Goal: Task Accomplishment & Management: Manage account settings

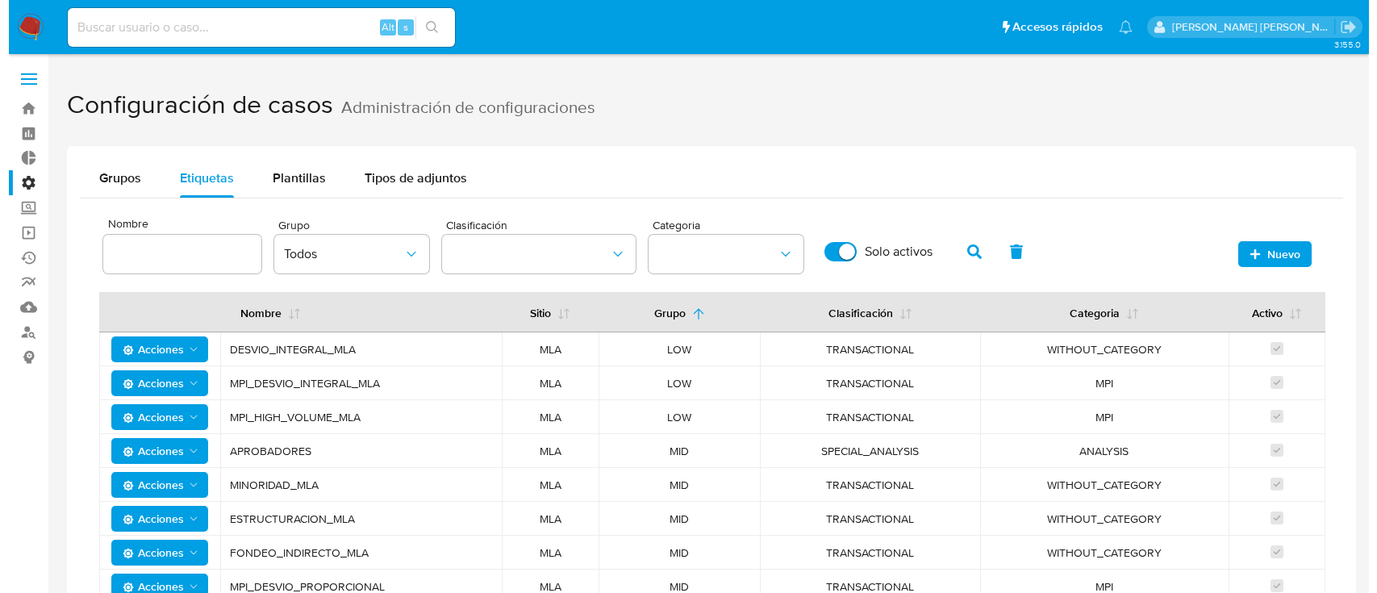
scroll to position [155, 0]
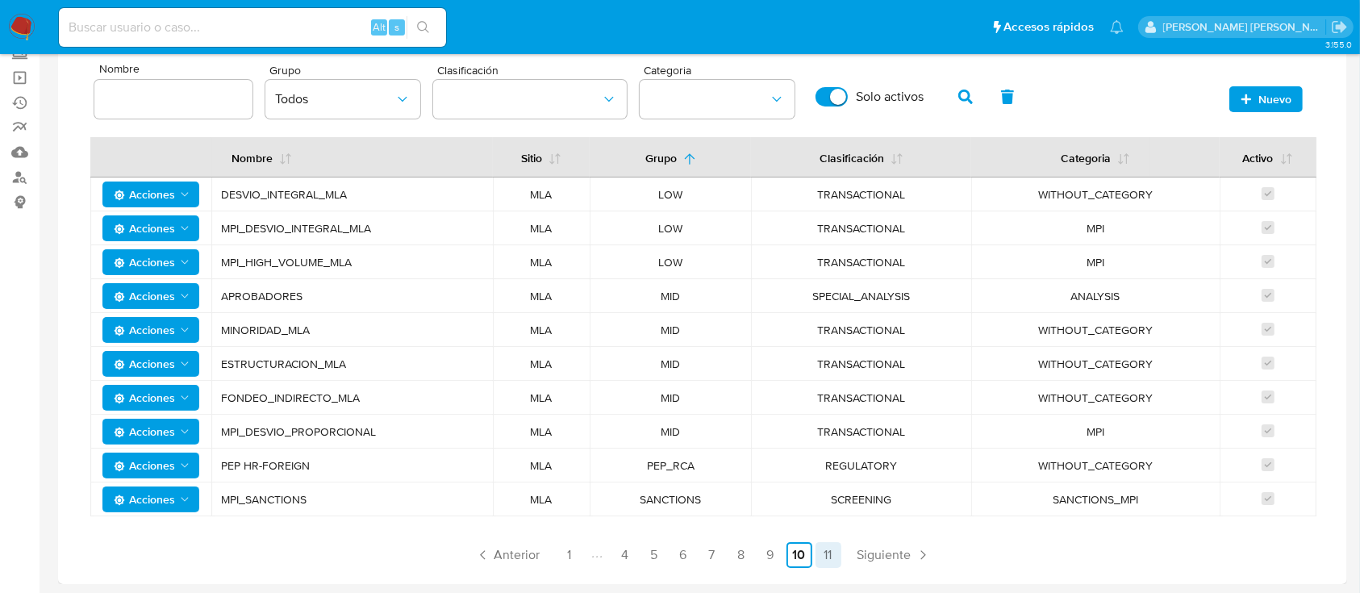
click at [836, 552] on link "11" at bounding box center [828, 555] width 26 height 26
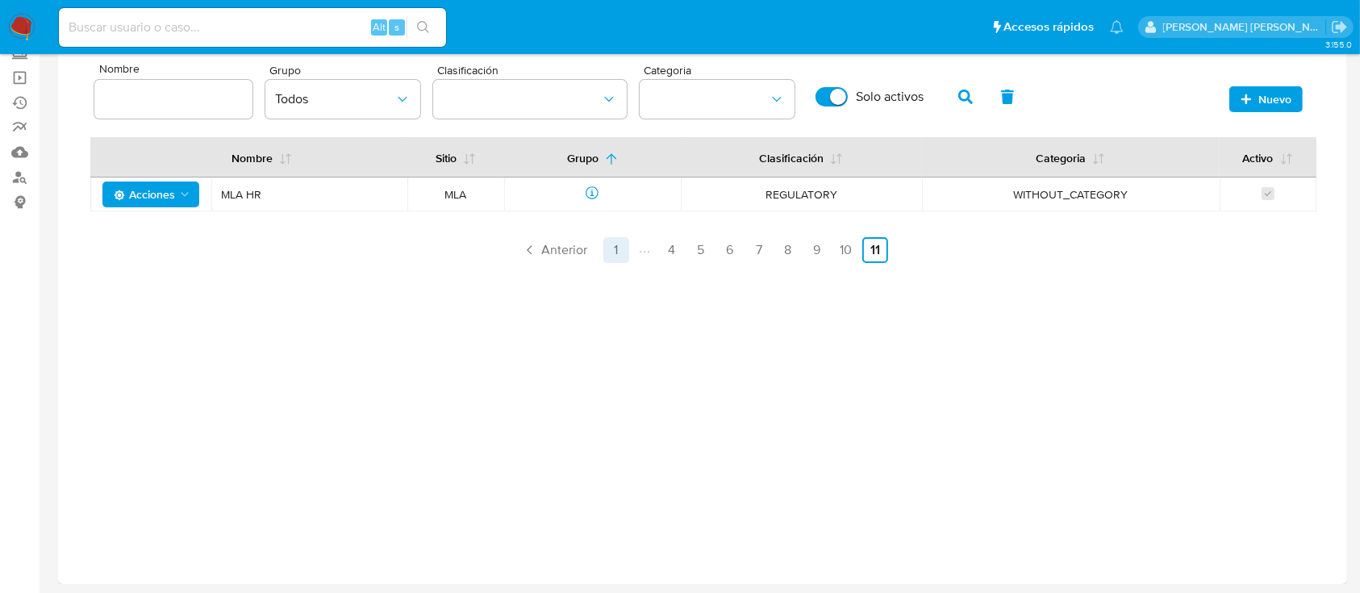
click at [606, 249] on link "1" at bounding box center [616, 250] width 26 height 26
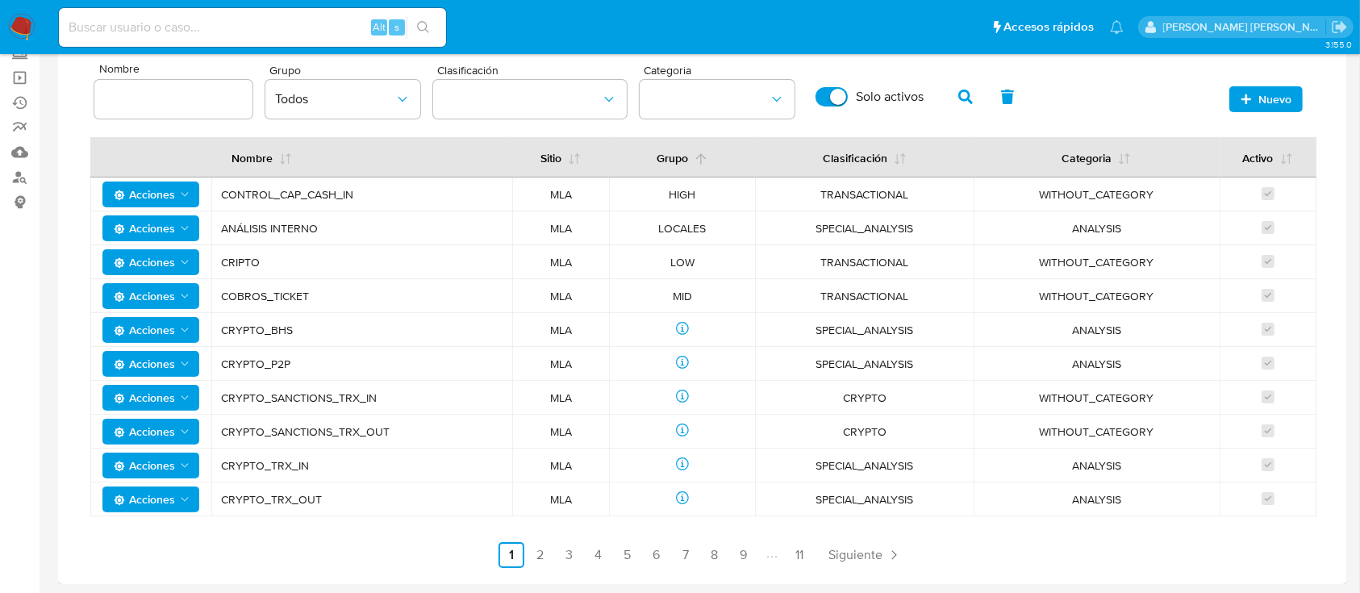
click at [698, 155] on icon at bounding box center [700, 158] width 13 height 13
click at [543, 564] on link "2" at bounding box center [540, 555] width 26 height 26
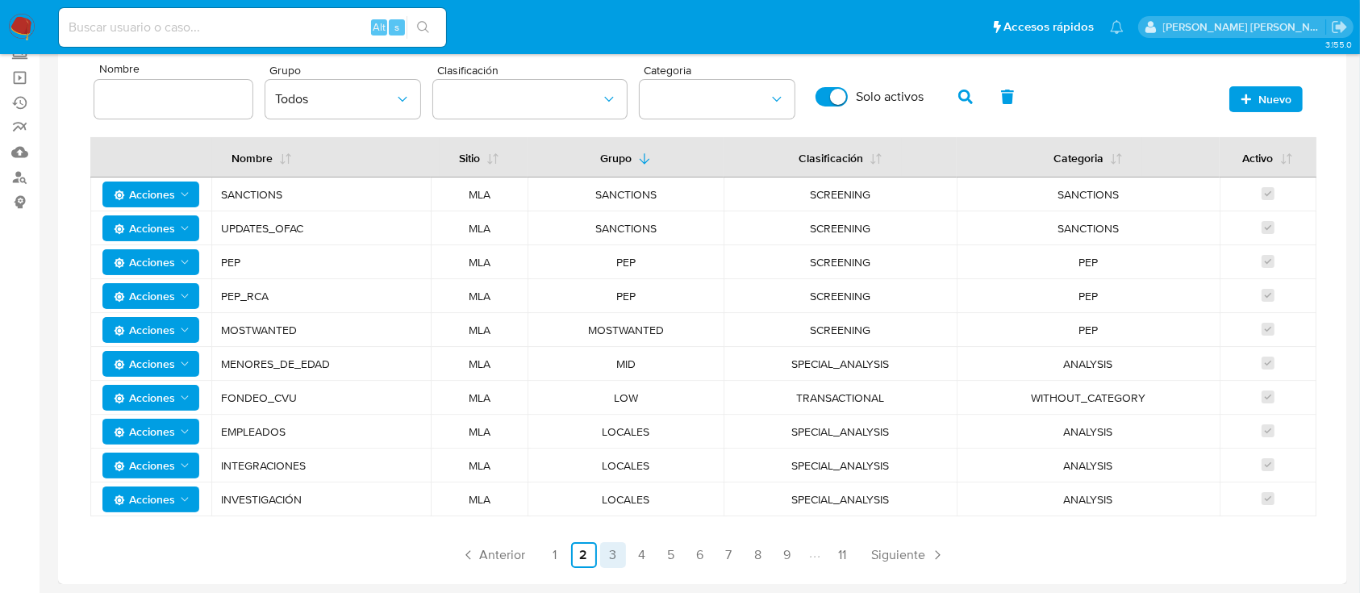
click at [613, 550] on link "3" at bounding box center [613, 555] width 26 height 26
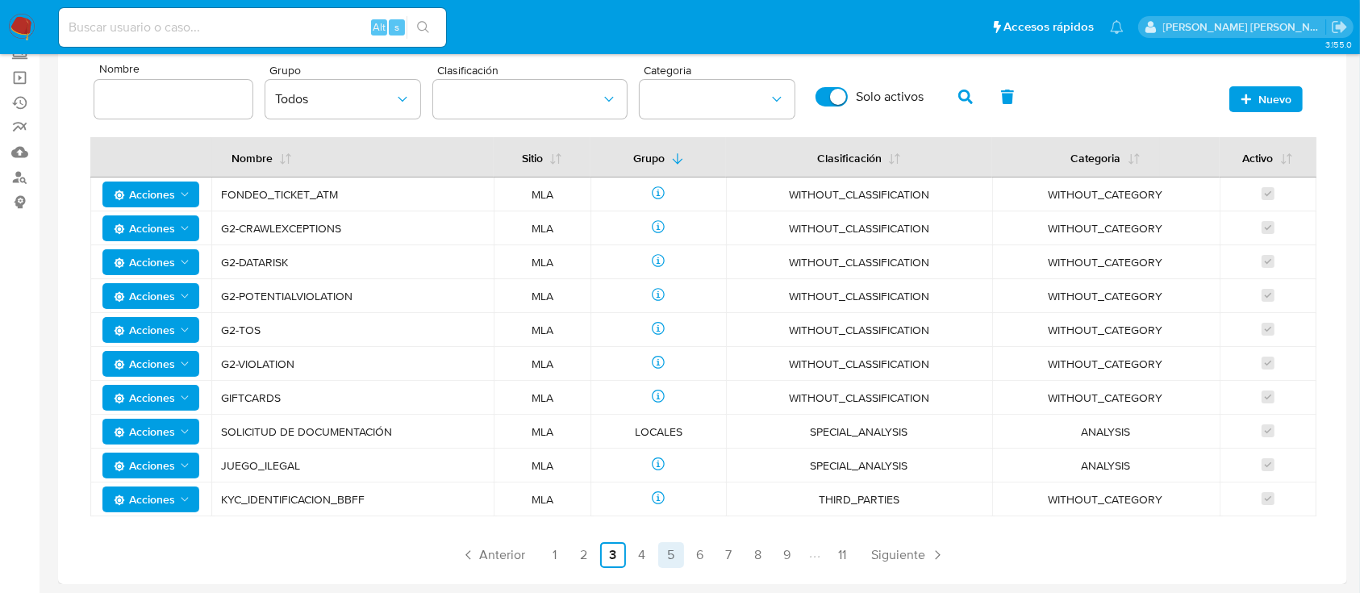
click at [661, 556] on link "5" at bounding box center [671, 555] width 26 height 26
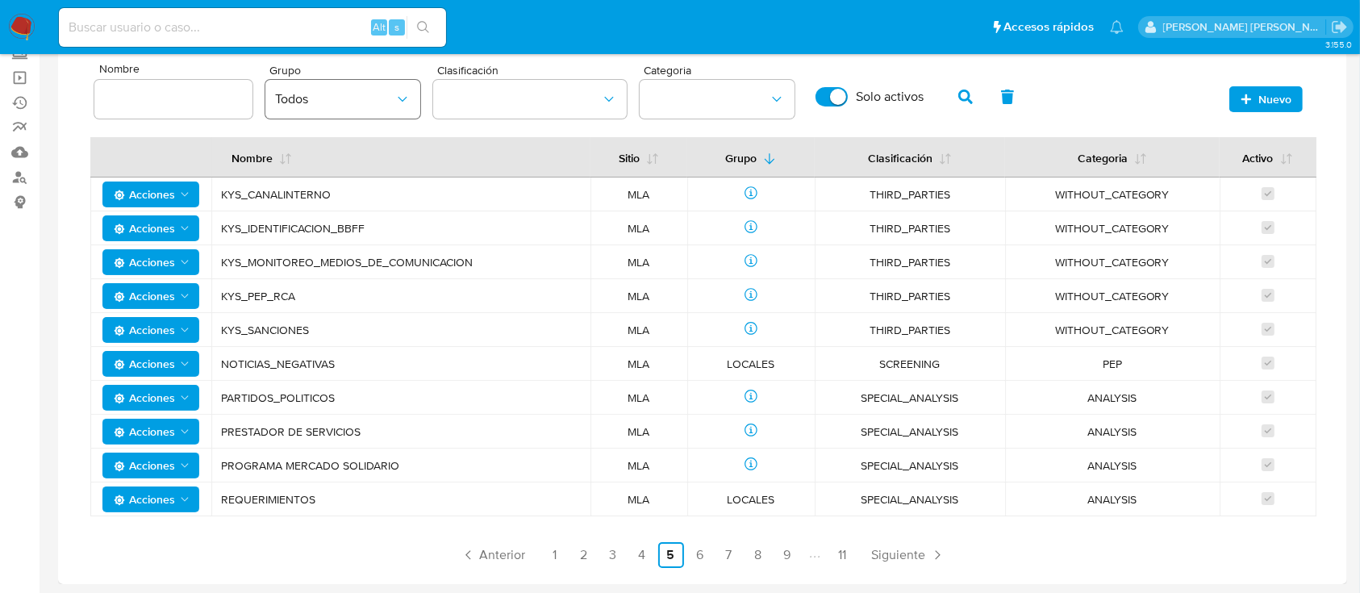
click at [380, 99] on span "Todos" at bounding box center [334, 99] width 119 height 16
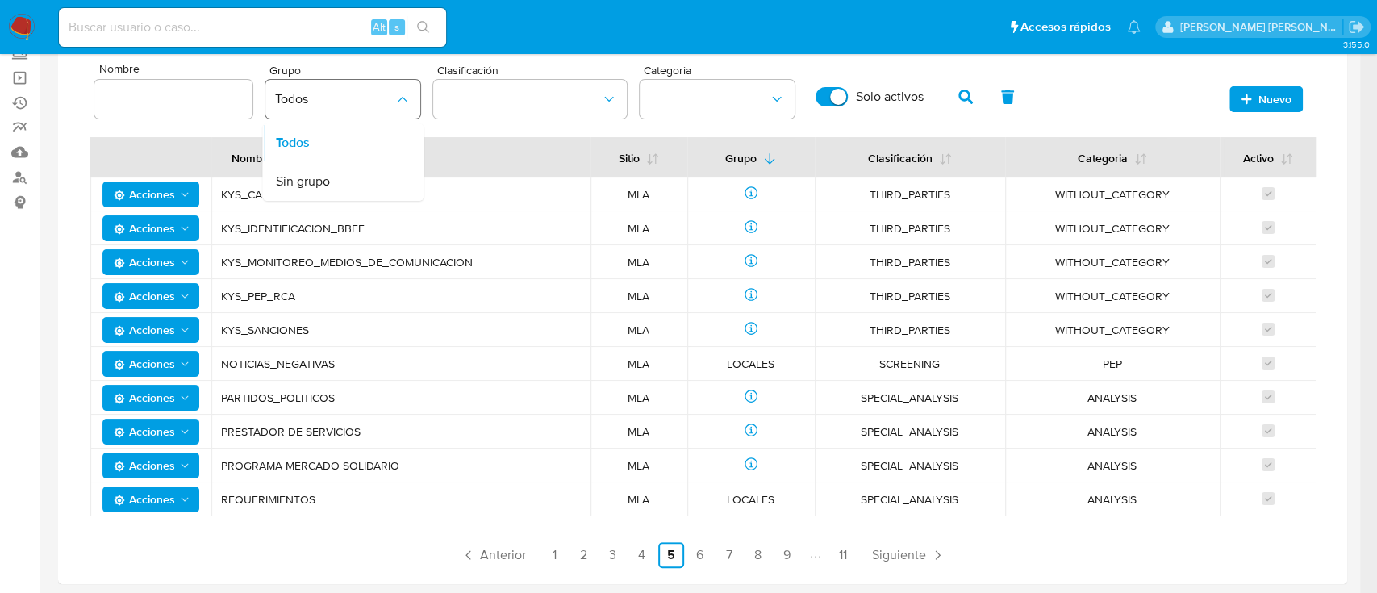
click at [380, 99] on span "Todos" at bounding box center [334, 99] width 119 height 16
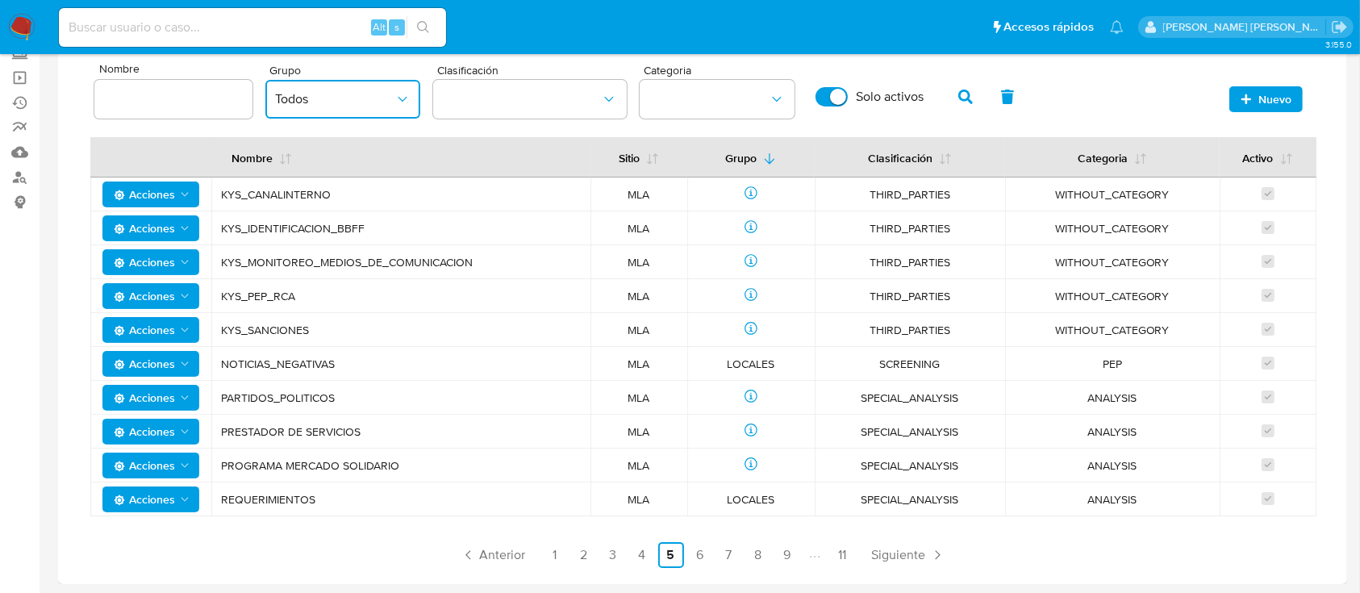
click at [374, 107] on button "Todos" at bounding box center [342, 99] width 155 height 39
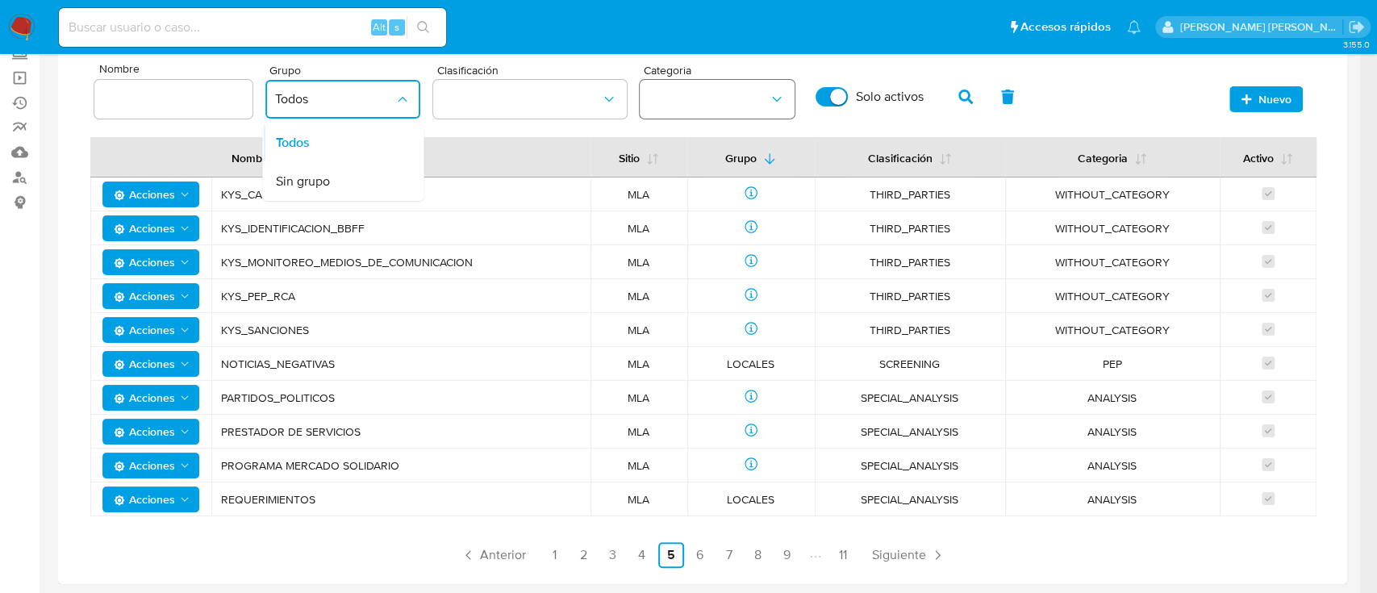
click at [738, 102] on button "category" at bounding box center [717, 99] width 155 height 39
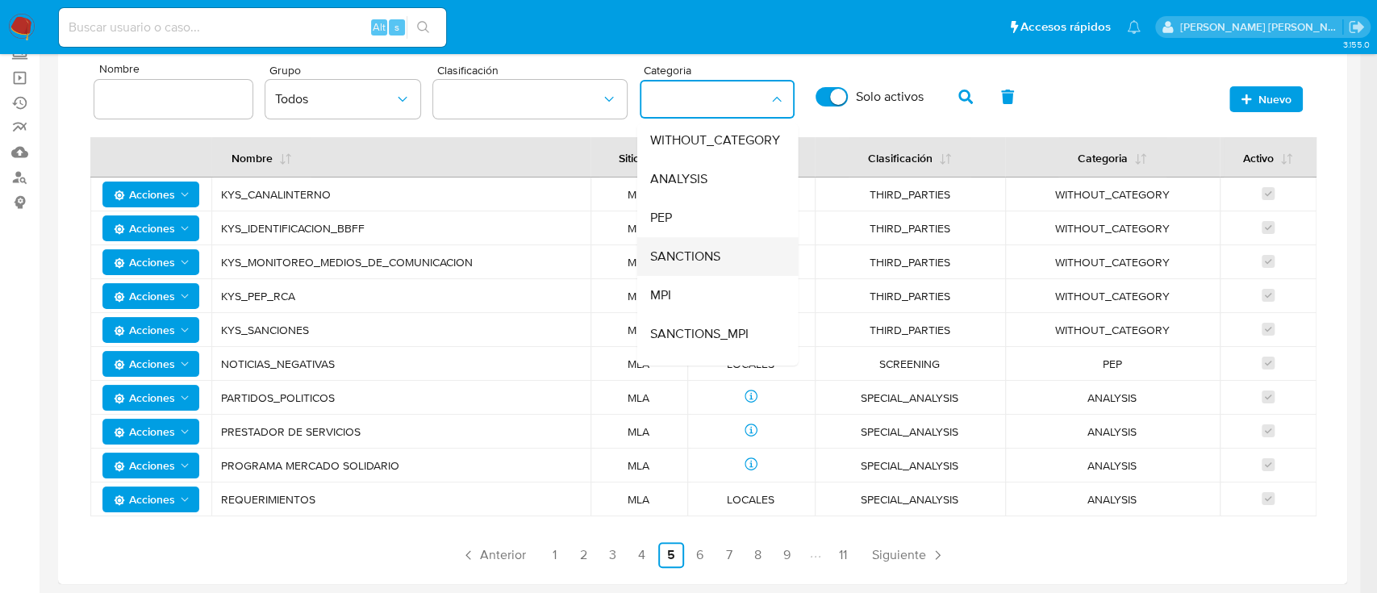
scroll to position [106, 0]
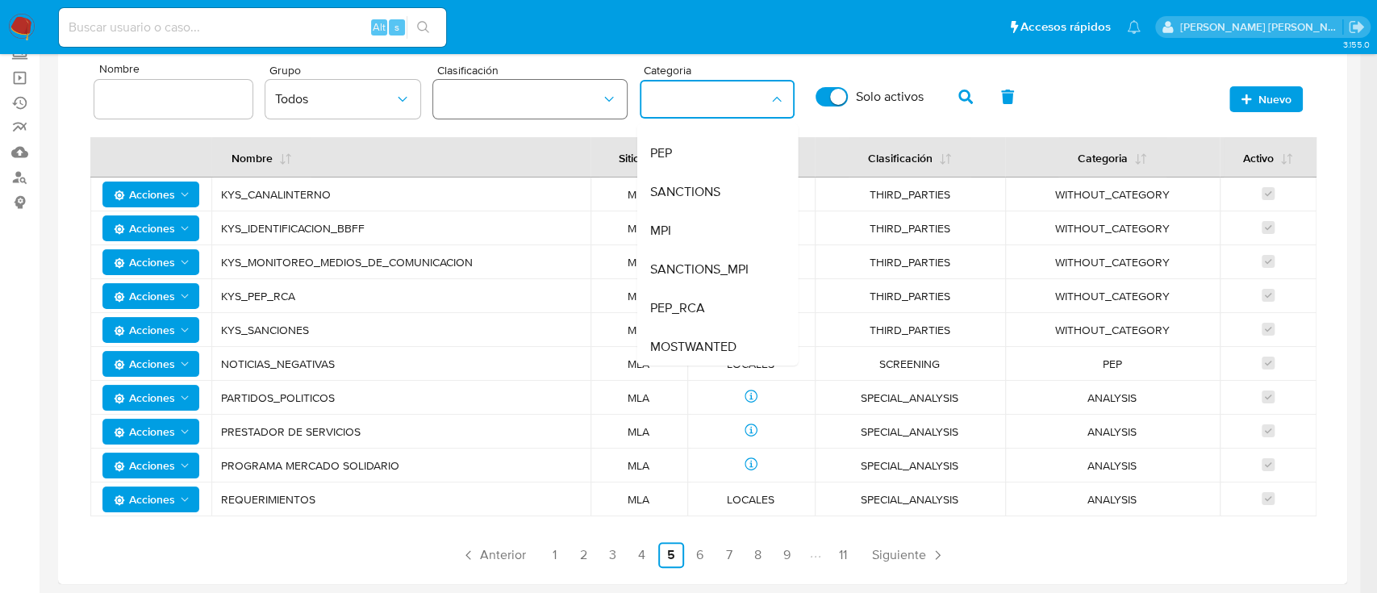
click at [528, 84] on button "classification" at bounding box center [530, 99] width 194 height 39
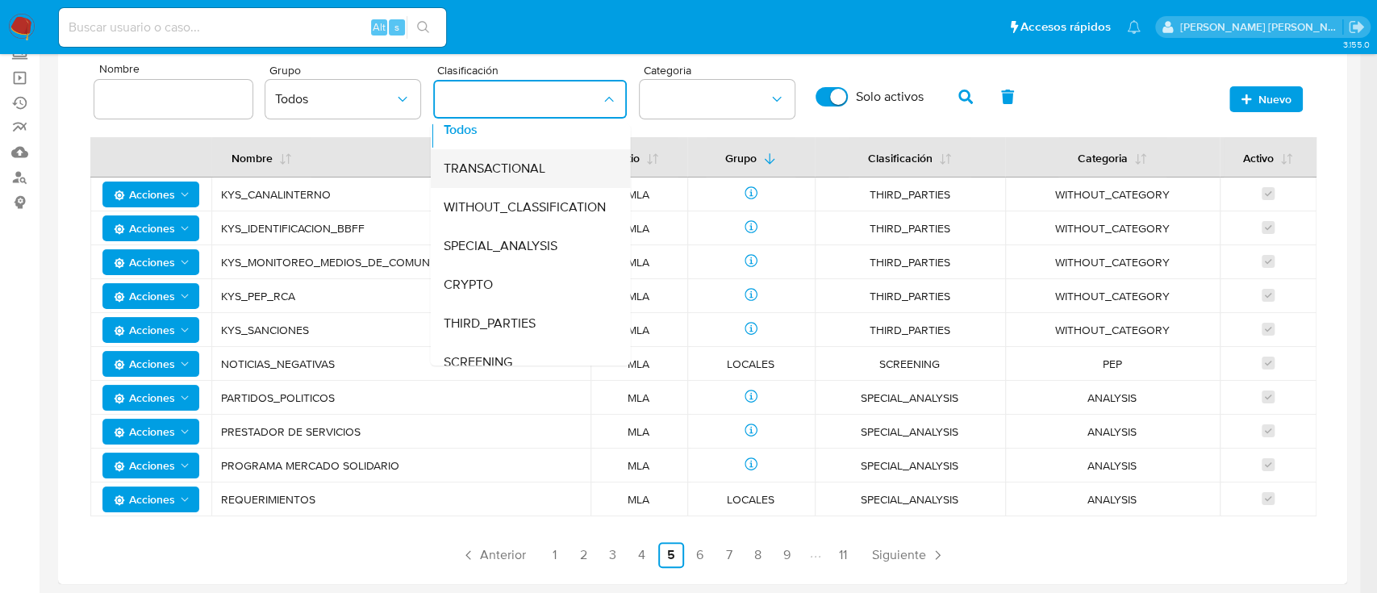
scroll to position [0, 0]
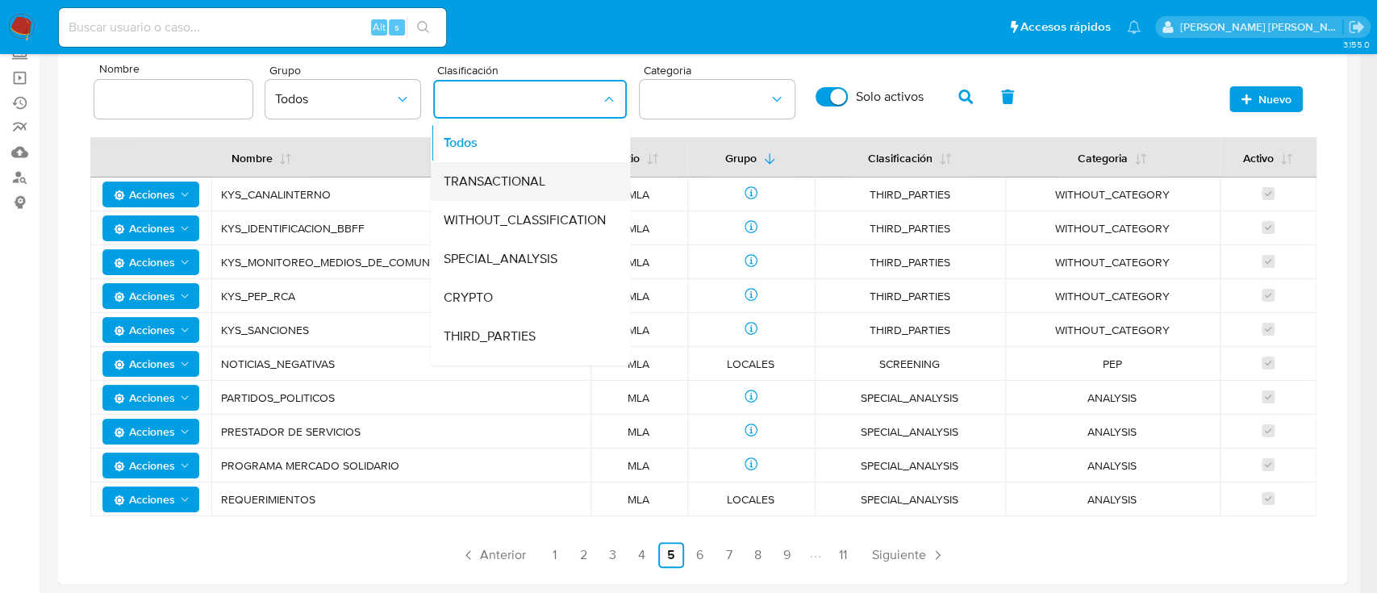
click at [537, 181] on span "TRANSACTIONAL" at bounding box center [494, 181] width 102 height 16
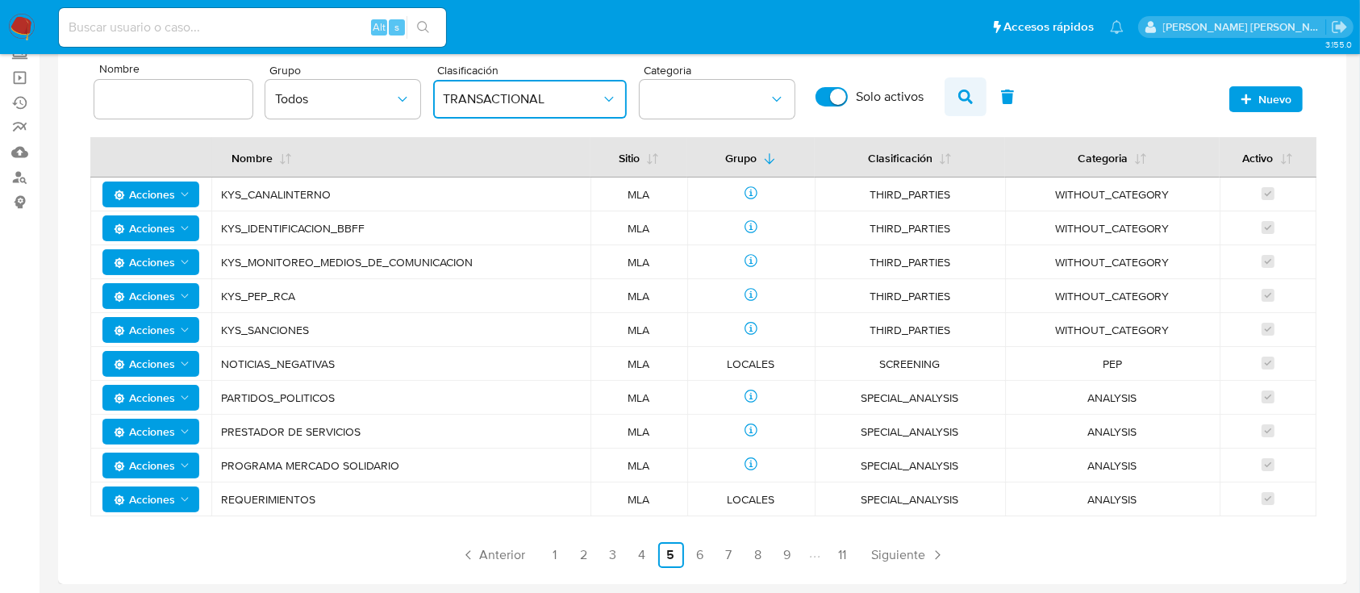
click at [962, 95] on icon "button" at bounding box center [965, 97] width 15 height 15
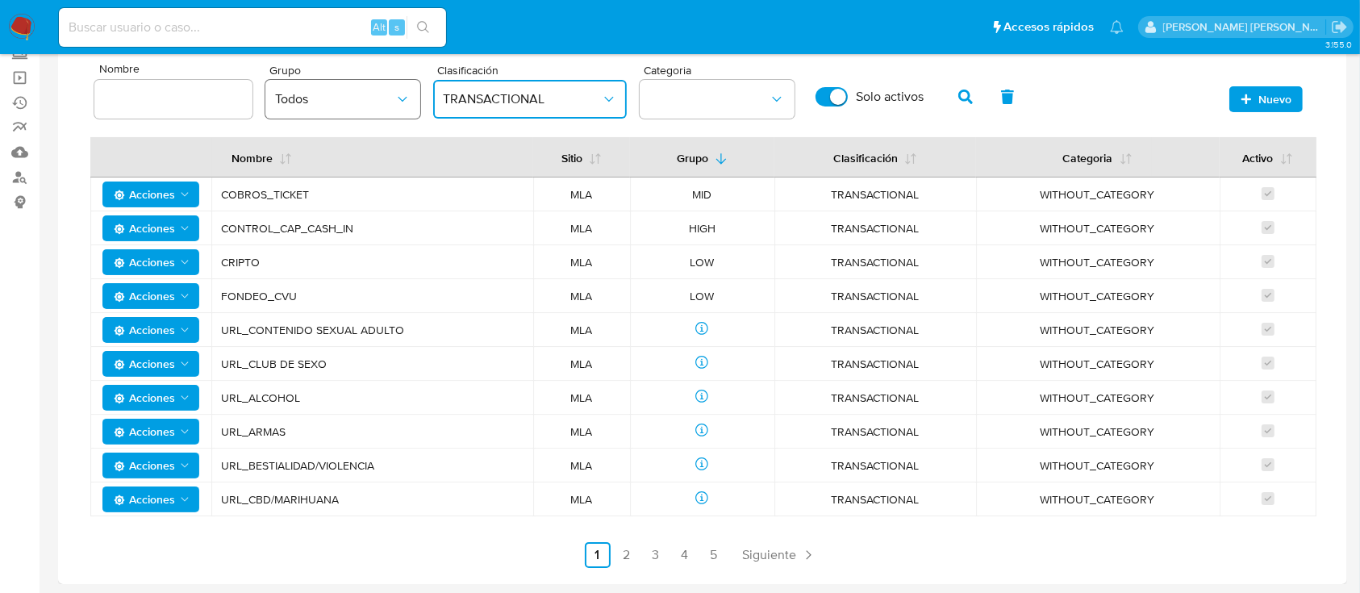
click at [316, 102] on span "Todos" at bounding box center [334, 99] width 119 height 16
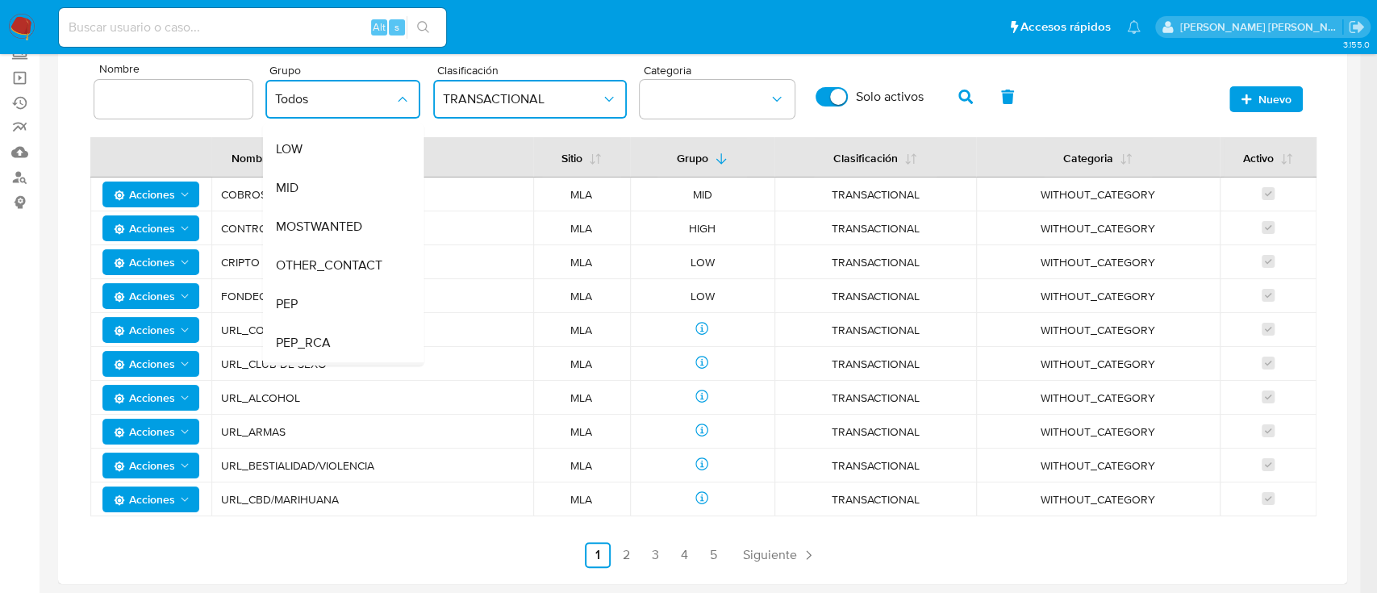
scroll to position [193, 0]
click at [323, 183] on div "LOW" at bounding box center [338, 182] width 126 height 39
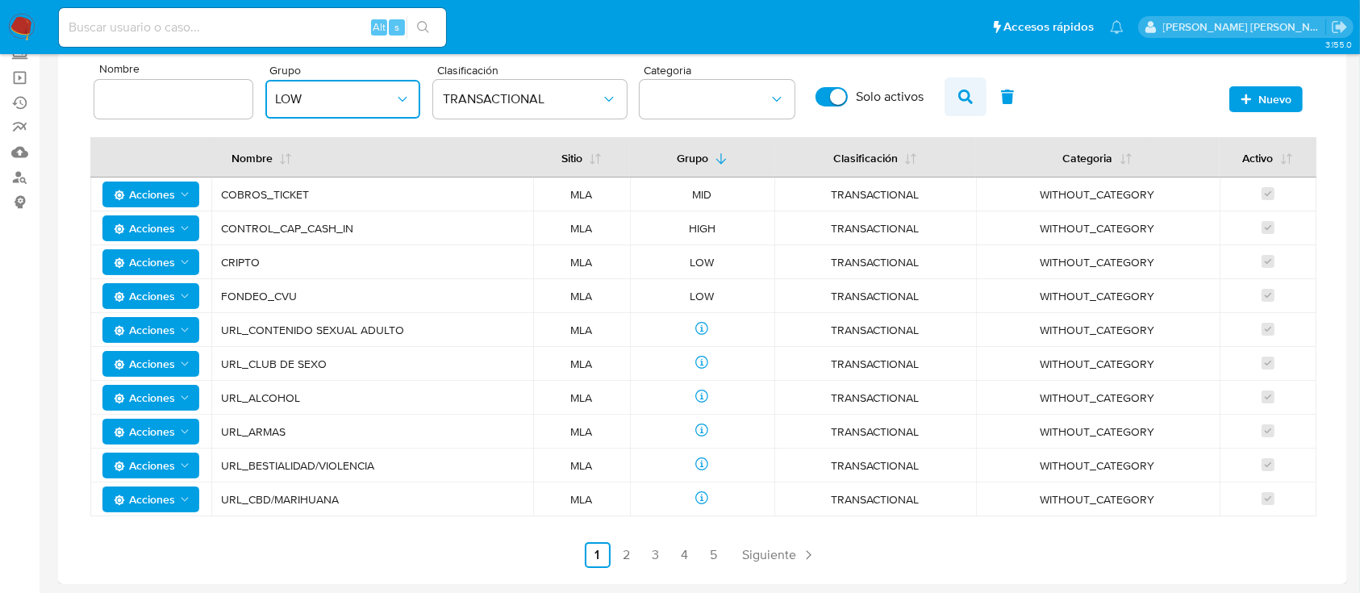
click at [961, 93] on icon "button" at bounding box center [965, 97] width 15 height 15
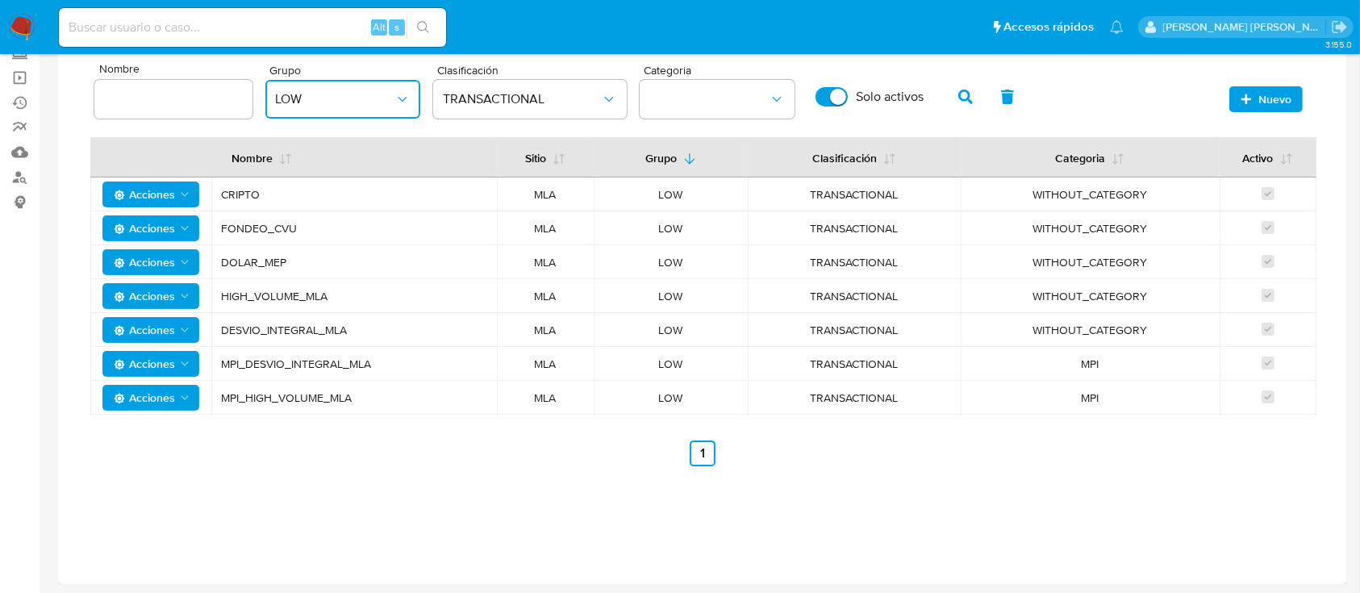
click at [381, 94] on span "LOW" at bounding box center [334, 99] width 119 height 16
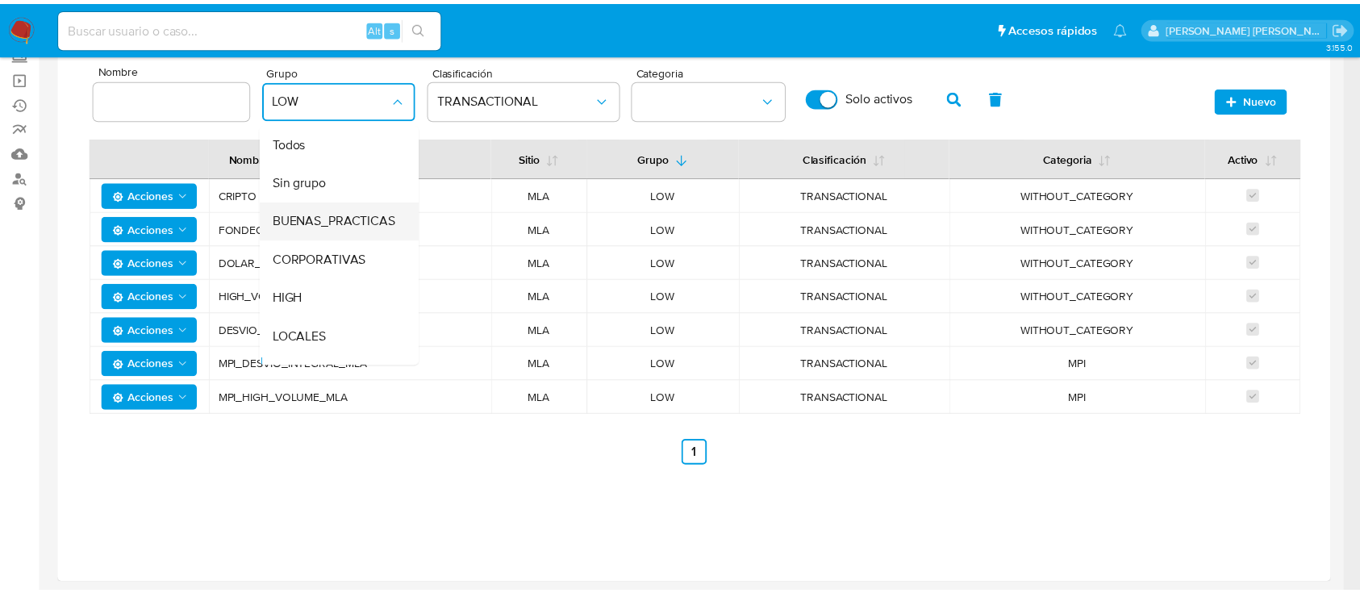
scroll to position [29, 0]
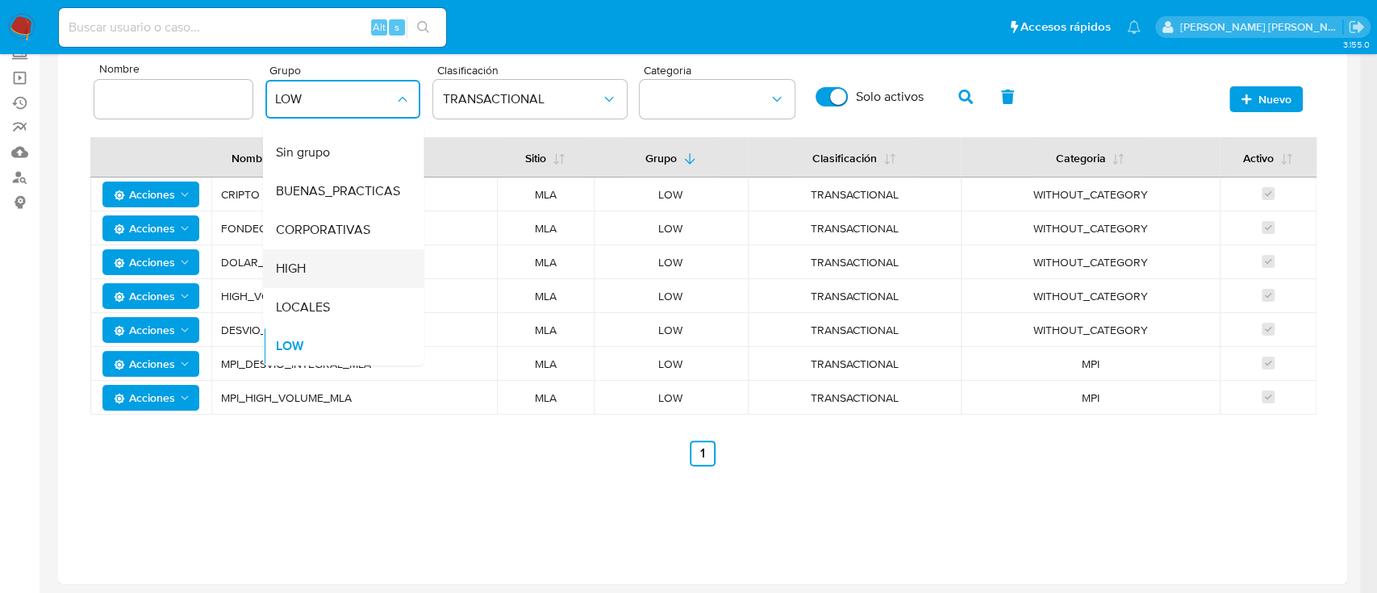
click at [356, 272] on div "HIGH" at bounding box center [338, 268] width 126 height 39
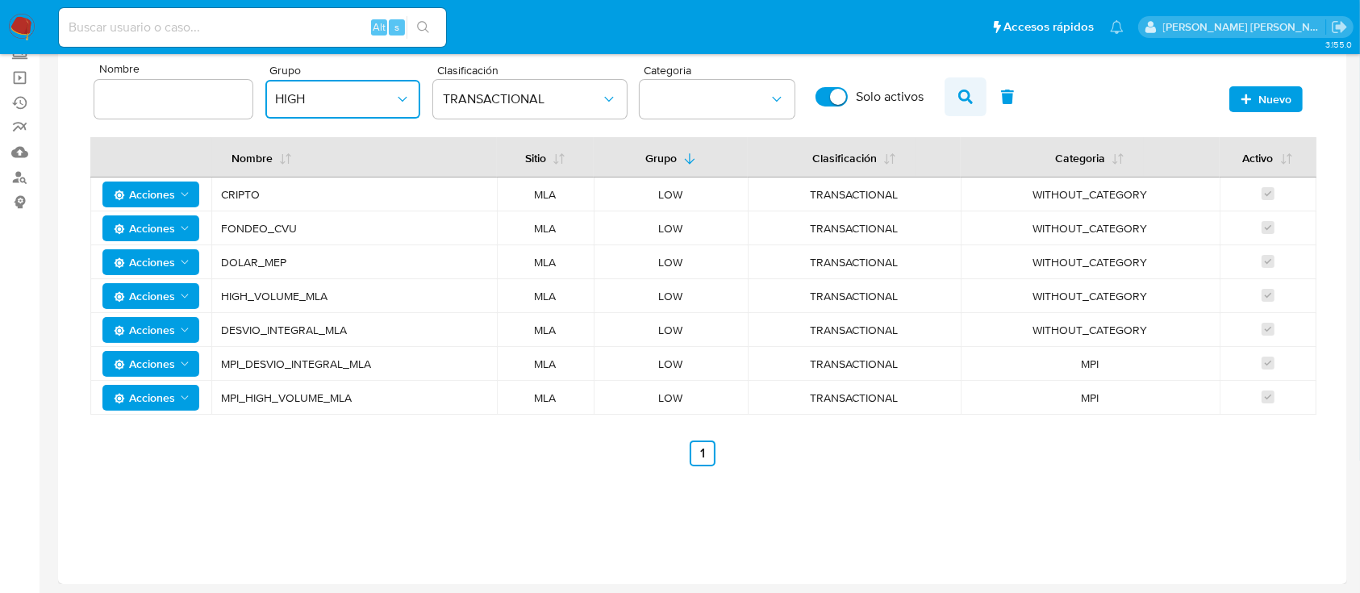
click at [952, 96] on button "button" at bounding box center [965, 96] width 42 height 39
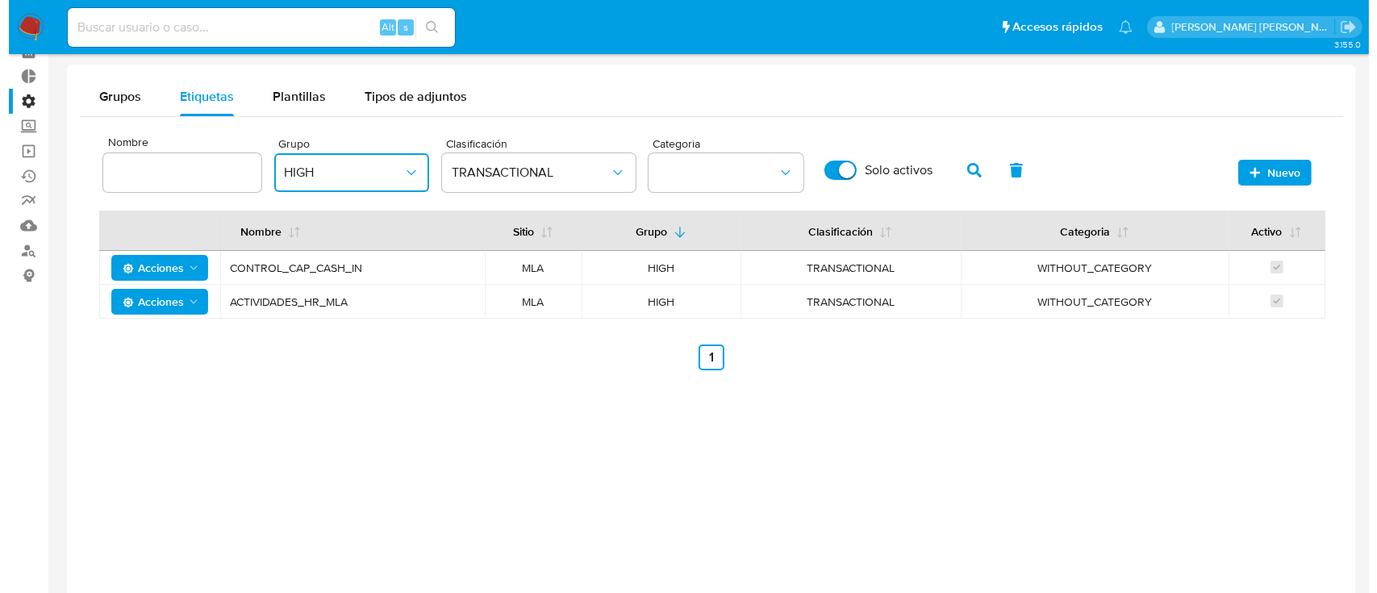
scroll to position [48, 0]
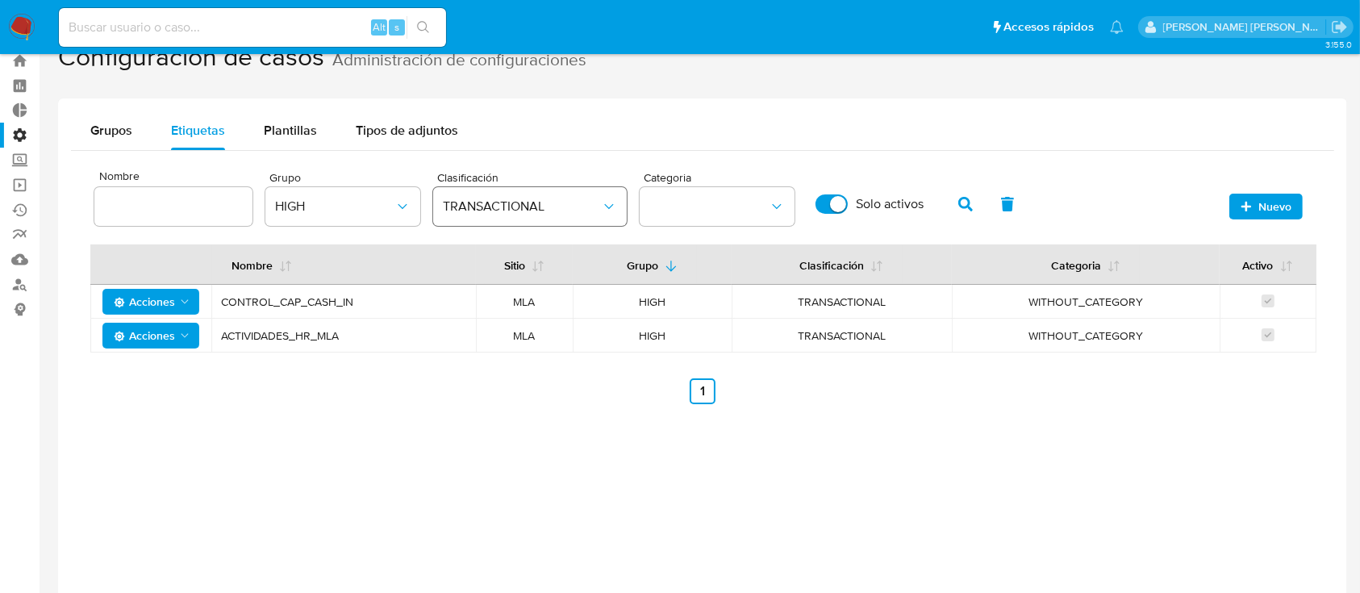
click at [482, 211] on span "TRANSACTIONAL" at bounding box center [522, 206] width 158 height 16
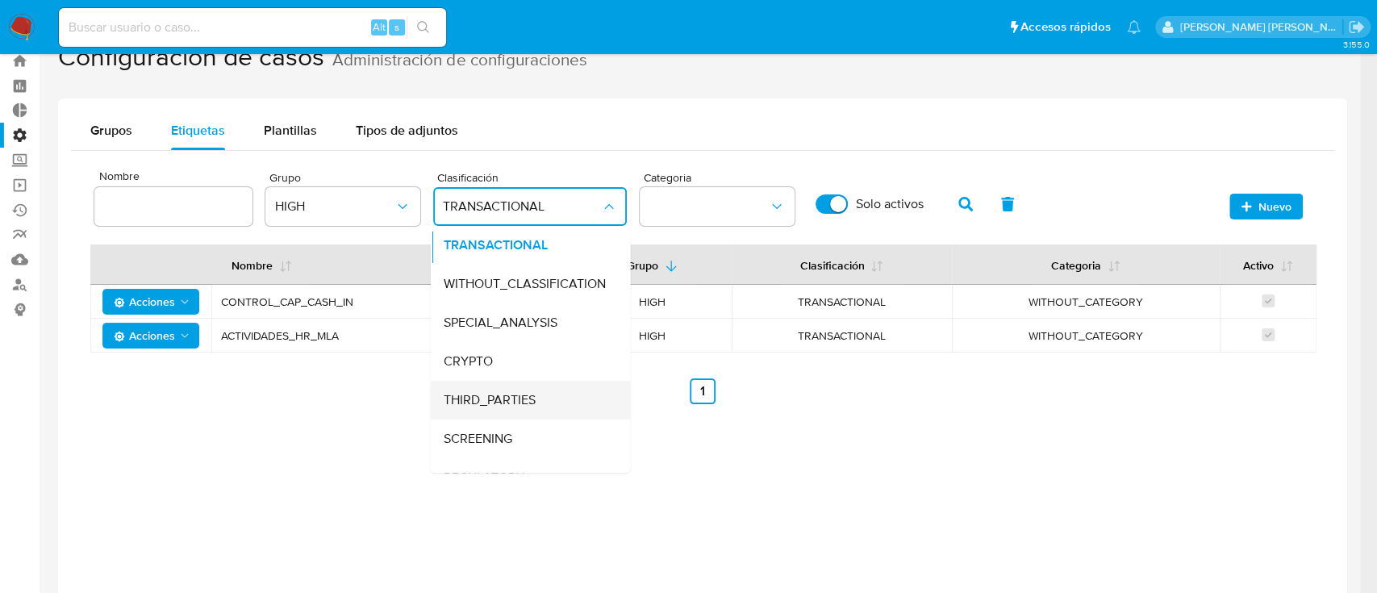
scroll to position [67, 0]
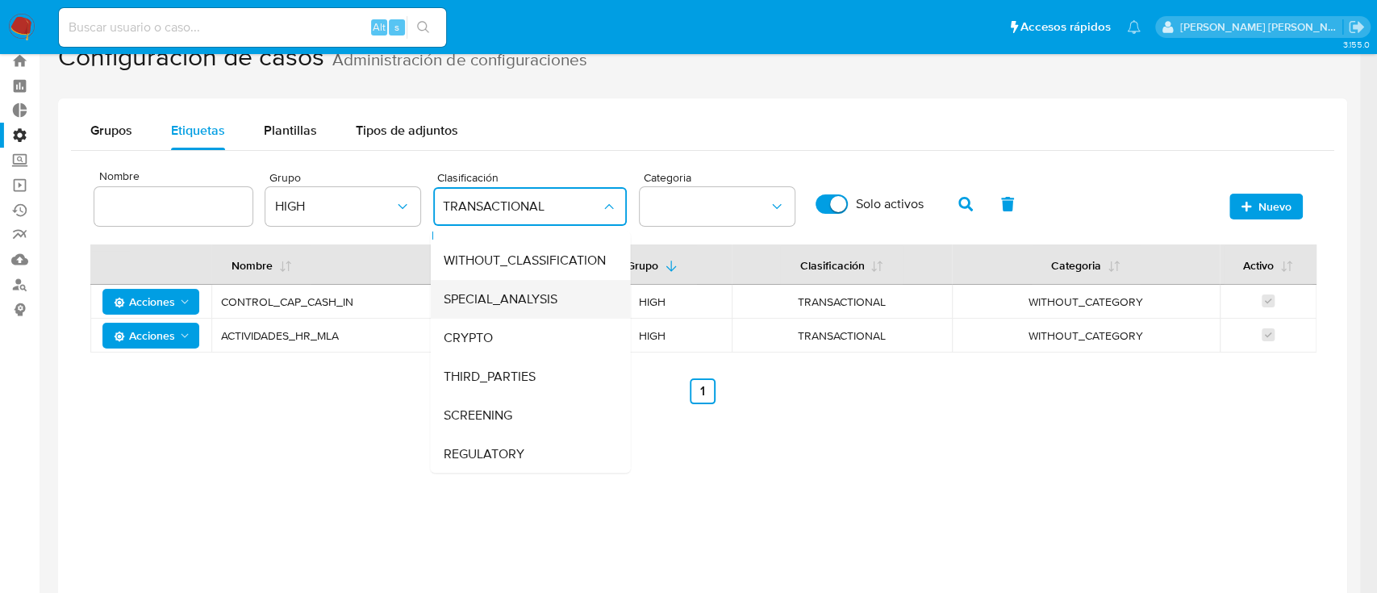
click at [542, 294] on span "SPECIAL_ANALYSIS" at bounding box center [500, 299] width 114 height 16
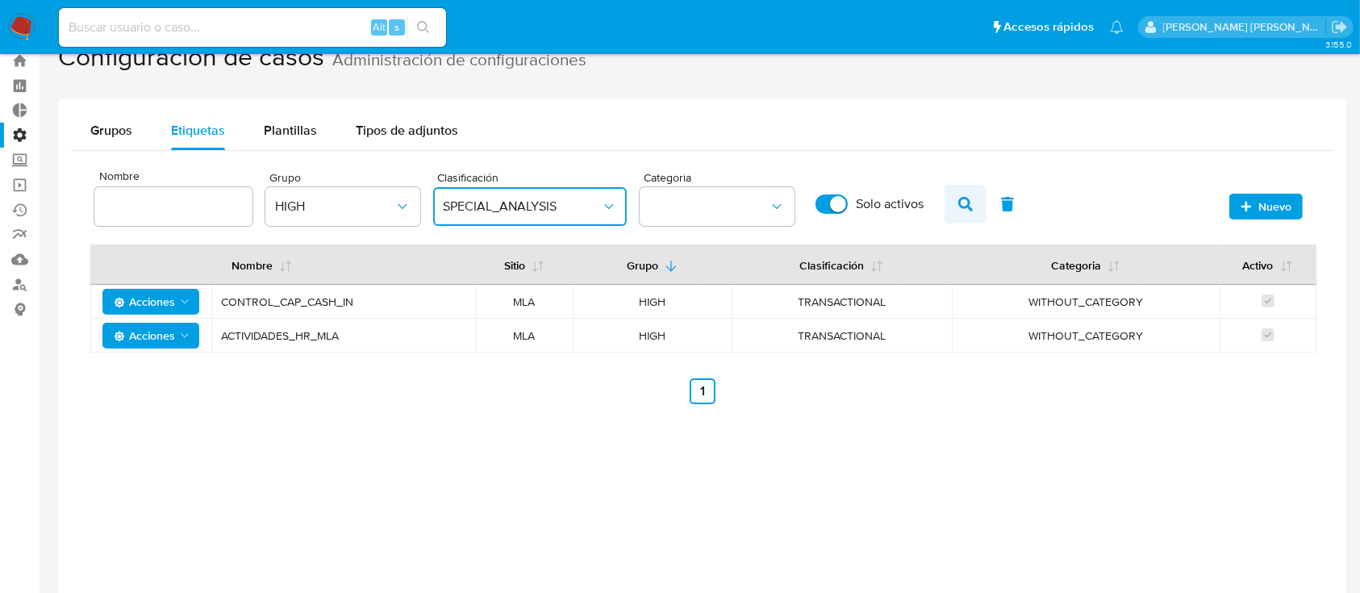
click at [965, 202] on icon "button" at bounding box center [965, 204] width 15 height 15
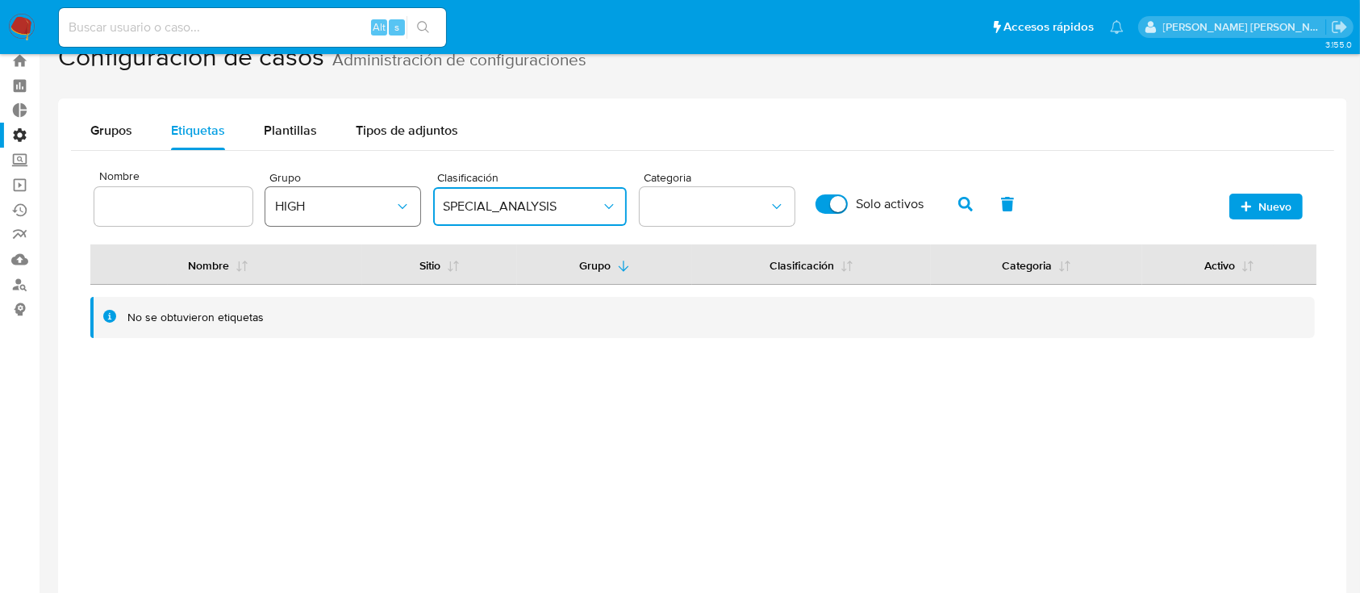
click at [360, 203] on span "HIGH" at bounding box center [334, 206] width 119 height 16
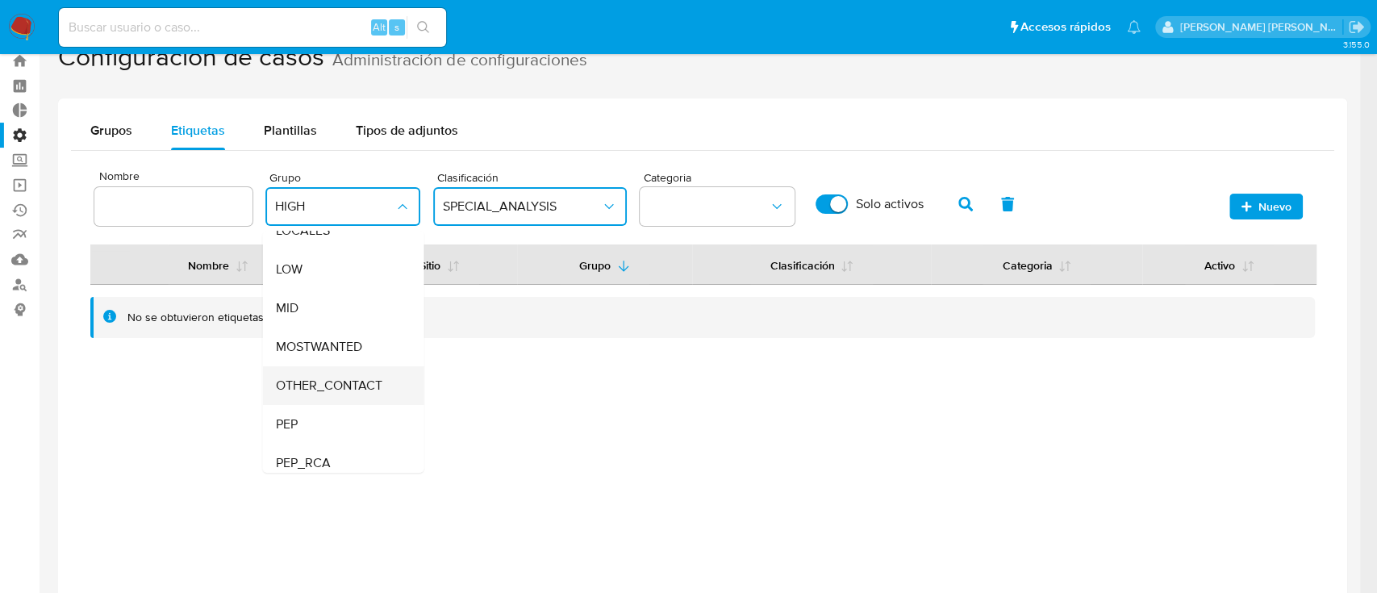
scroll to position [215, 0]
click at [342, 298] on div "MID" at bounding box center [338, 306] width 126 height 39
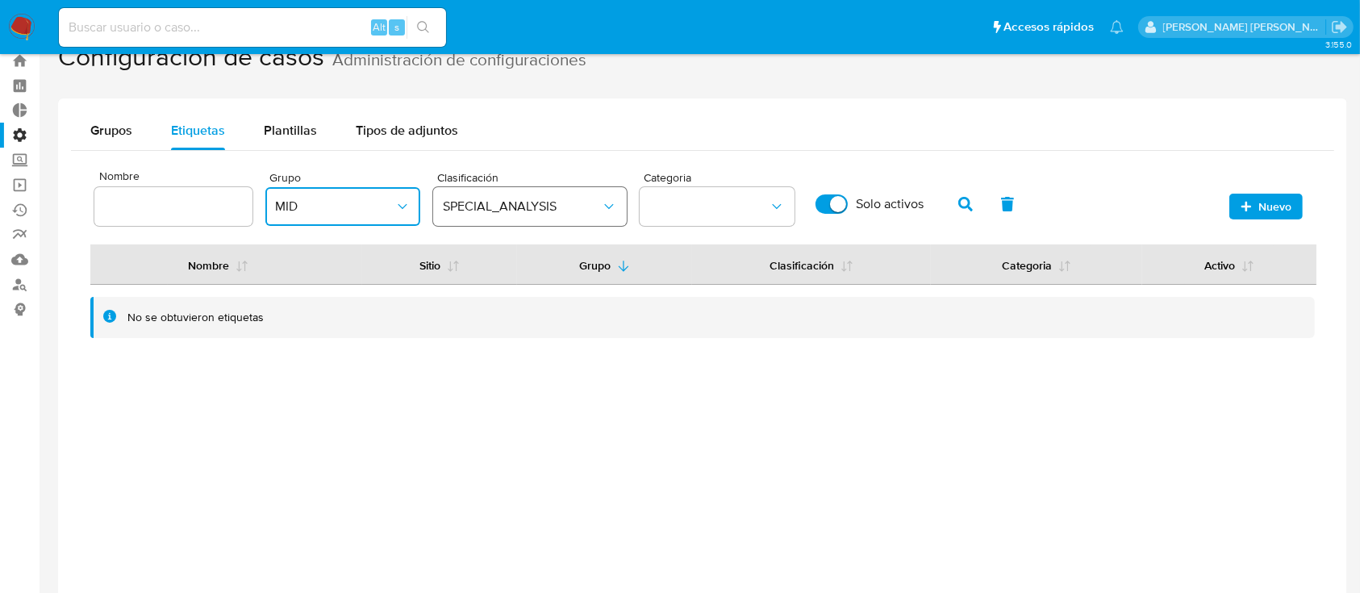
click at [507, 193] on button "SPECIAL_ANALYSIS" at bounding box center [530, 206] width 194 height 39
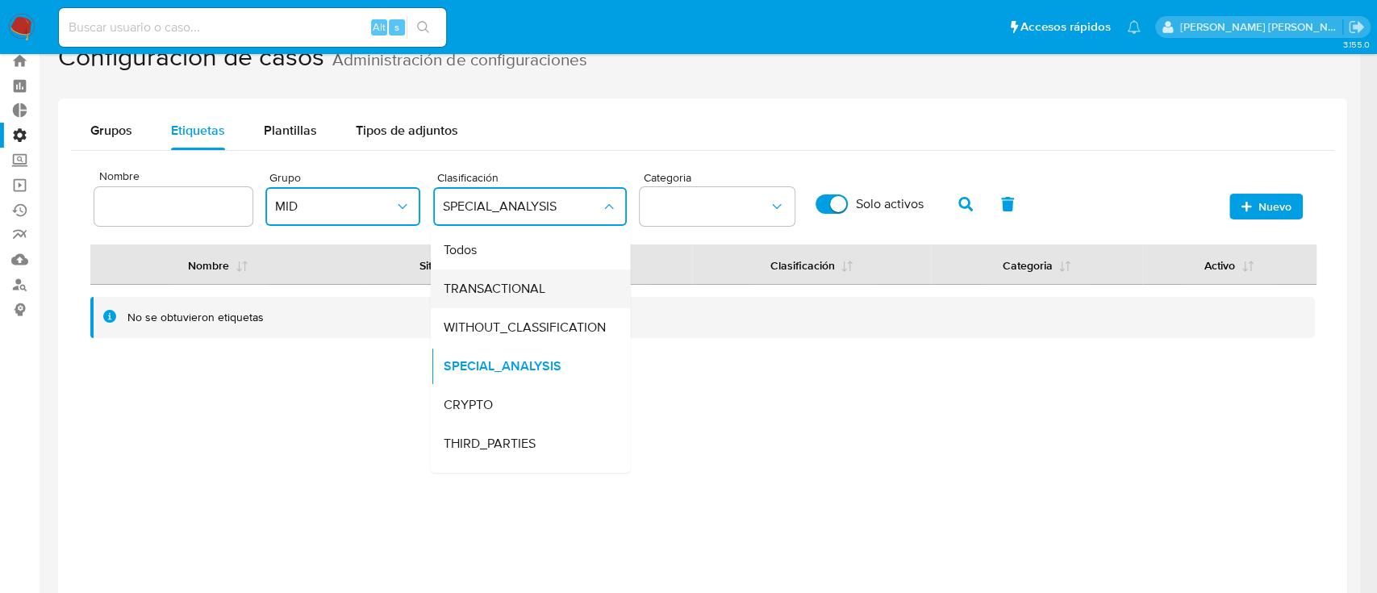
click at [523, 281] on span "TRANSACTIONAL" at bounding box center [494, 289] width 102 height 16
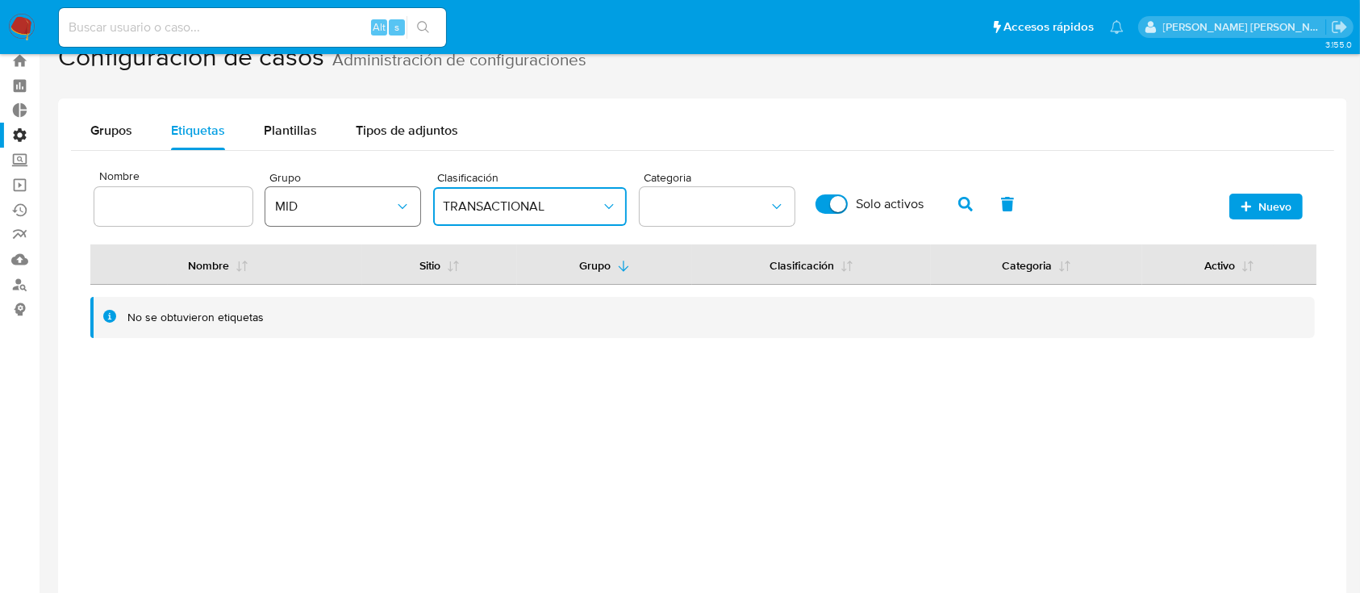
click at [402, 216] on button "MID" at bounding box center [342, 206] width 155 height 39
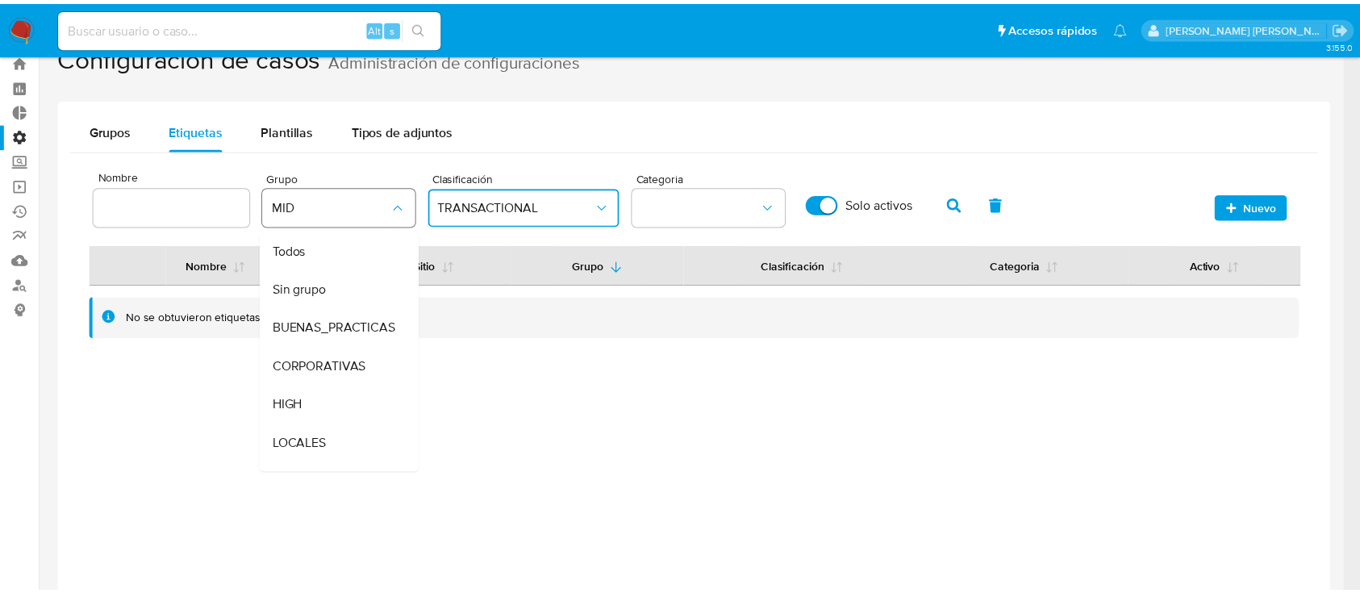
scroll to position [169, 0]
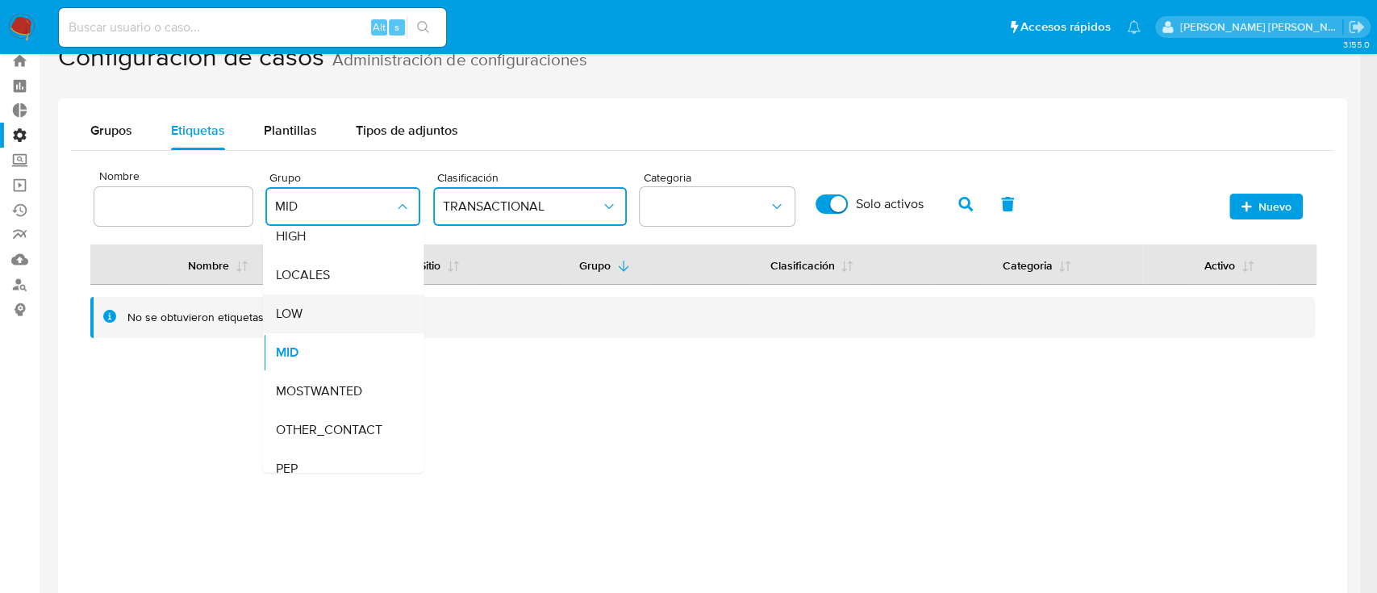
click at [350, 320] on div "LOW" at bounding box center [338, 313] width 126 height 39
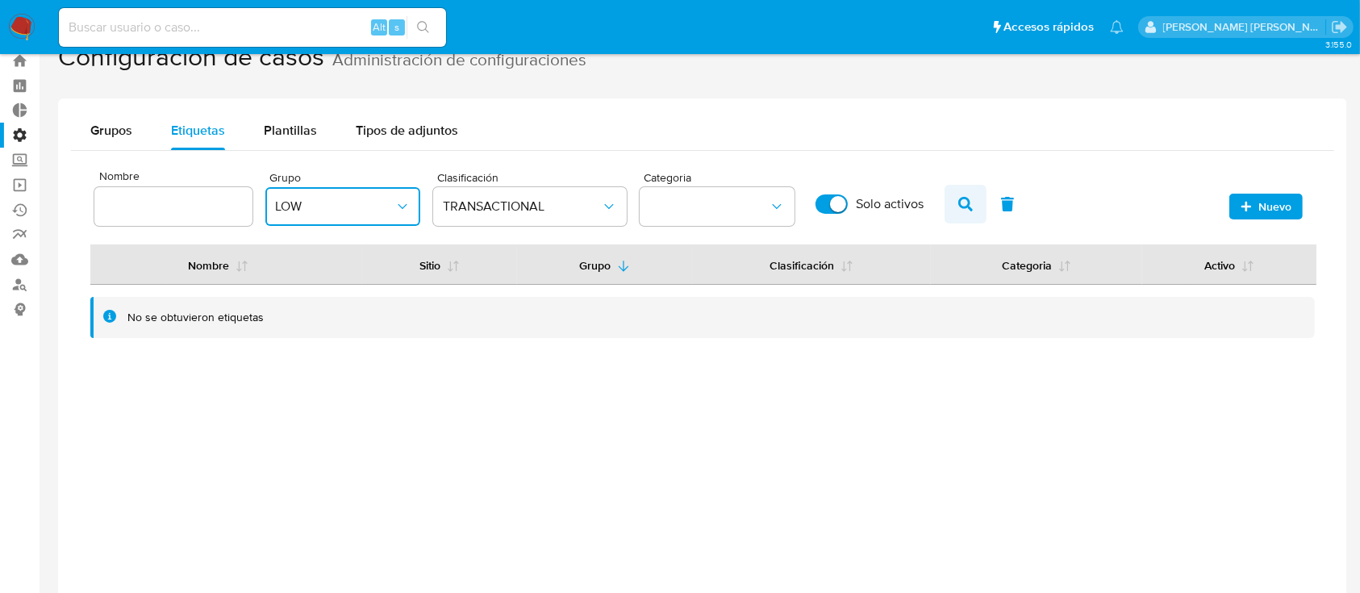
click at [973, 205] on button "button" at bounding box center [965, 204] width 42 height 39
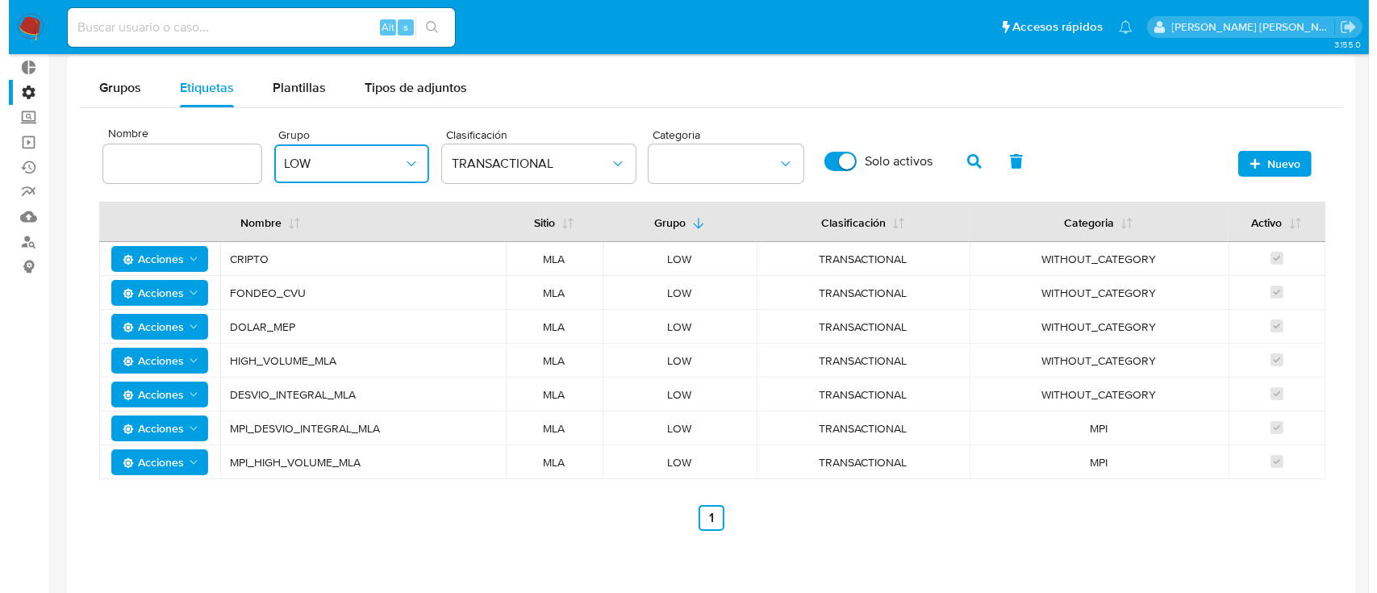
scroll to position [155, 0]
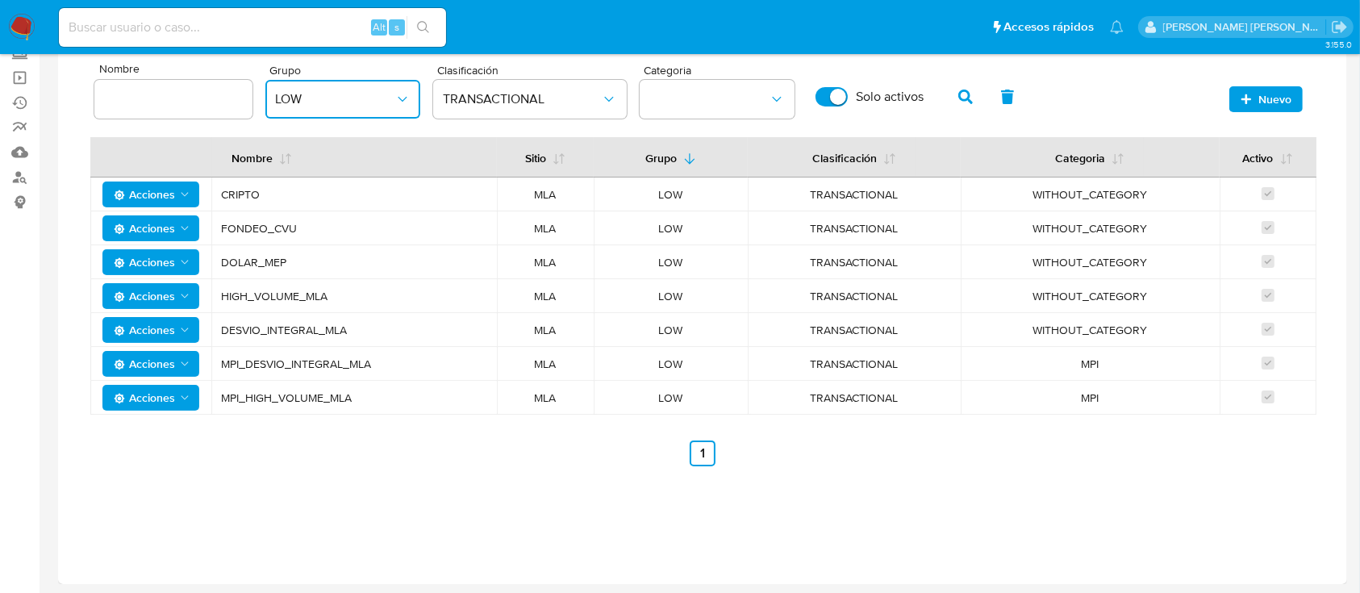
click at [387, 94] on span "LOW" at bounding box center [334, 99] width 119 height 16
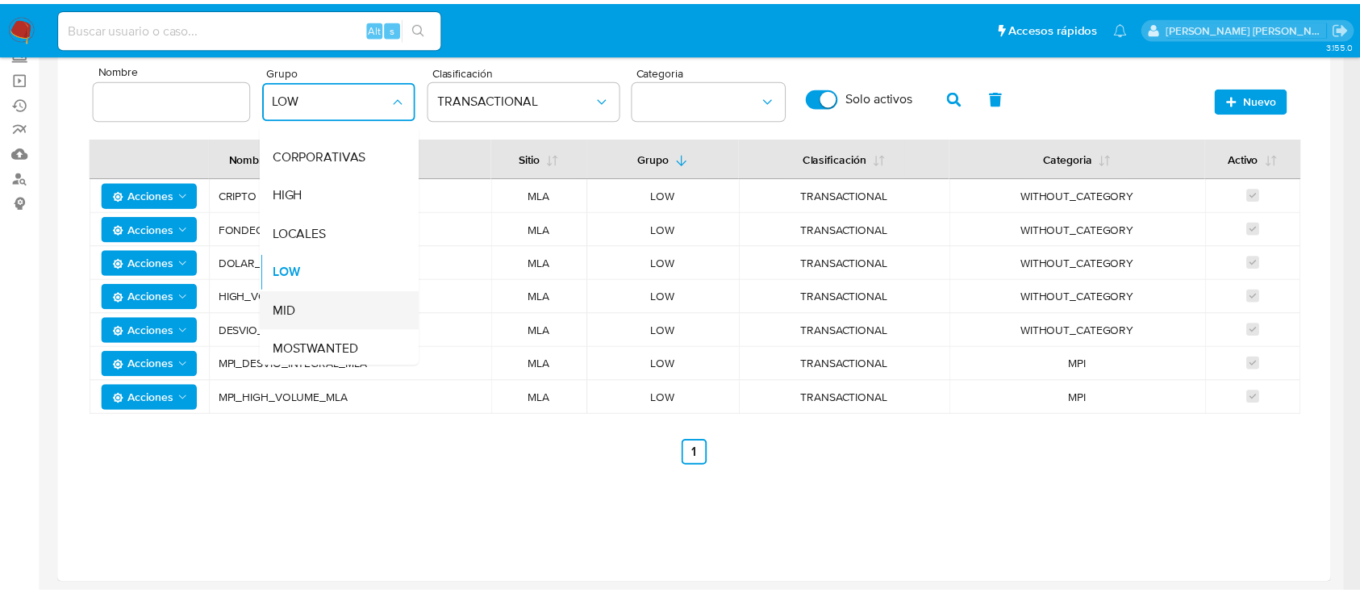
scroll to position [136, 0]
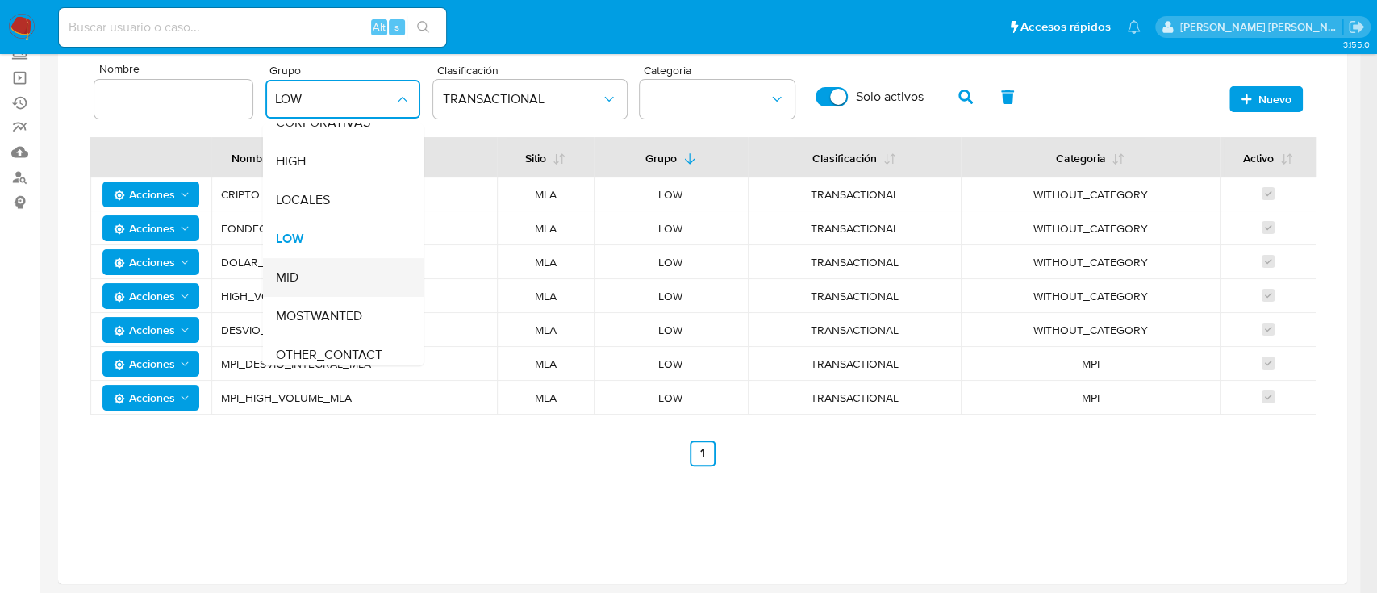
click at [345, 273] on div "MID" at bounding box center [338, 277] width 126 height 39
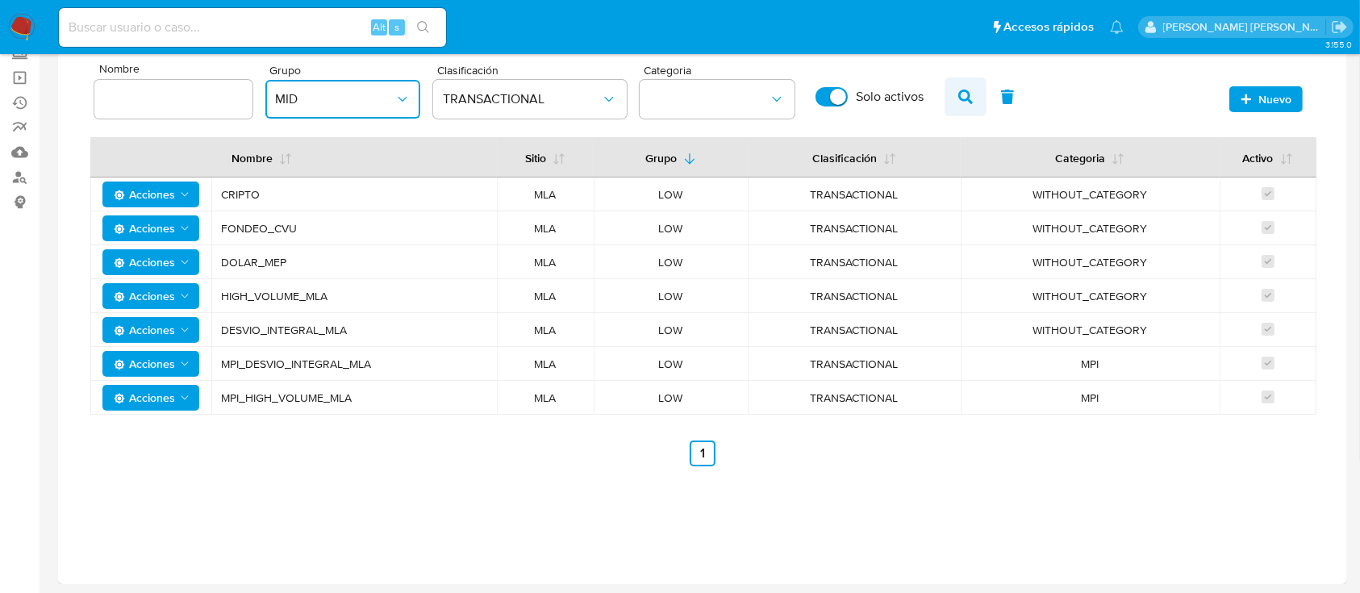
click at [961, 98] on icon "button" at bounding box center [965, 97] width 15 height 15
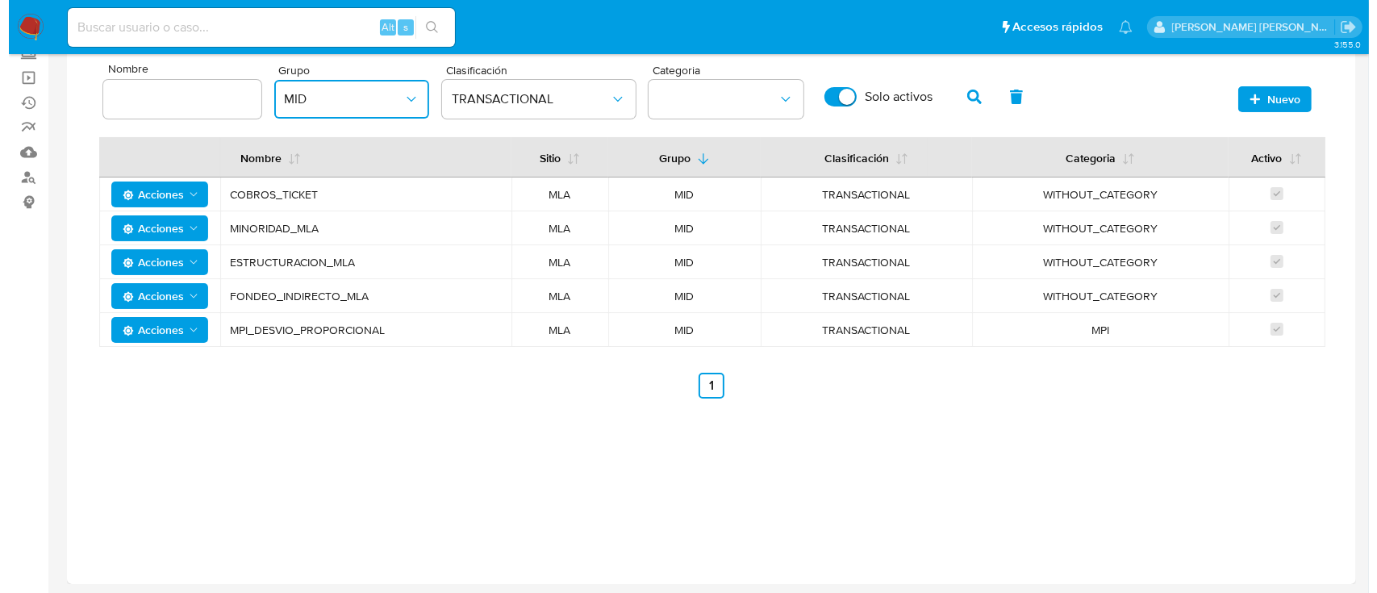
scroll to position [48, 0]
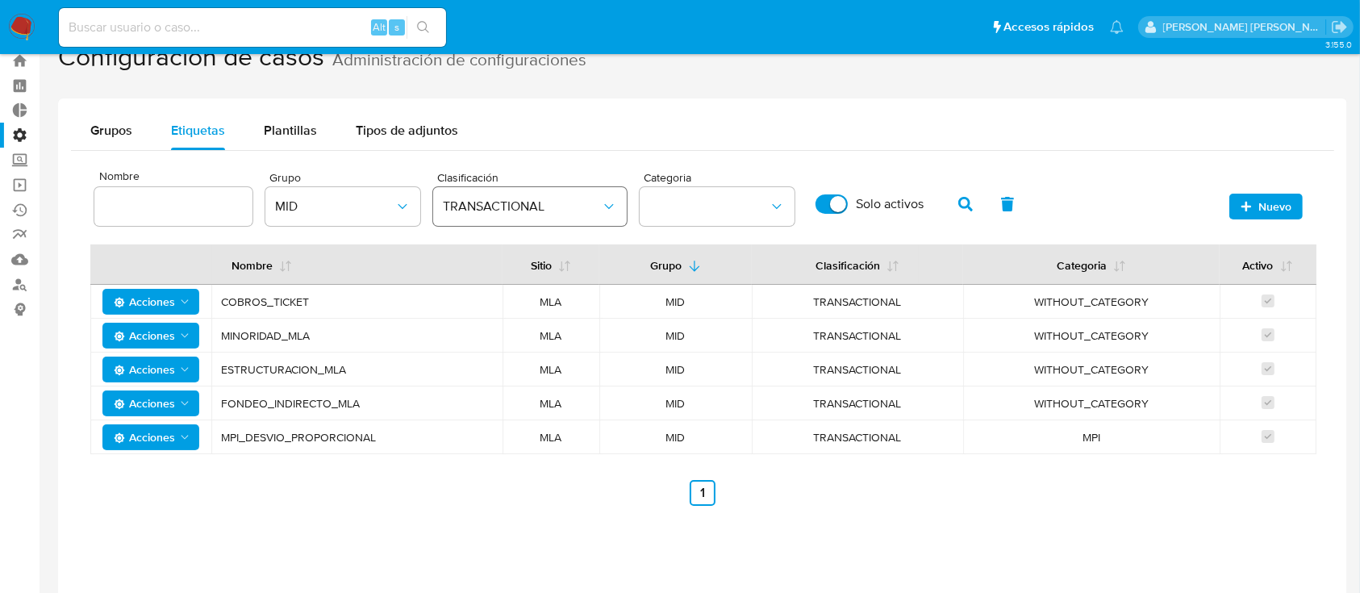
click at [580, 203] on span "TRANSACTIONAL" at bounding box center [522, 206] width 158 height 16
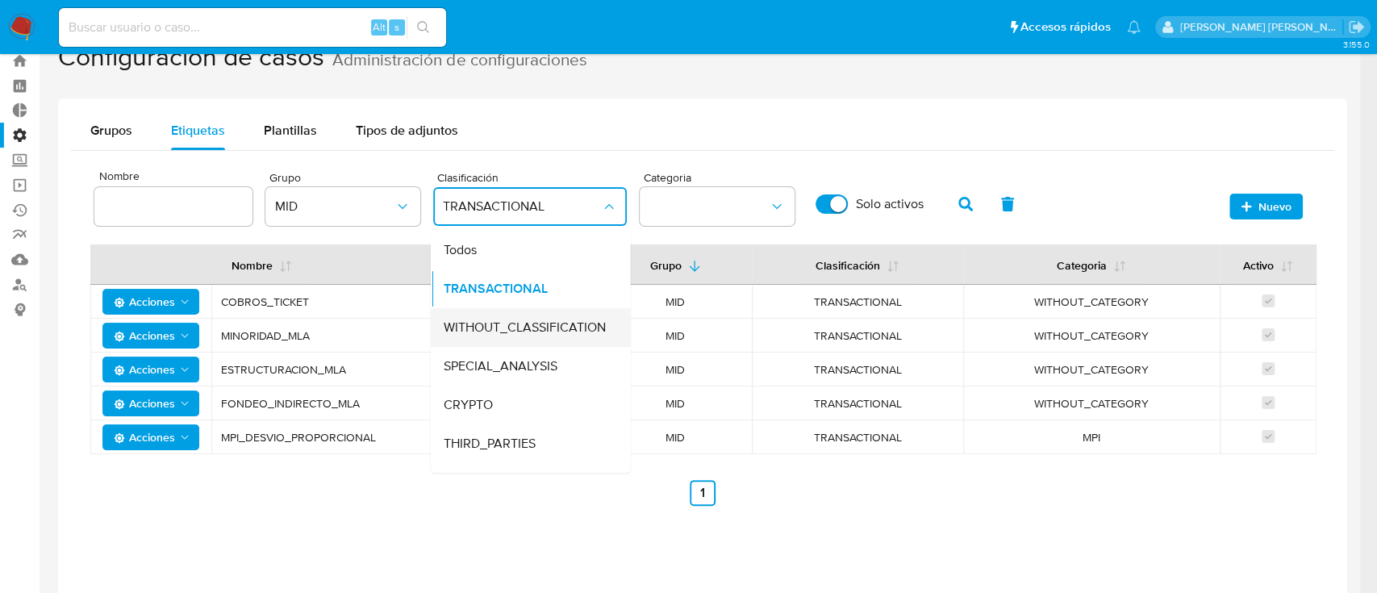
click at [561, 323] on span "WITHOUT_CLASSIFICATION" at bounding box center [524, 327] width 162 height 16
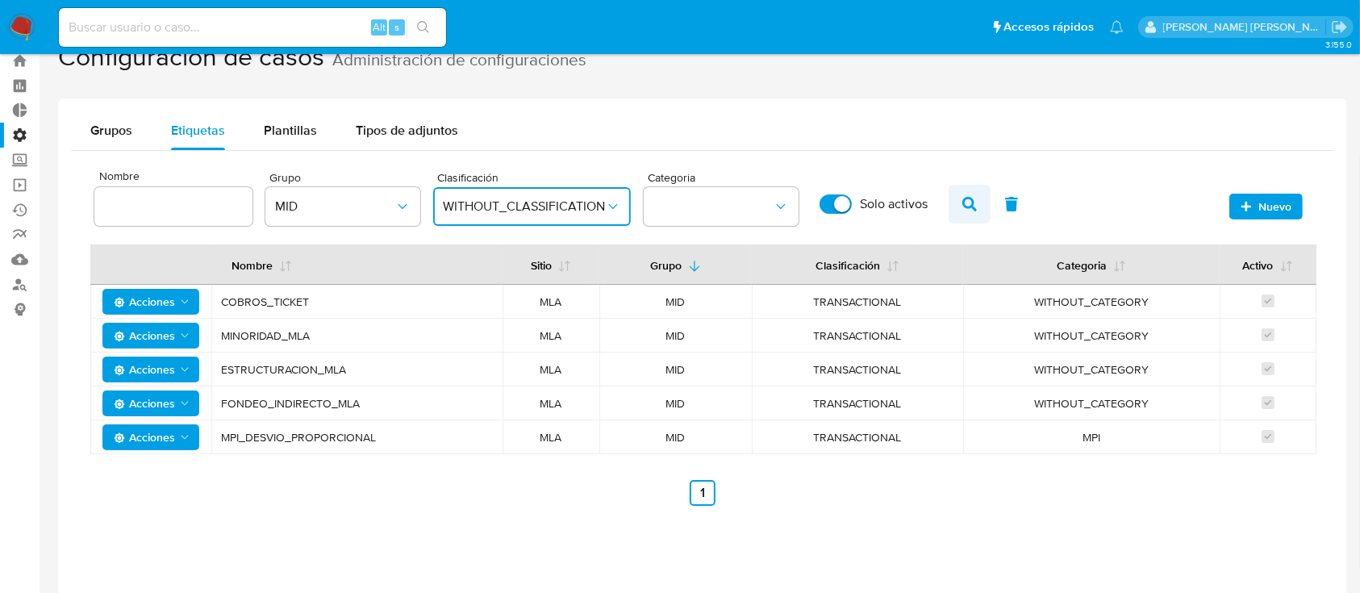
click at [972, 198] on icon "button" at bounding box center [969, 204] width 15 height 15
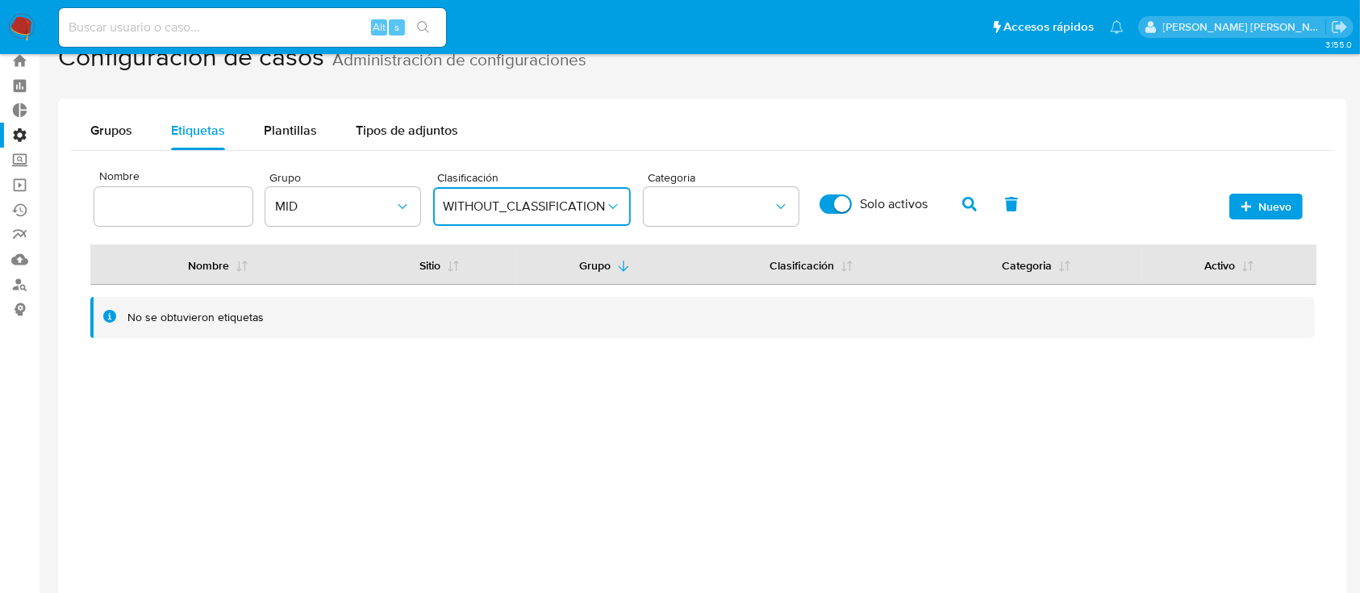
click at [486, 203] on span "WITHOUT_CLASSIFICATION" at bounding box center [524, 206] width 162 height 16
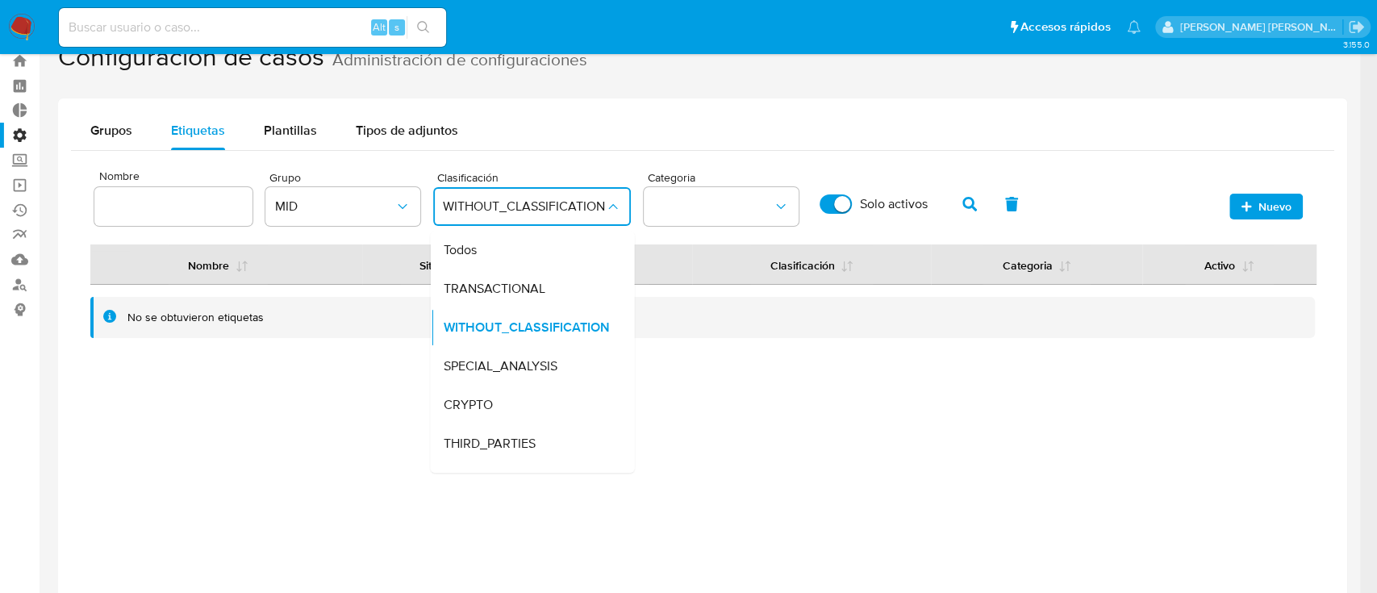
click at [486, 203] on span "WITHOUT_CLASSIFICATION" at bounding box center [524, 206] width 162 height 16
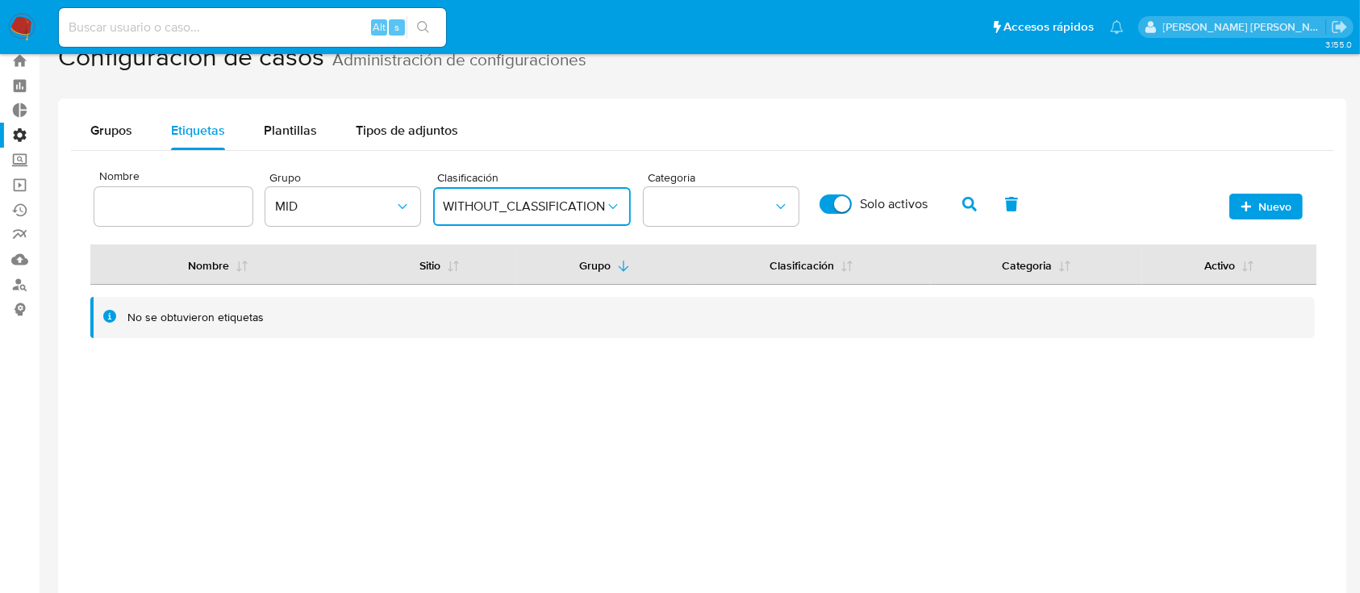
click at [493, 211] on span "WITHOUT_CLASSIFICATION" at bounding box center [524, 206] width 162 height 16
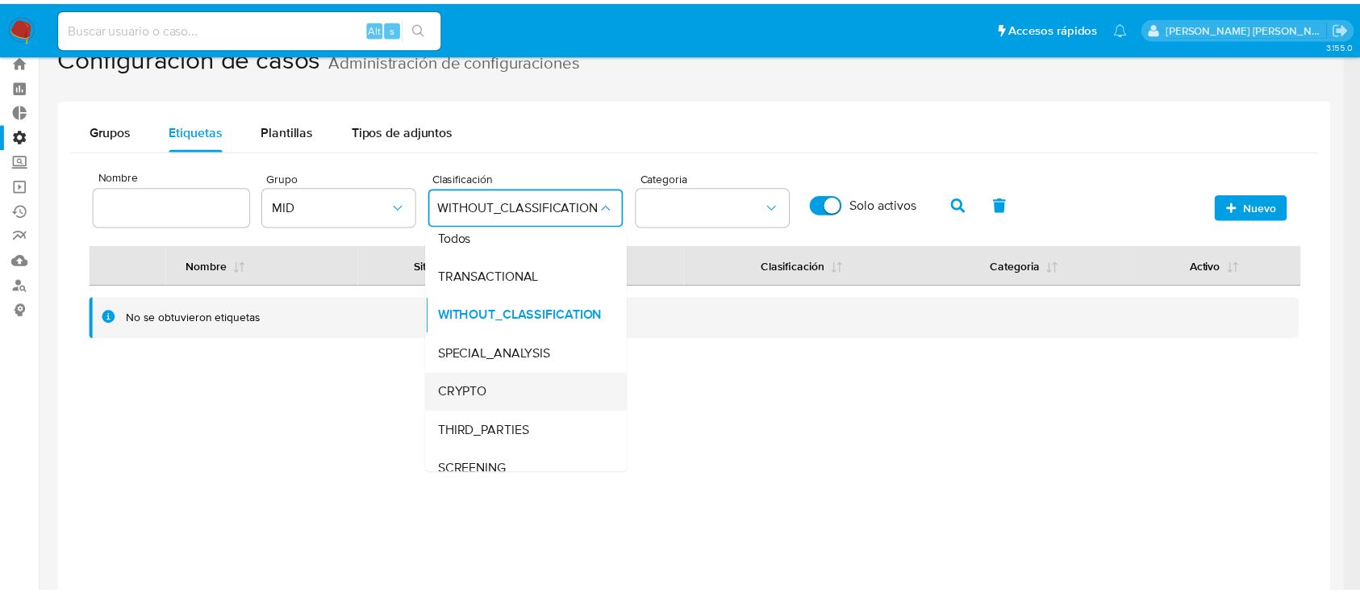
scroll to position [0, 0]
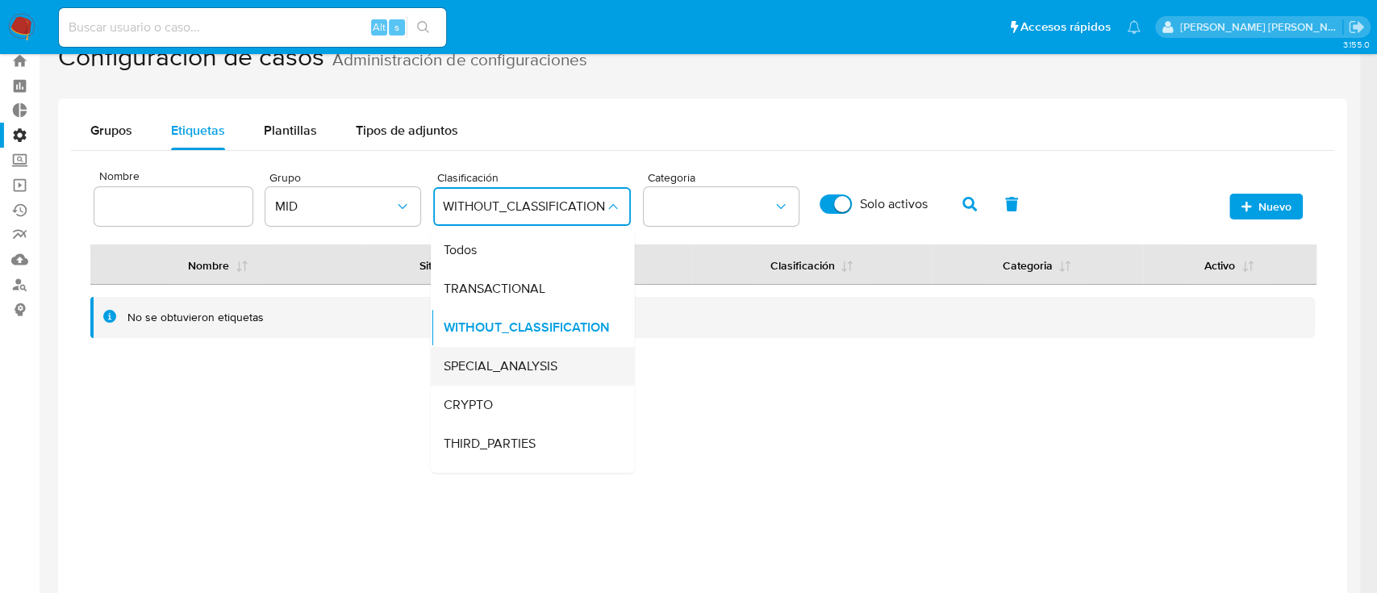
click at [540, 365] on span "SPECIAL_ANALYSIS" at bounding box center [500, 366] width 114 height 16
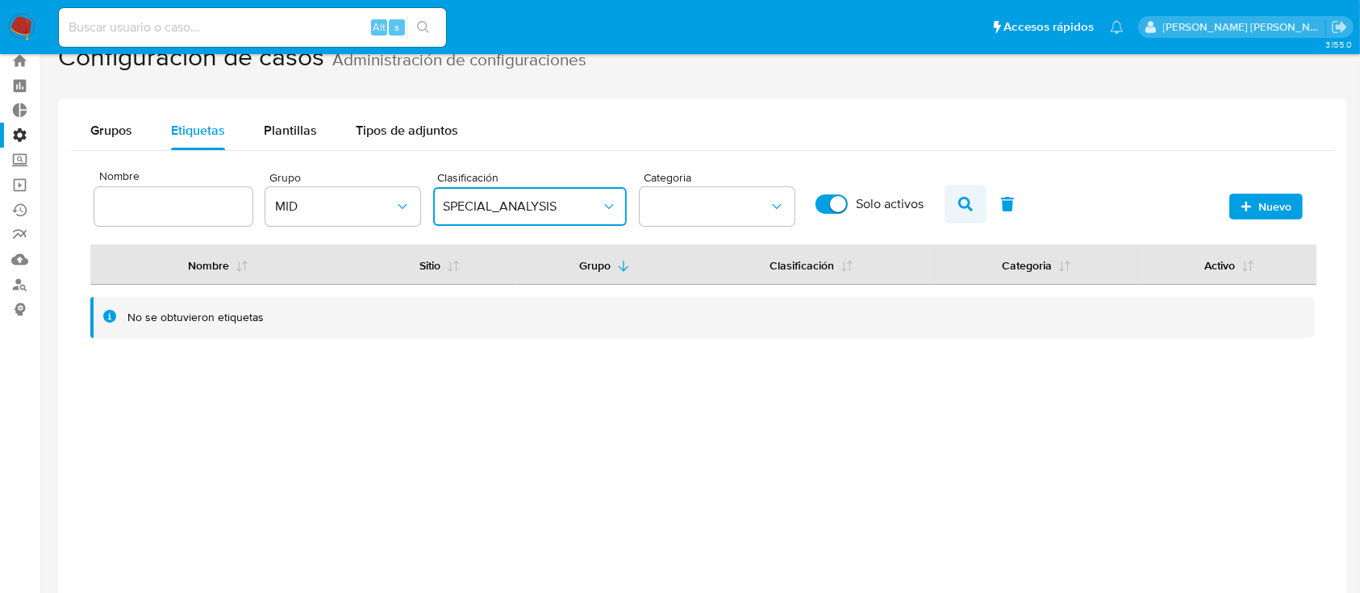
click at [961, 204] on icon "button" at bounding box center [965, 204] width 15 height 15
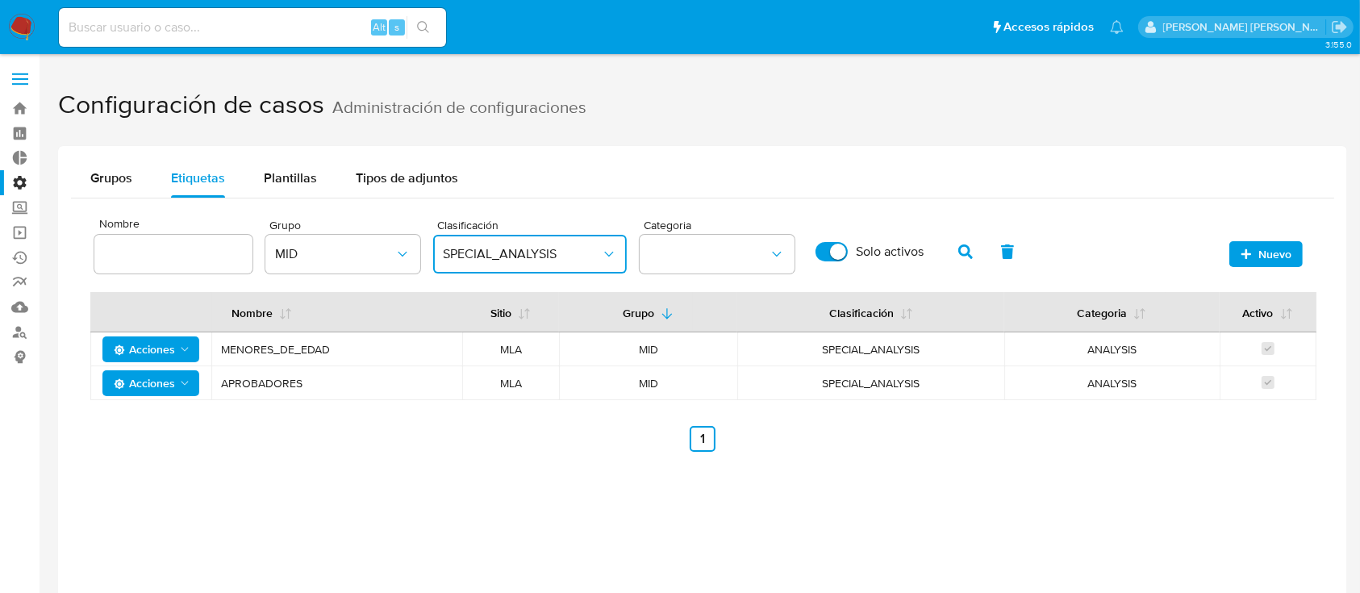
click at [555, 261] on span "SPECIAL_ANALYSIS" at bounding box center [522, 254] width 158 height 16
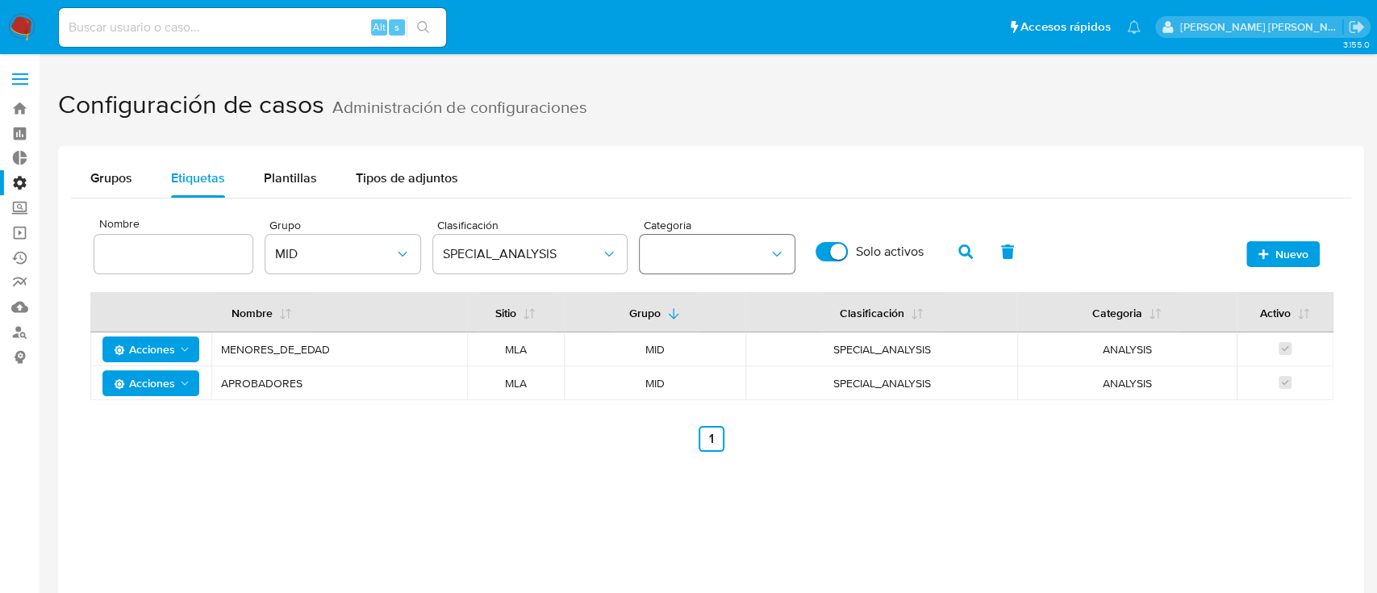
click at [677, 256] on button "category" at bounding box center [717, 254] width 155 height 39
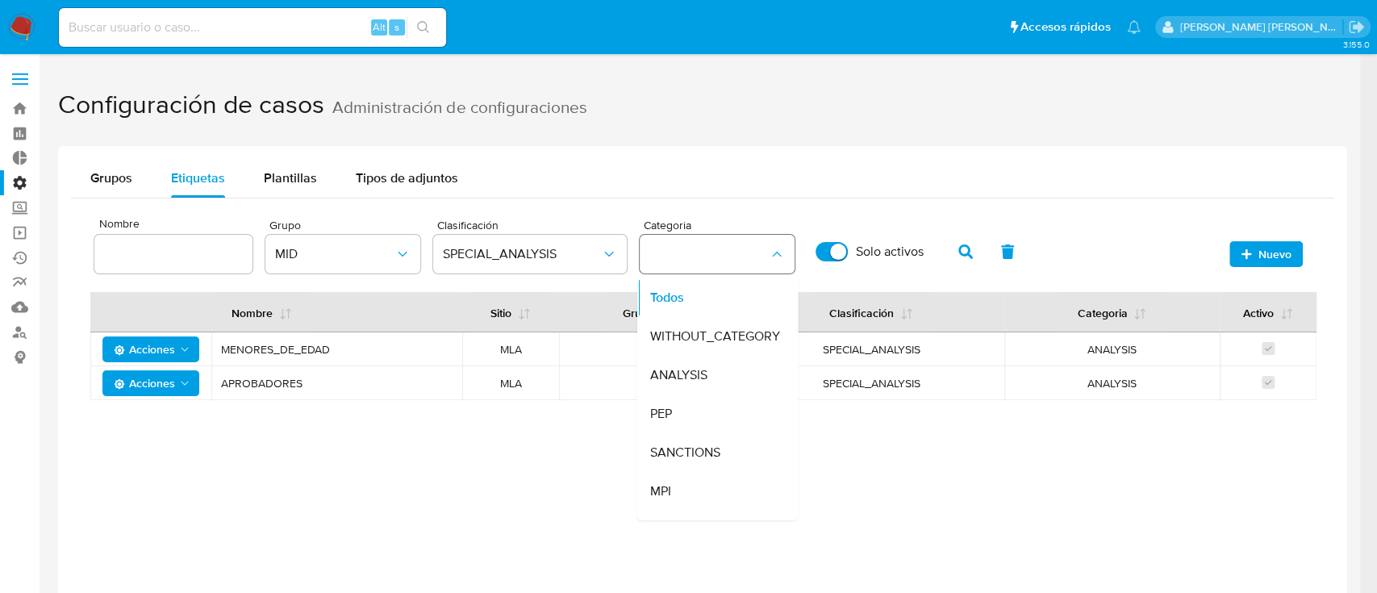
click at [677, 256] on button "category" at bounding box center [717, 254] width 155 height 39
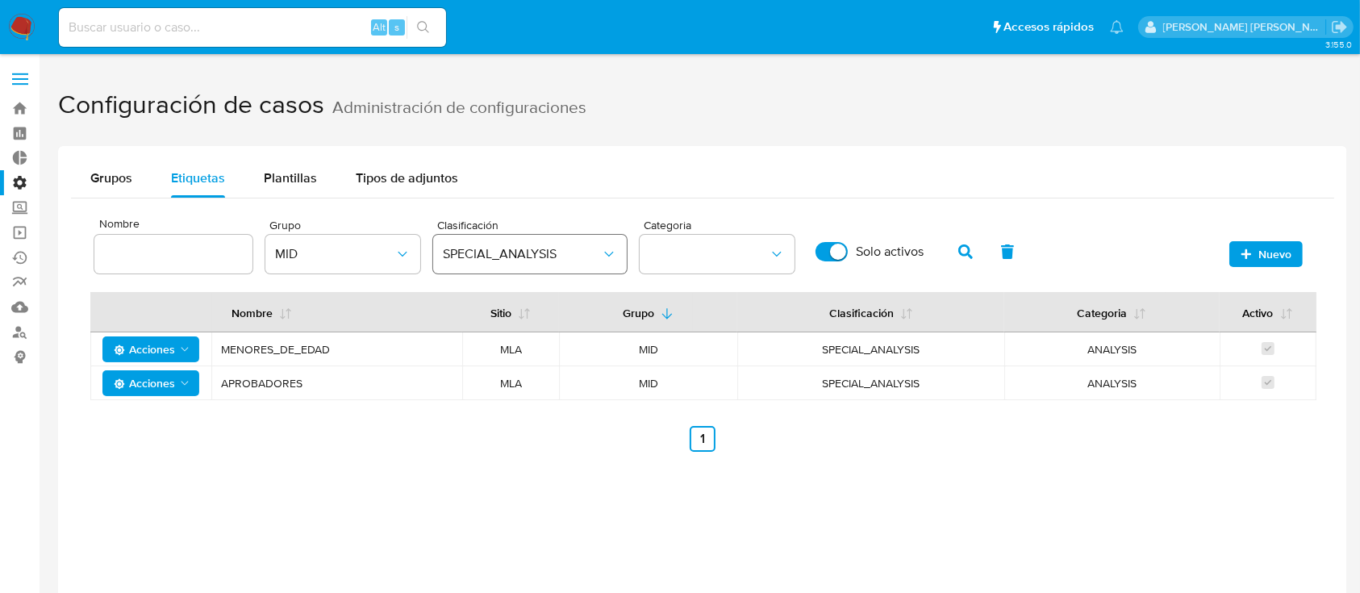
click at [575, 258] on span "SPECIAL_ANALYSIS" at bounding box center [522, 254] width 158 height 16
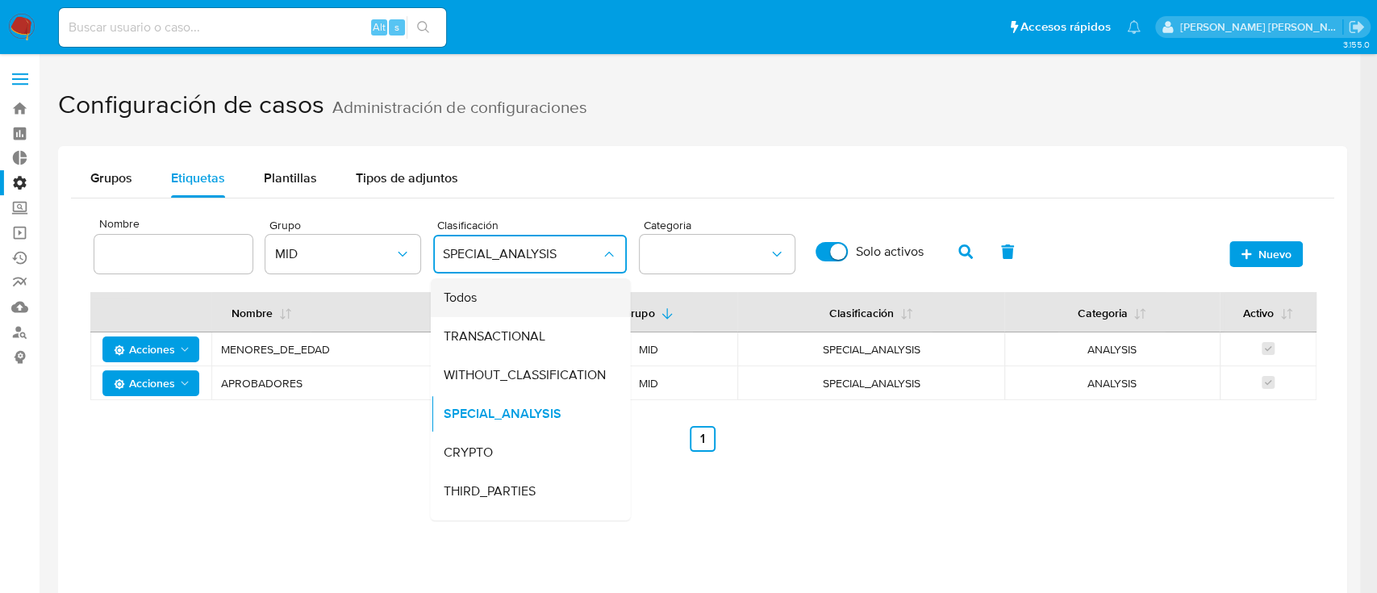
click at [539, 300] on div "Todos" at bounding box center [525, 297] width 165 height 39
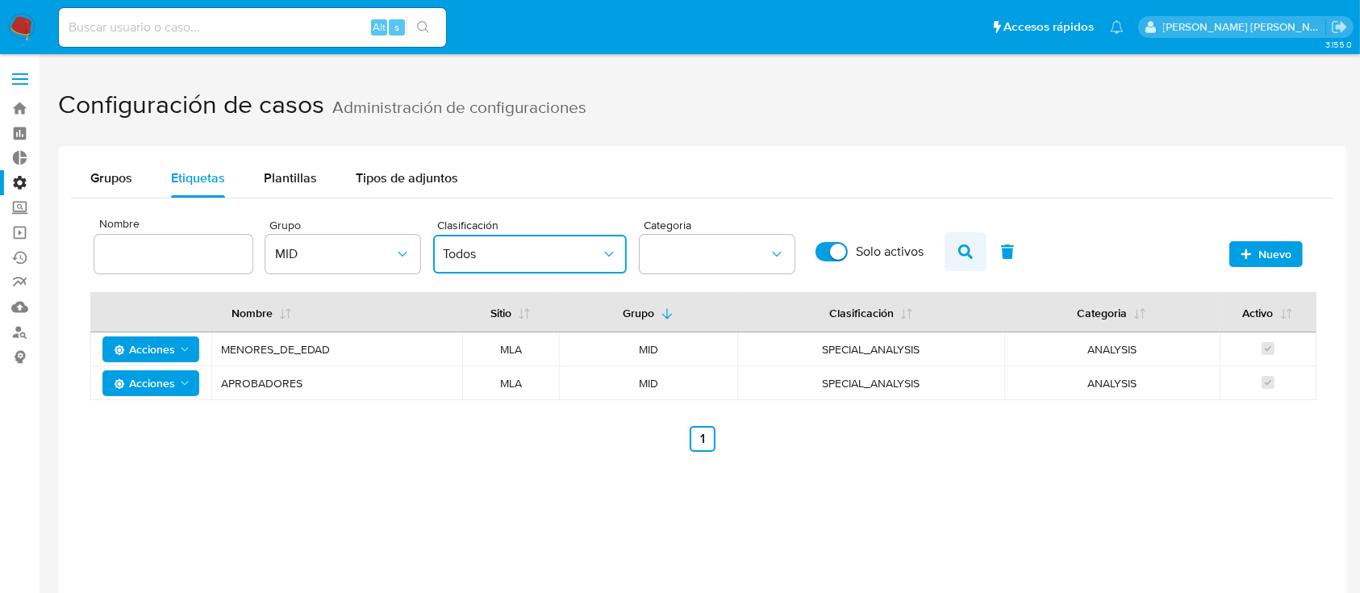
click at [960, 251] on icon "button" at bounding box center [965, 251] width 15 height 15
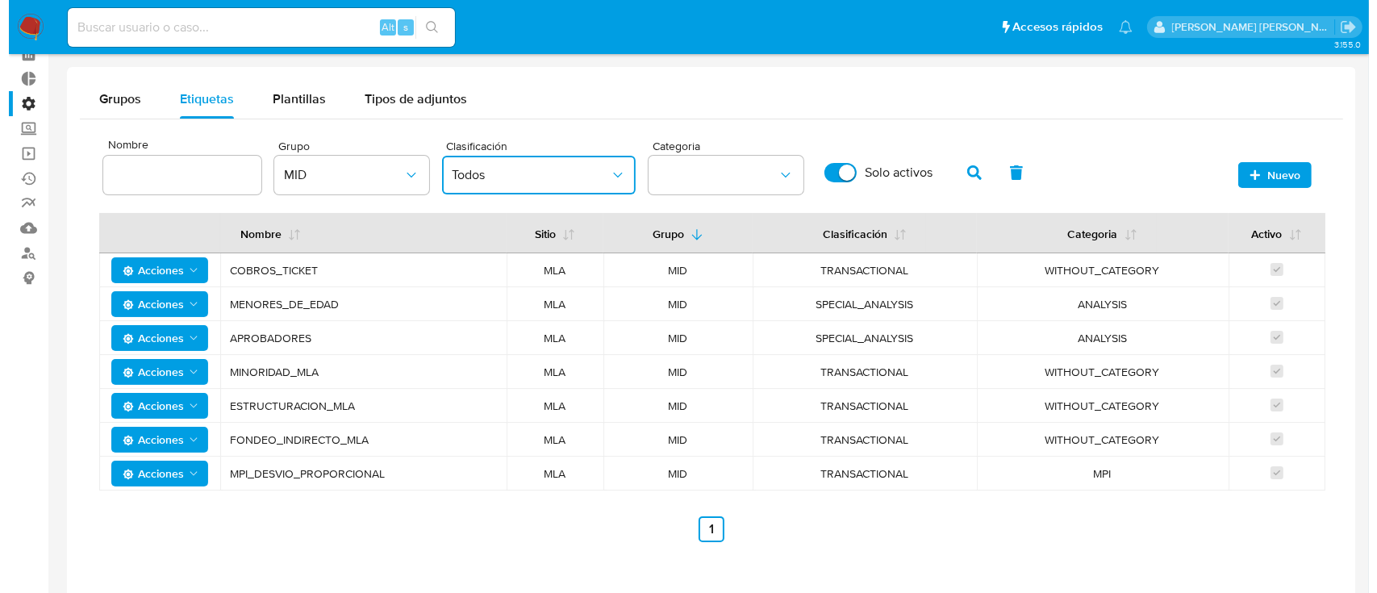
scroll to position [48, 0]
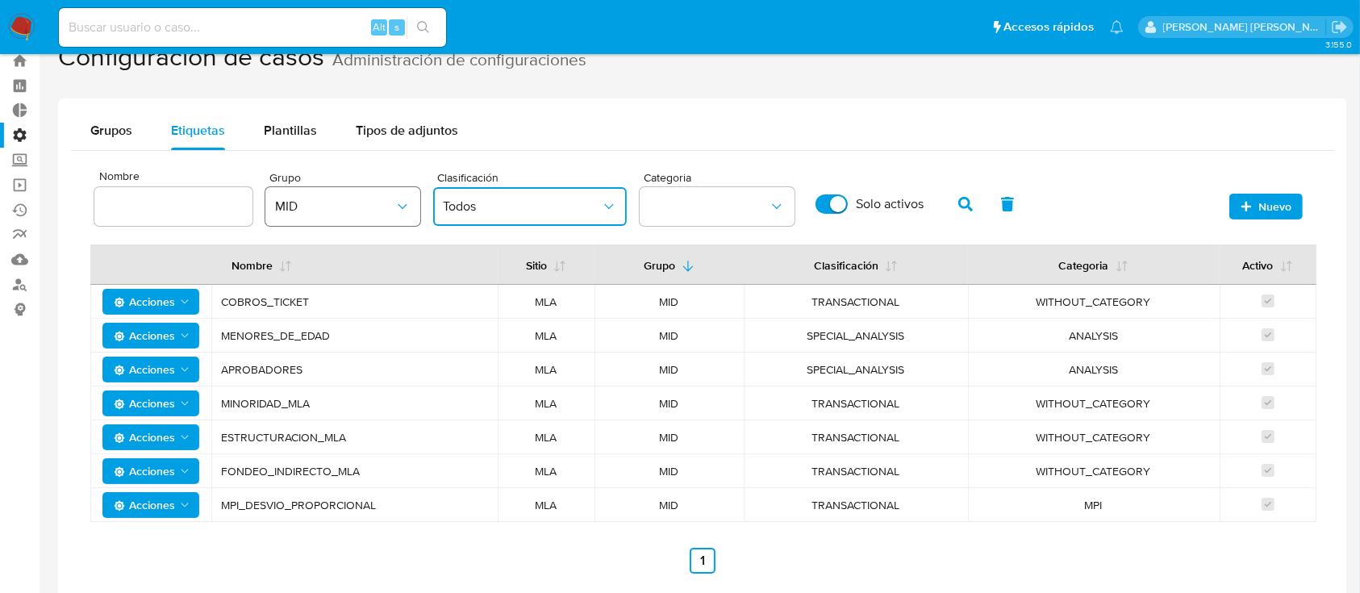
click at [393, 205] on span "MID" at bounding box center [334, 206] width 119 height 16
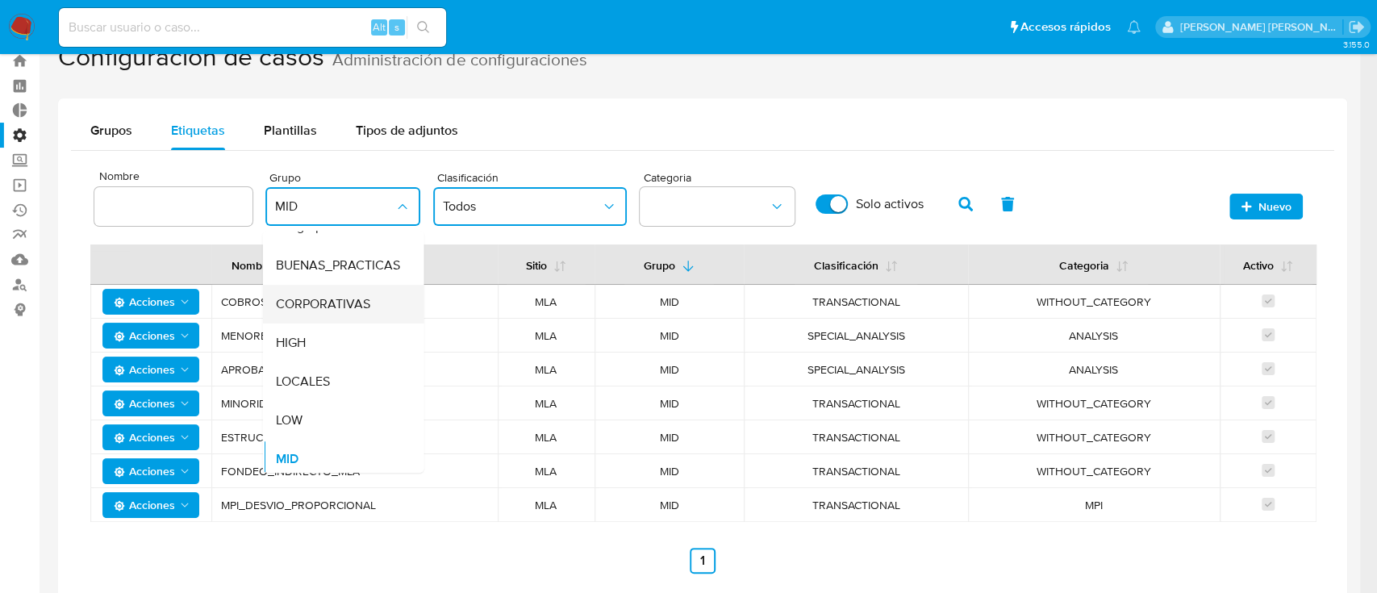
scroll to position [0, 0]
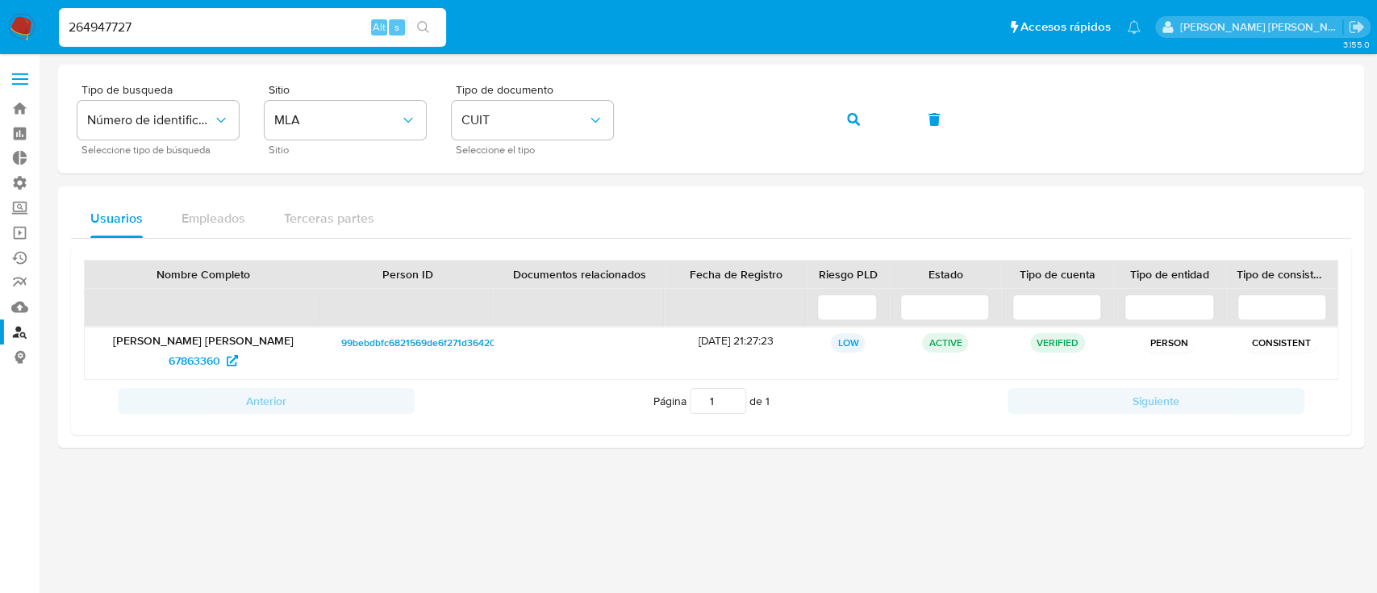
type input "264947727"
click at [422, 35] on button "search-icon" at bounding box center [422, 27] width 33 height 23
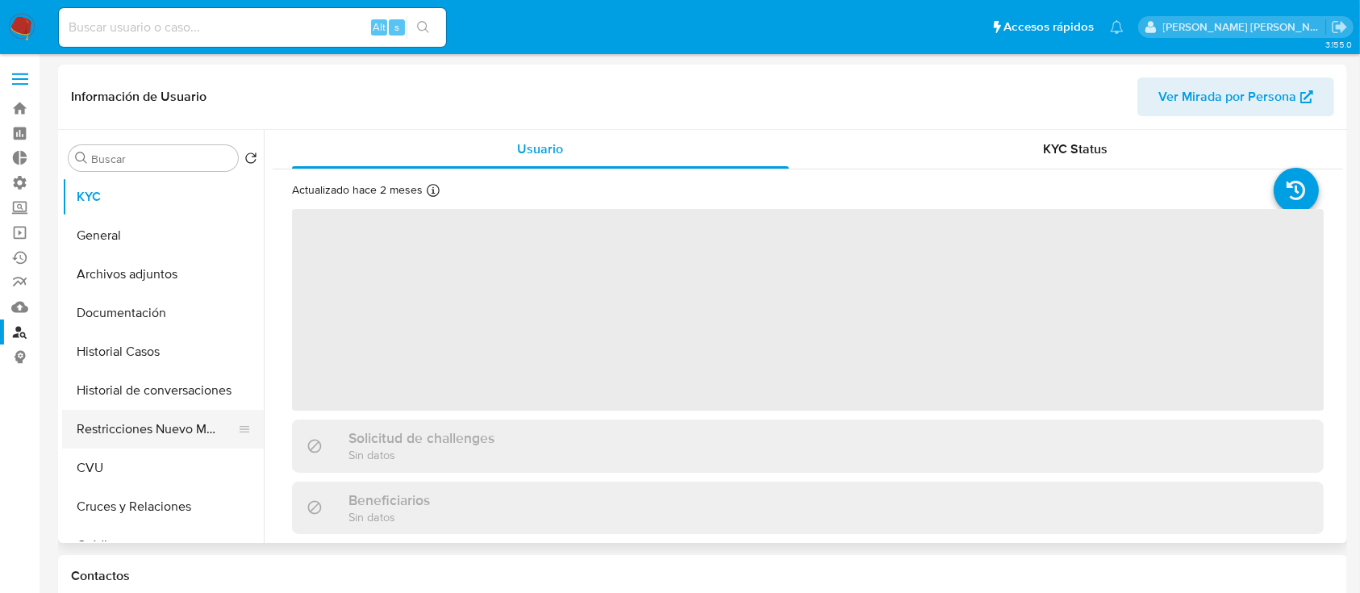
click at [146, 436] on button "Restricciones Nuevo Mundo" at bounding box center [156, 429] width 189 height 39
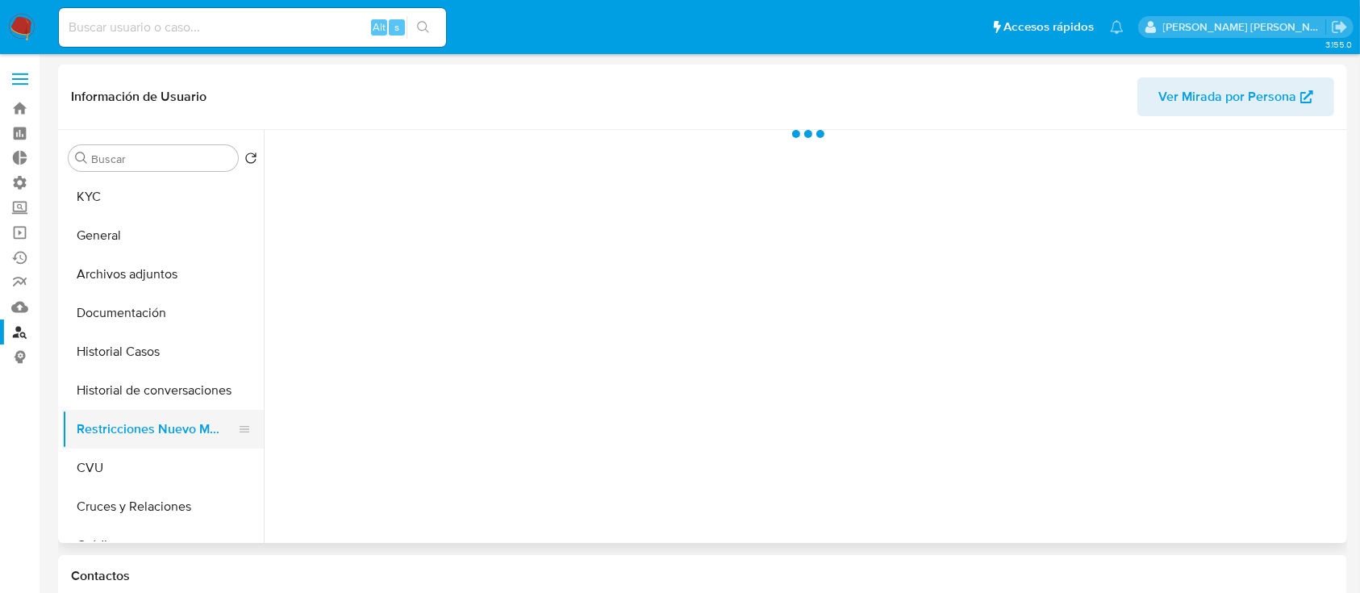
select select "10"
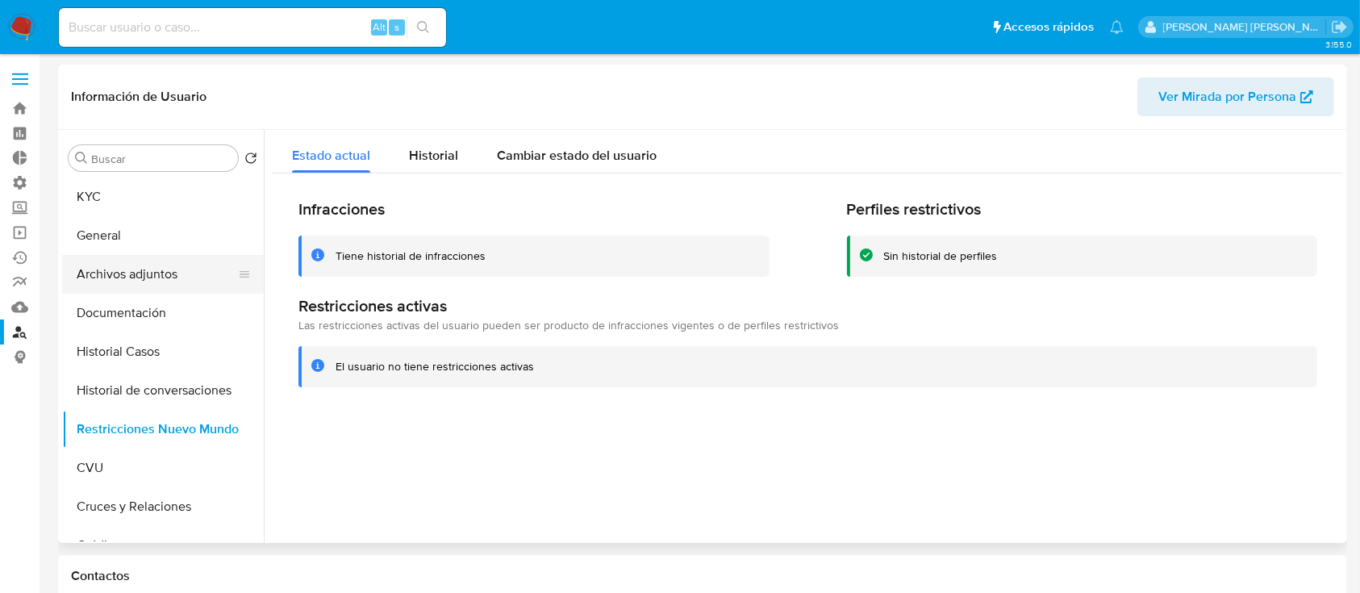
click at [123, 282] on button "Archivos adjuntos" at bounding box center [156, 274] width 189 height 39
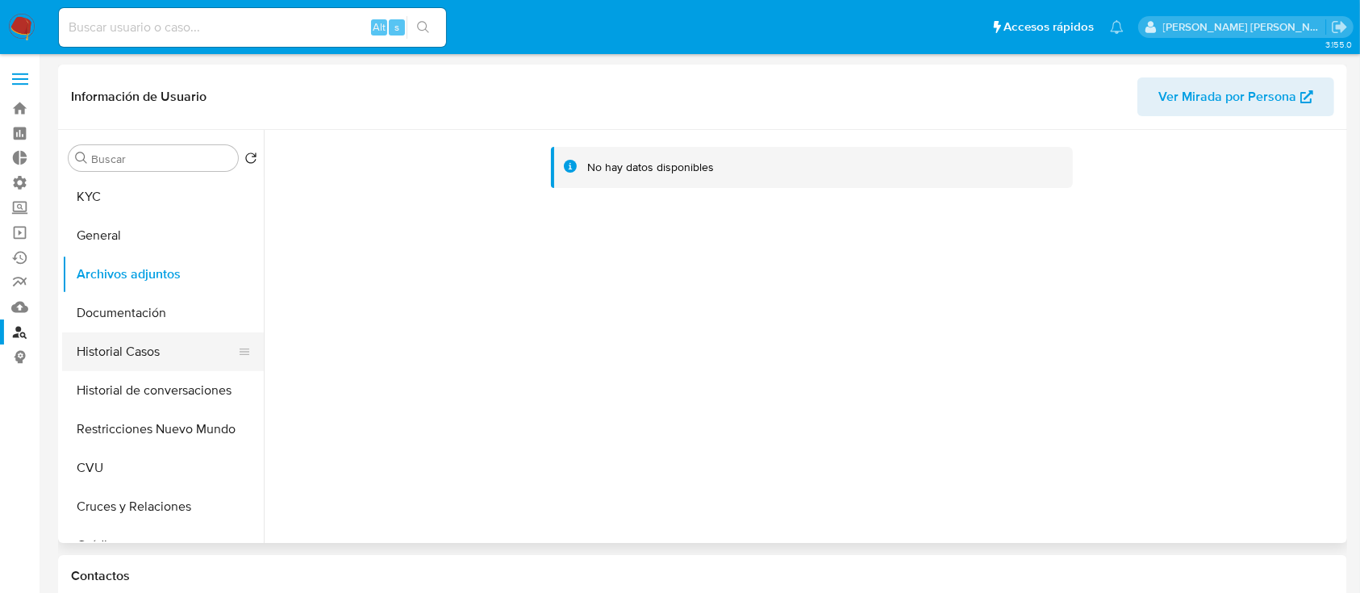
click at [119, 365] on button "Historial Casos" at bounding box center [156, 351] width 189 height 39
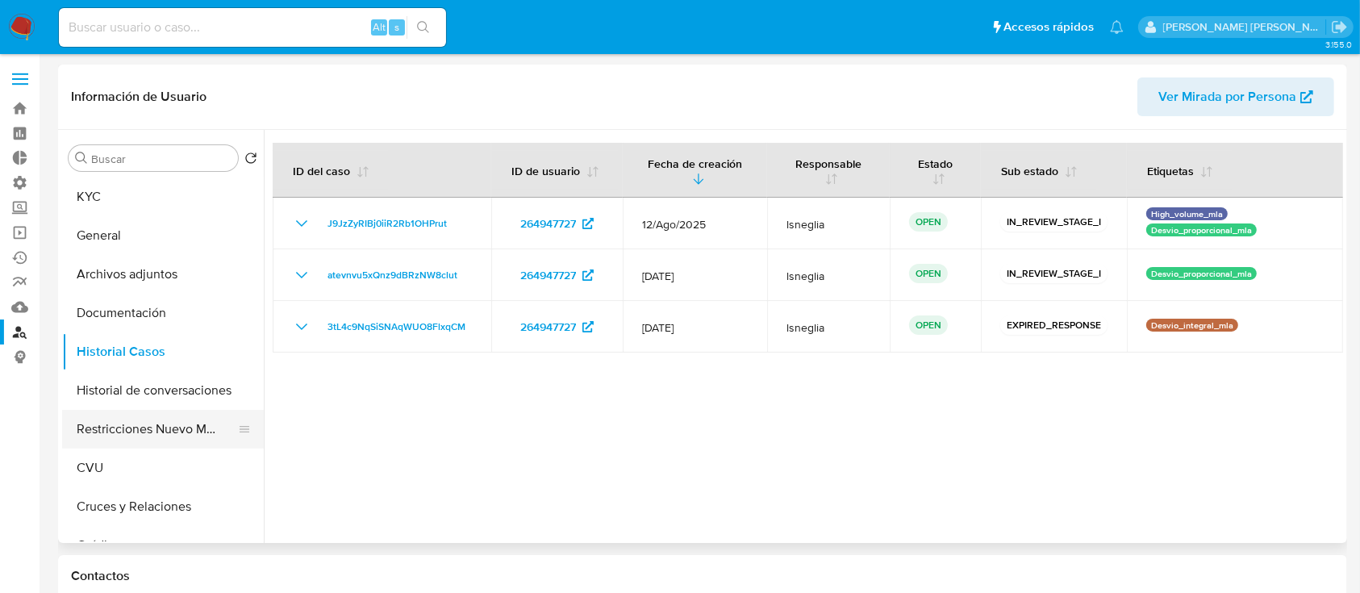
click at [144, 433] on button "Restricciones Nuevo Mundo" at bounding box center [156, 429] width 189 height 39
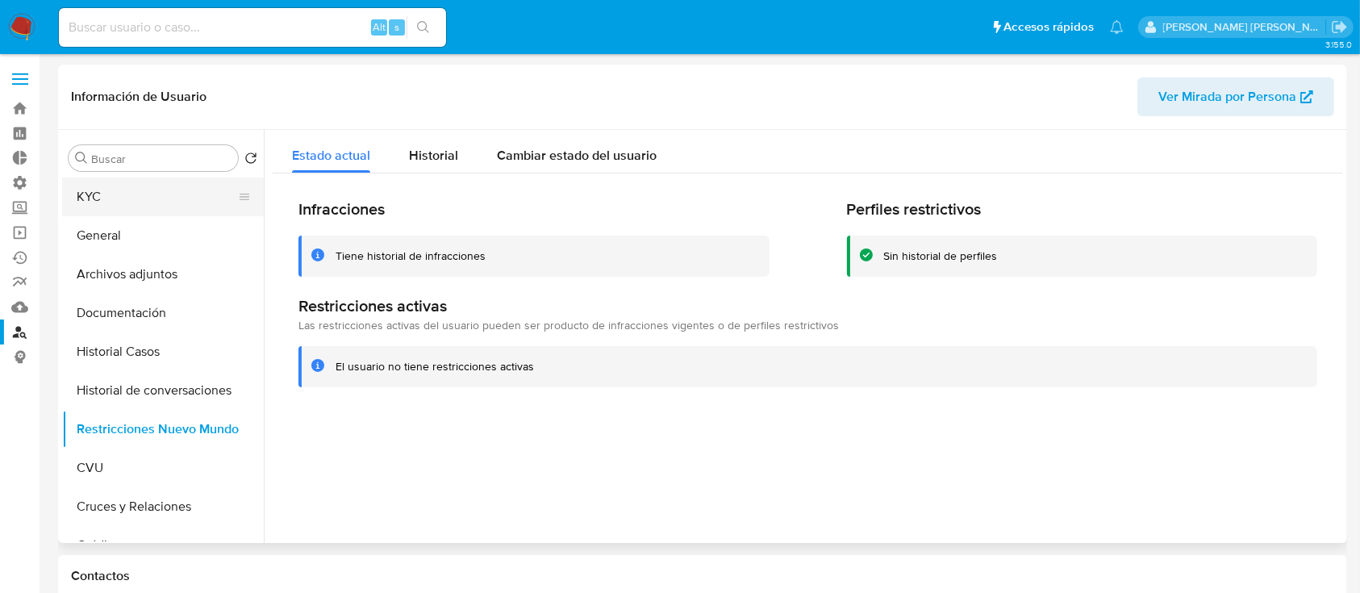
click at [143, 199] on button "KYC" at bounding box center [156, 196] width 189 height 39
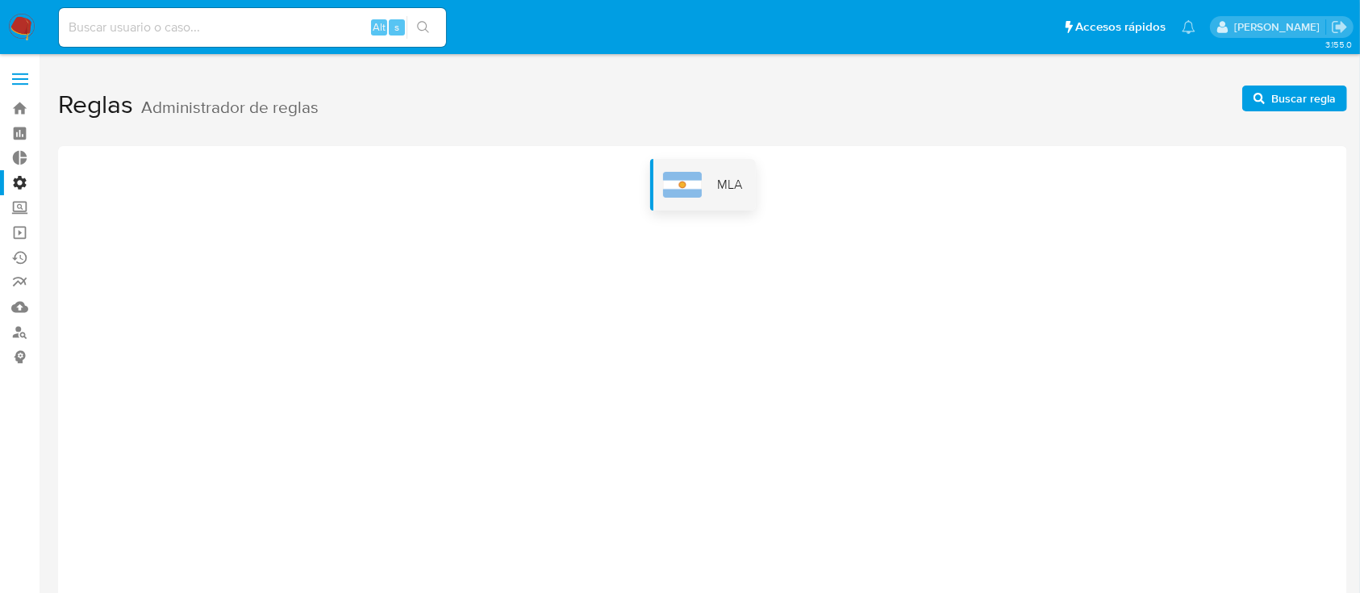
click at [715, 176] on div "MLA" at bounding box center [703, 185] width 106 height 52
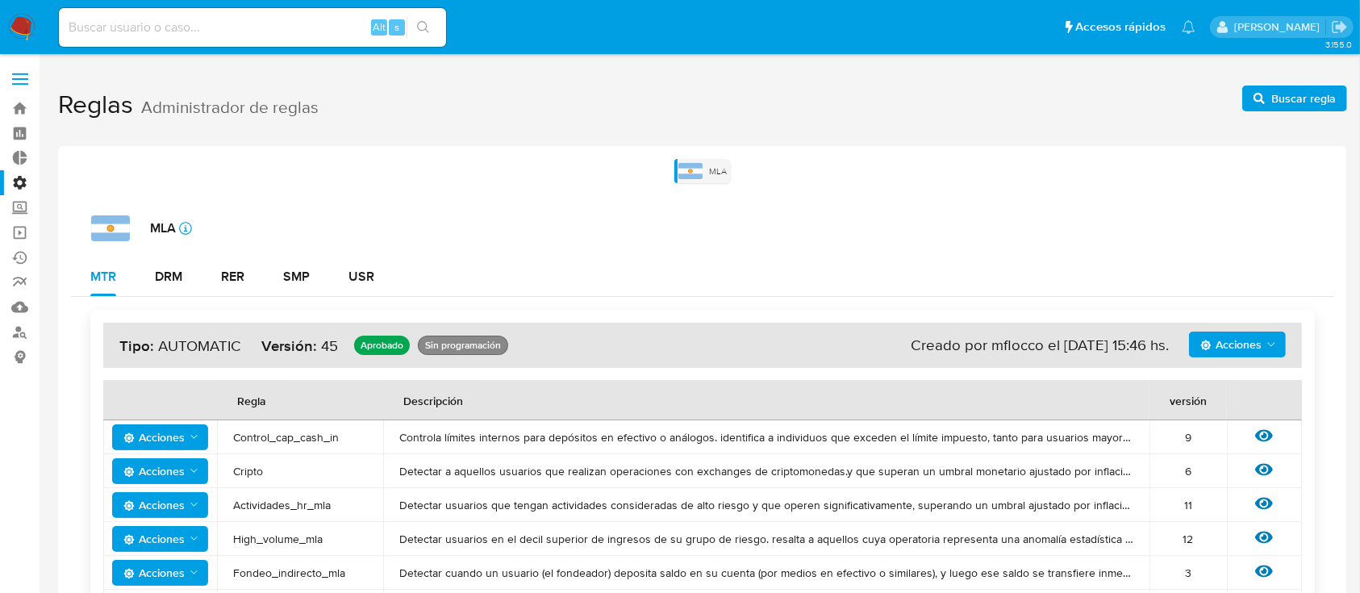
click at [20, 186] on label "Administración" at bounding box center [96, 182] width 192 height 25
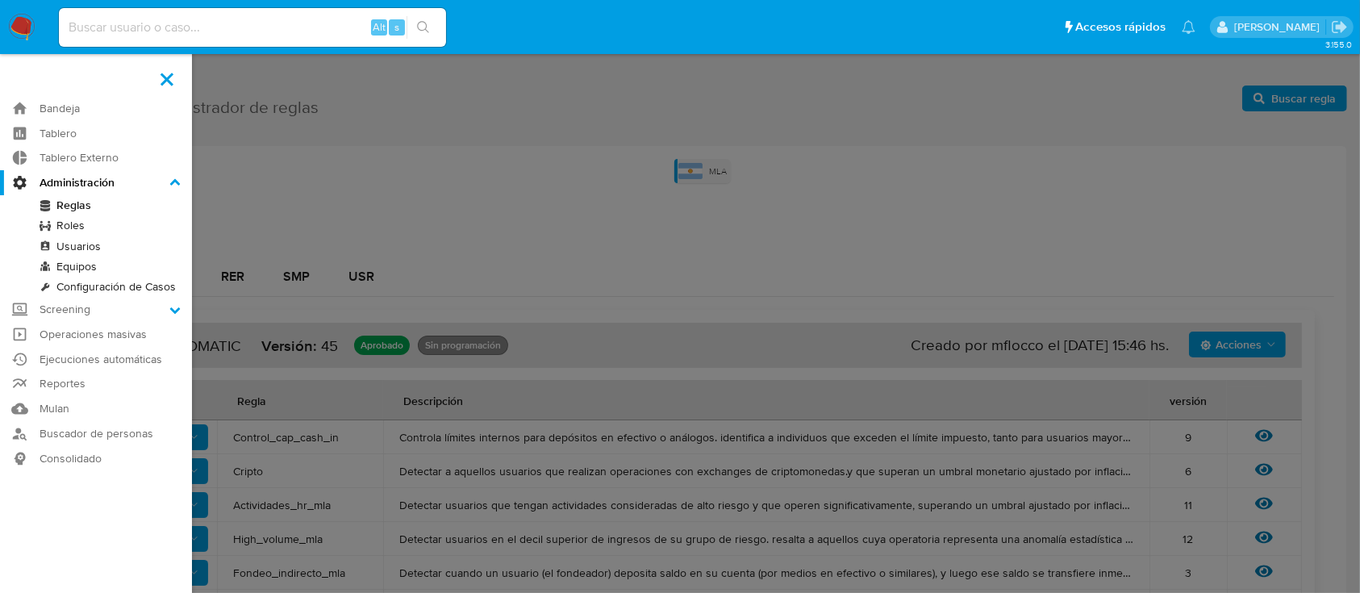
click at [0, 0] on input "Administración" at bounding box center [0, 0] width 0 height 0
click at [144, 290] on link "Configuración de Casos" at bounding box center [96, 287] width 192 height 20
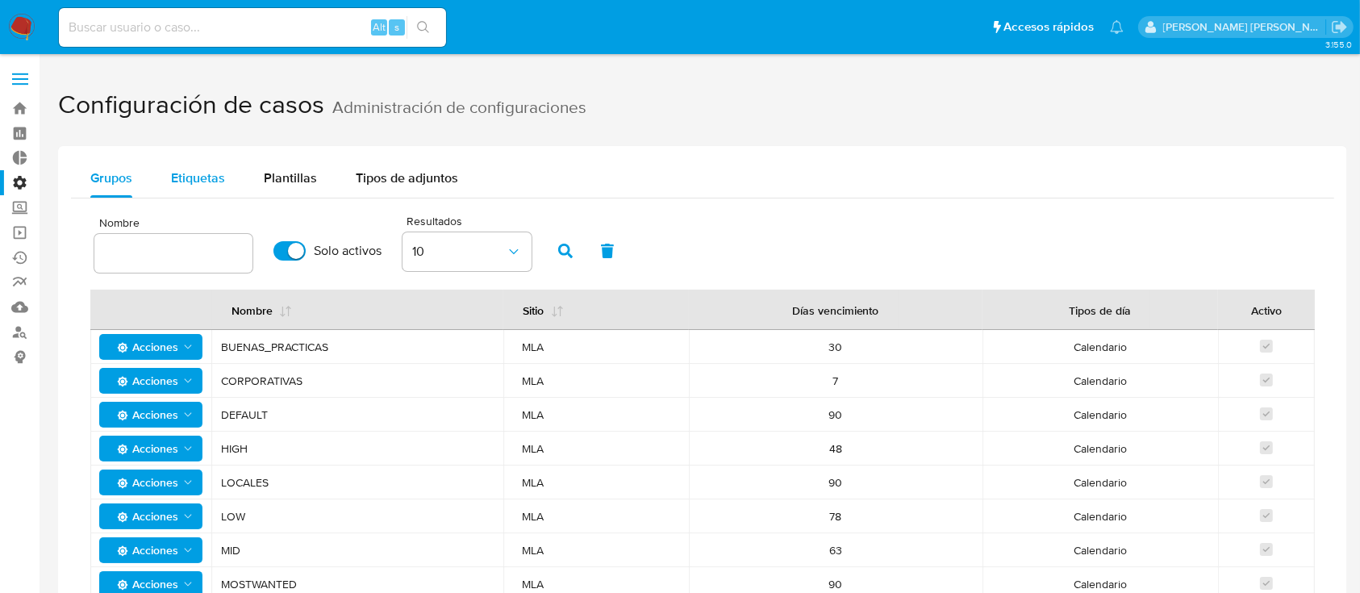
click at [207, 185] on span "Etiquetas" at bounding box center [198, 178] width 54 height 19
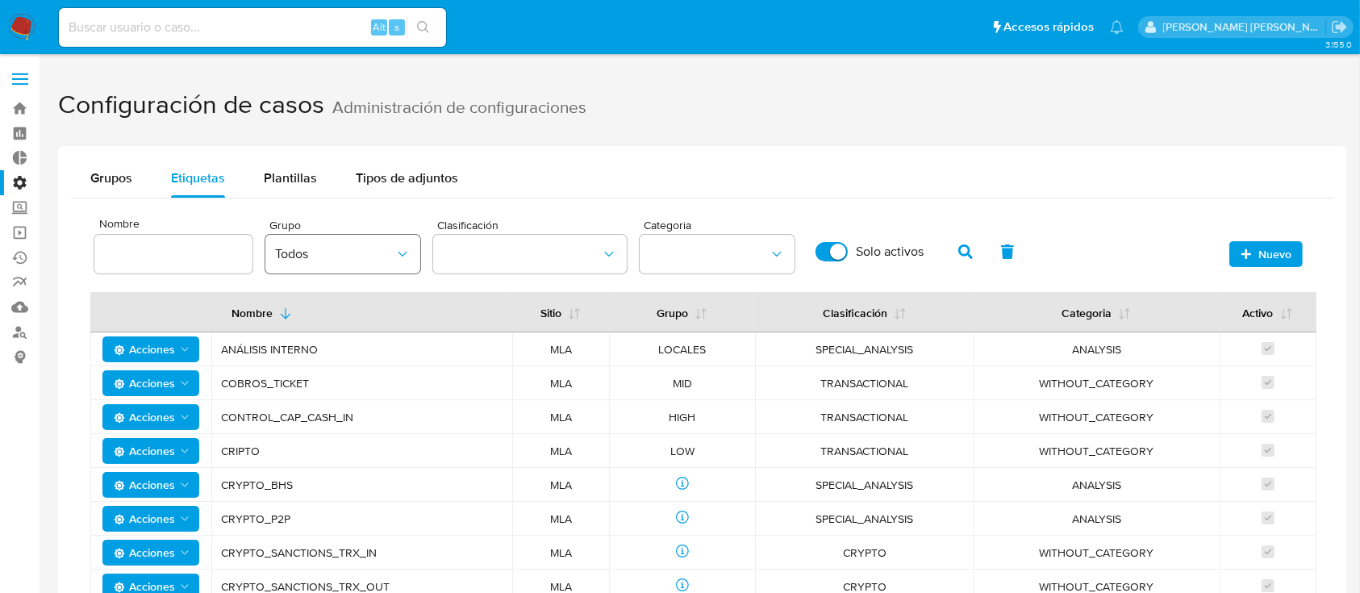
click at [298, 260] on span "Todos" at bounding box center [334, 254] width 119 height 16
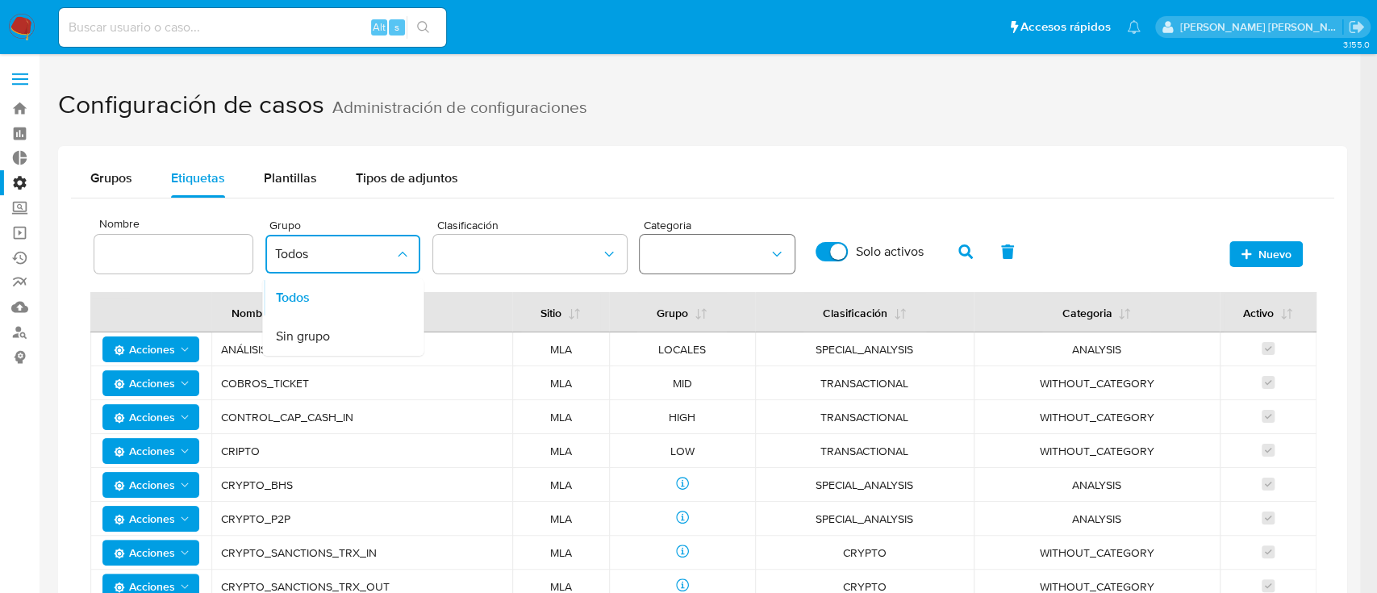
click at [719, 260] on button "category" at bounding box center [717, 254] width 155 height 39
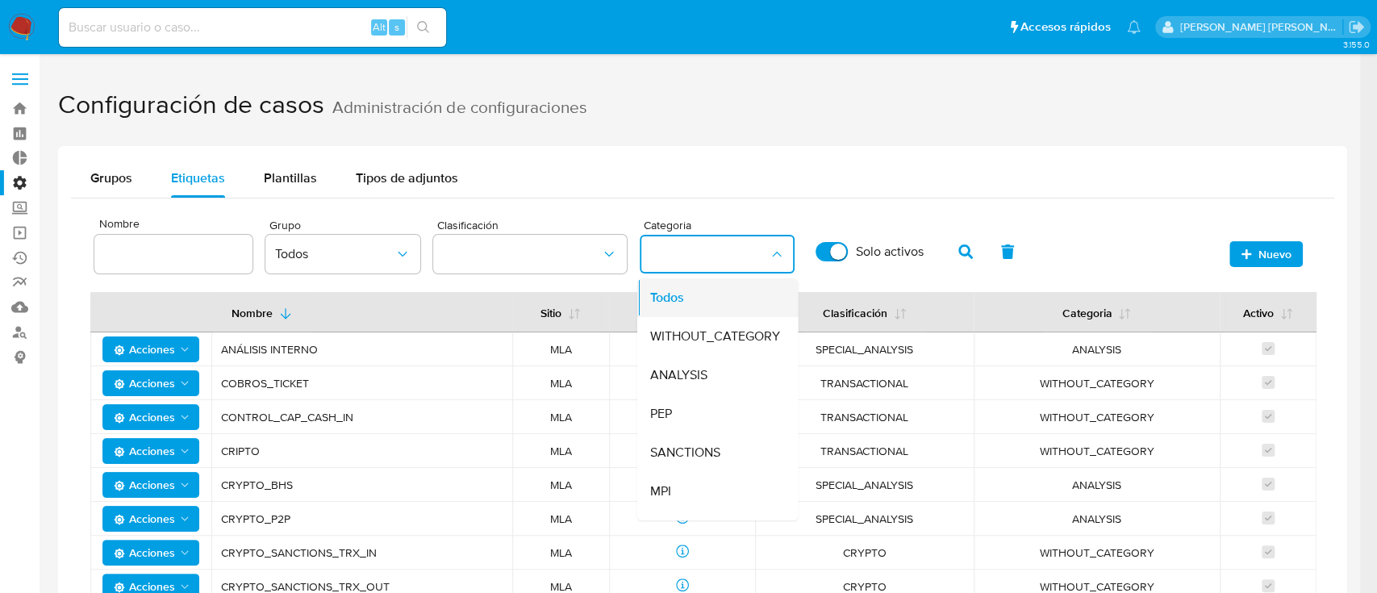
click at [722, 291] on div "Todos" at bounding box center [712, 297] width 126 height 39
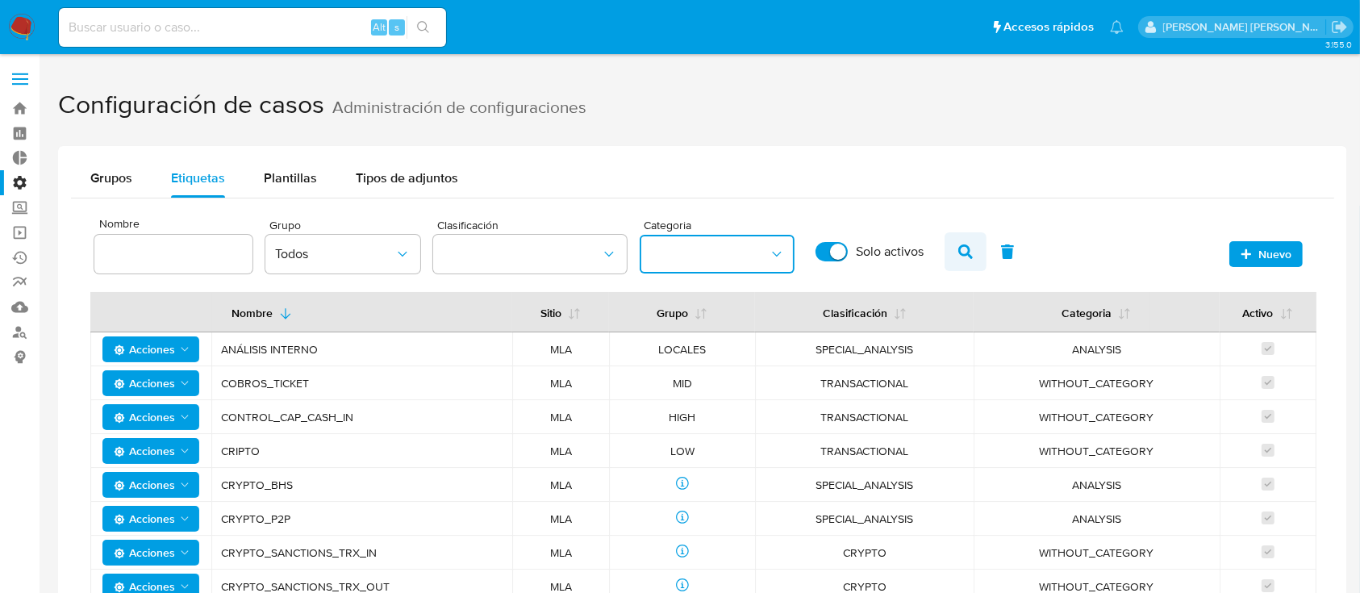
click at [970, 253] on icon "button" at bounding box center [965, 251] width 15 height 15
click at [361, 256] on span "Todos" at bounding box center [334, 254] width 119 height 16
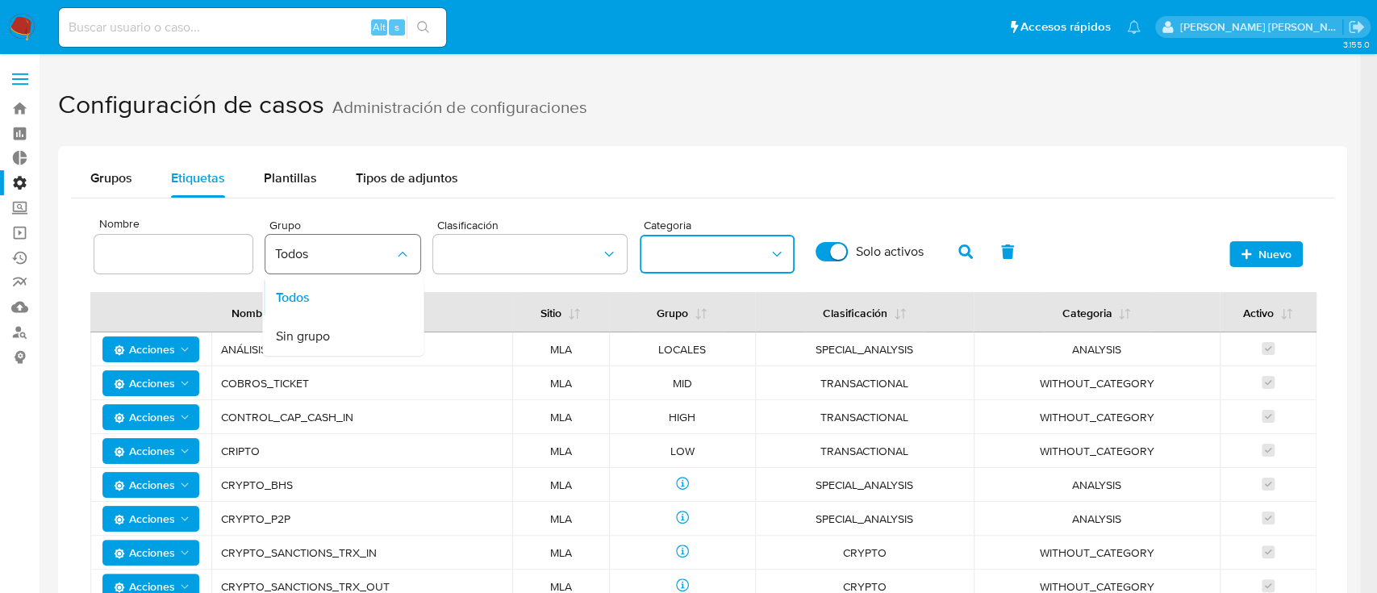
click at [361, 255] on span "Todos" at bounding box center [334, 254] width 119 height 16
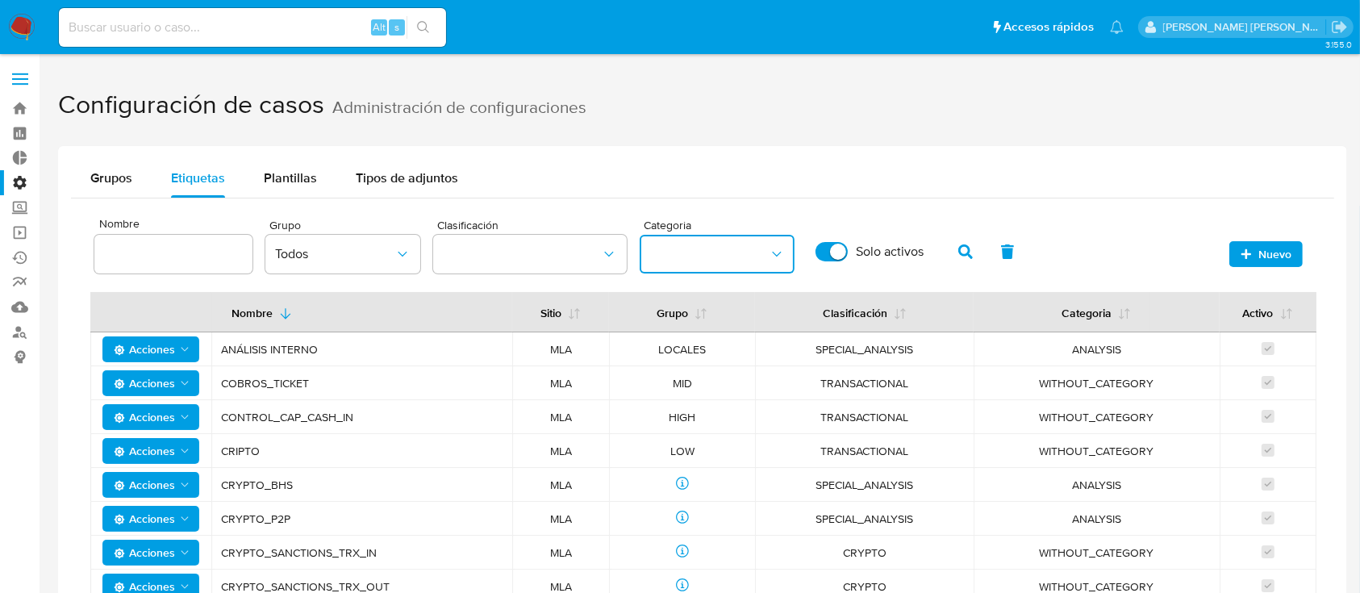
click at [723, 257] on button "category" at bounding box center [717, 254] width 155 height 39
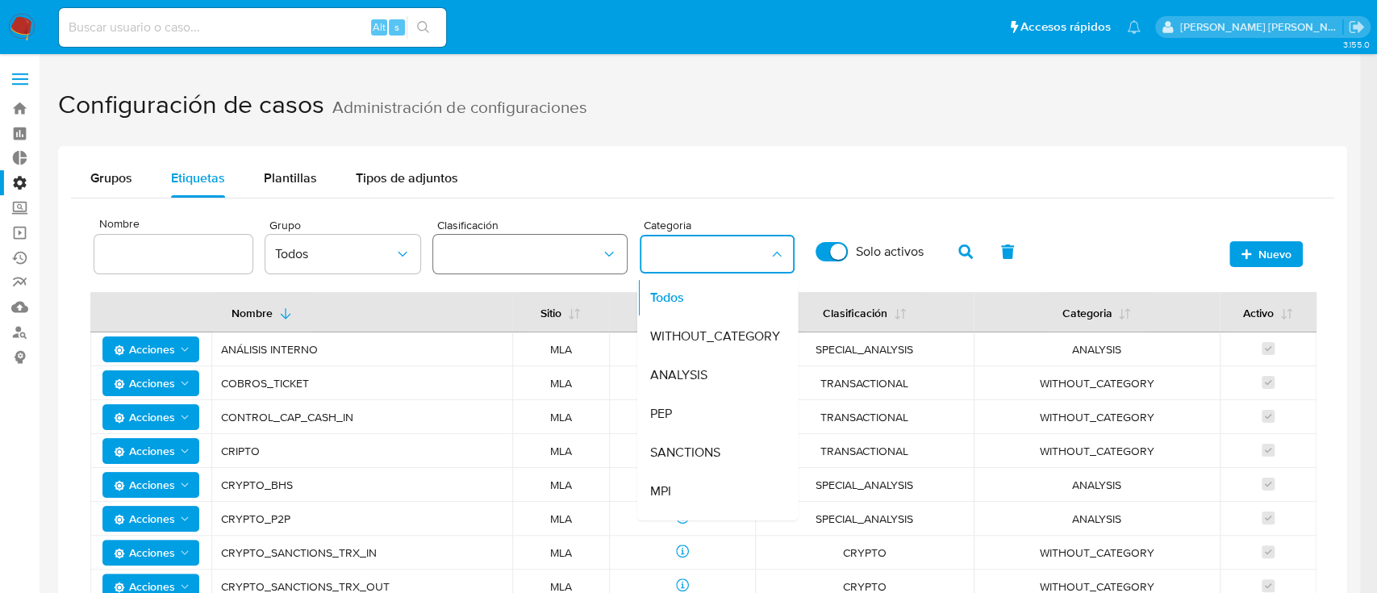
click at [547, 236] on button "classification" at bounding box center [530, 254] width 194 height 39
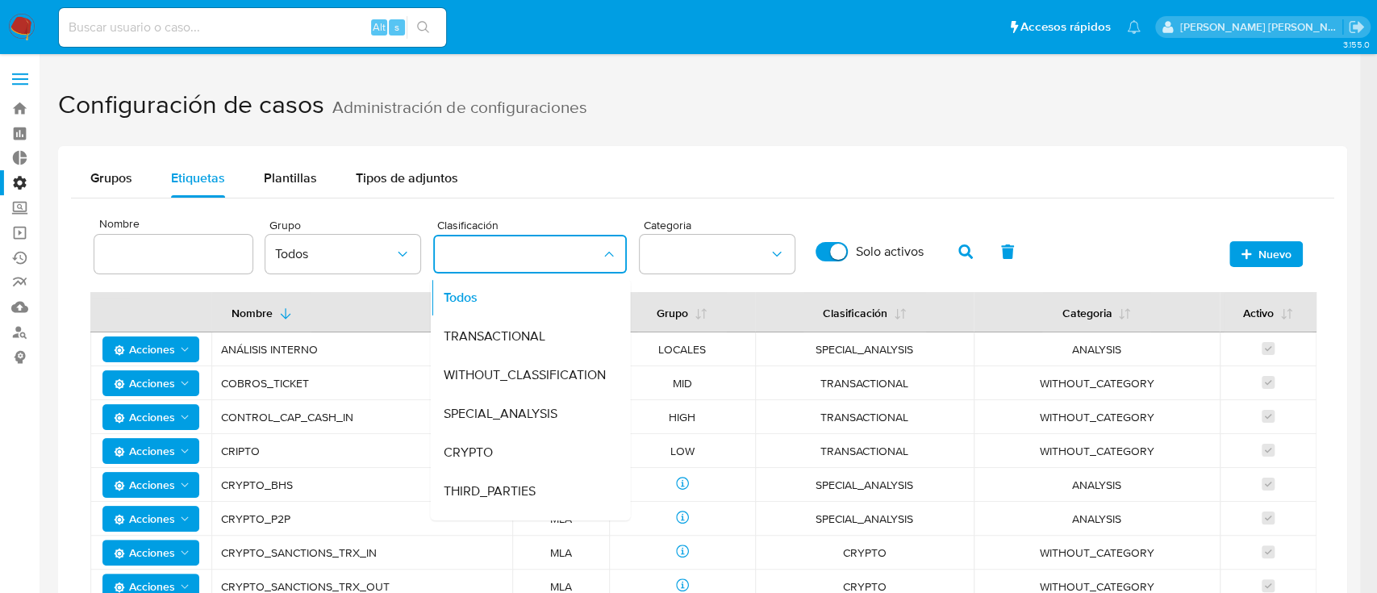
click at [550, 294] on div "Todos" at bounding box center [525, 297] width 165 height 39
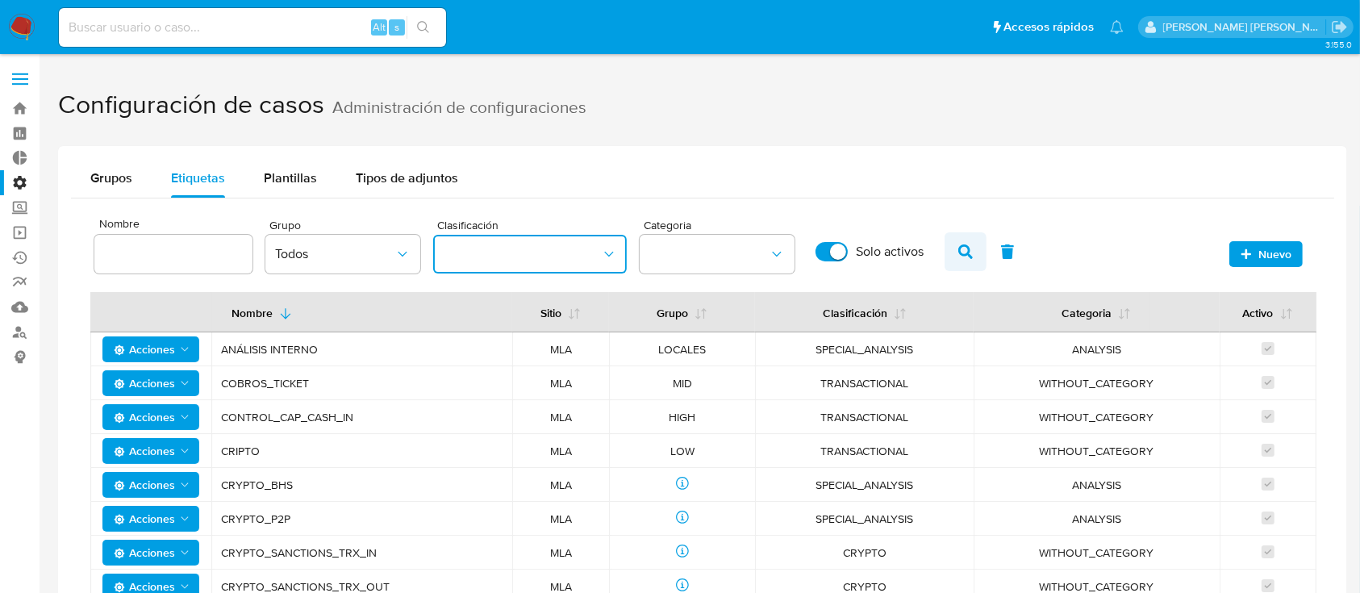
click at [965, 248] on icon "button" at bounding box center [965, 251] width 15 height 15
click at [319, 256] on span "Todos" at bounding box center [334, 254] width 119 height 16
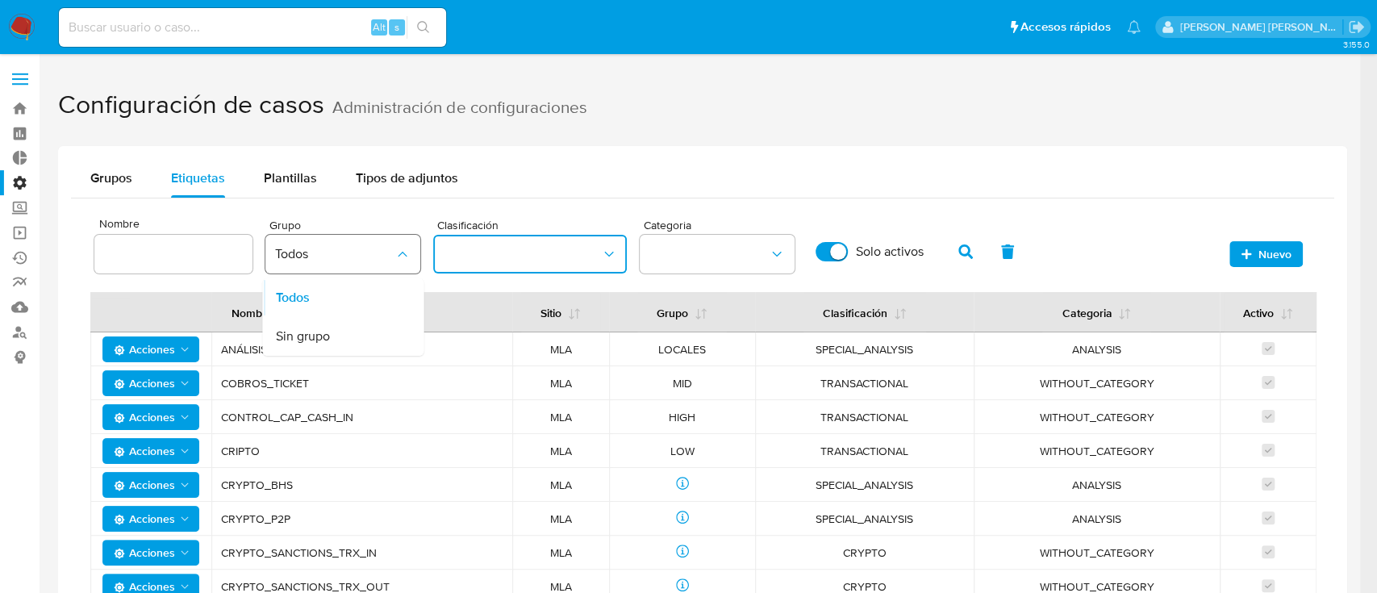
click at [319, 256] on span "Todos" at bounding box center [334, 254] width 119 height 16
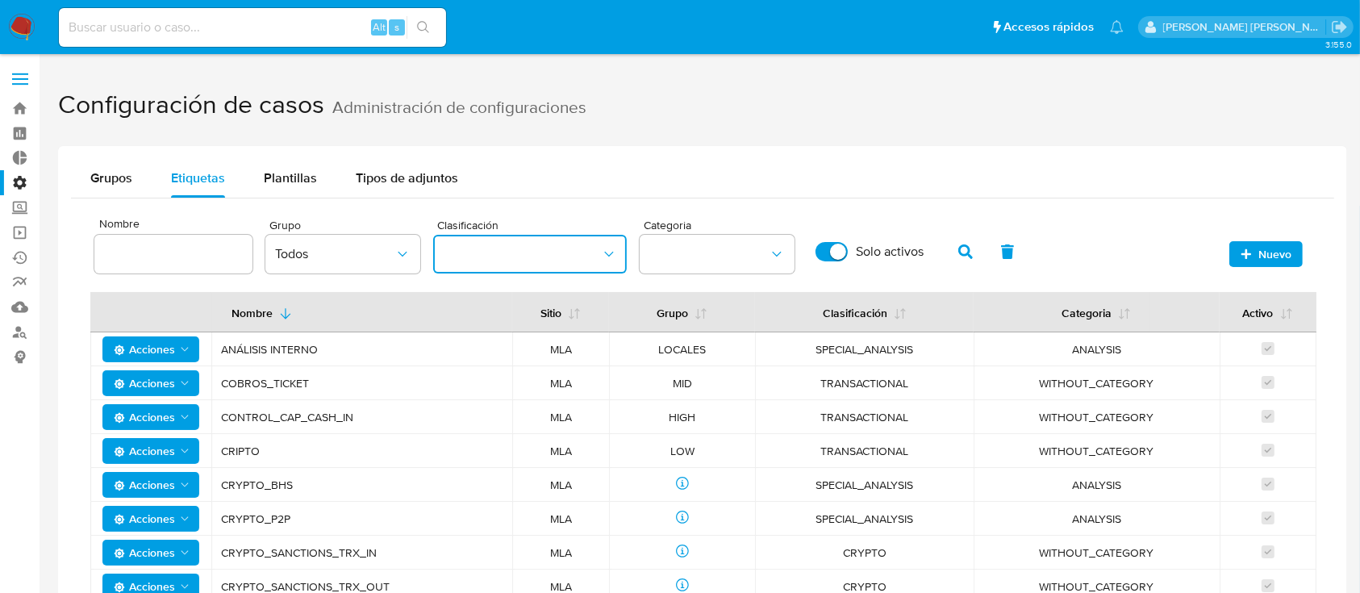
click at [581, 257] on button "classification" at bounding box center [530, 254] width 194 height 39
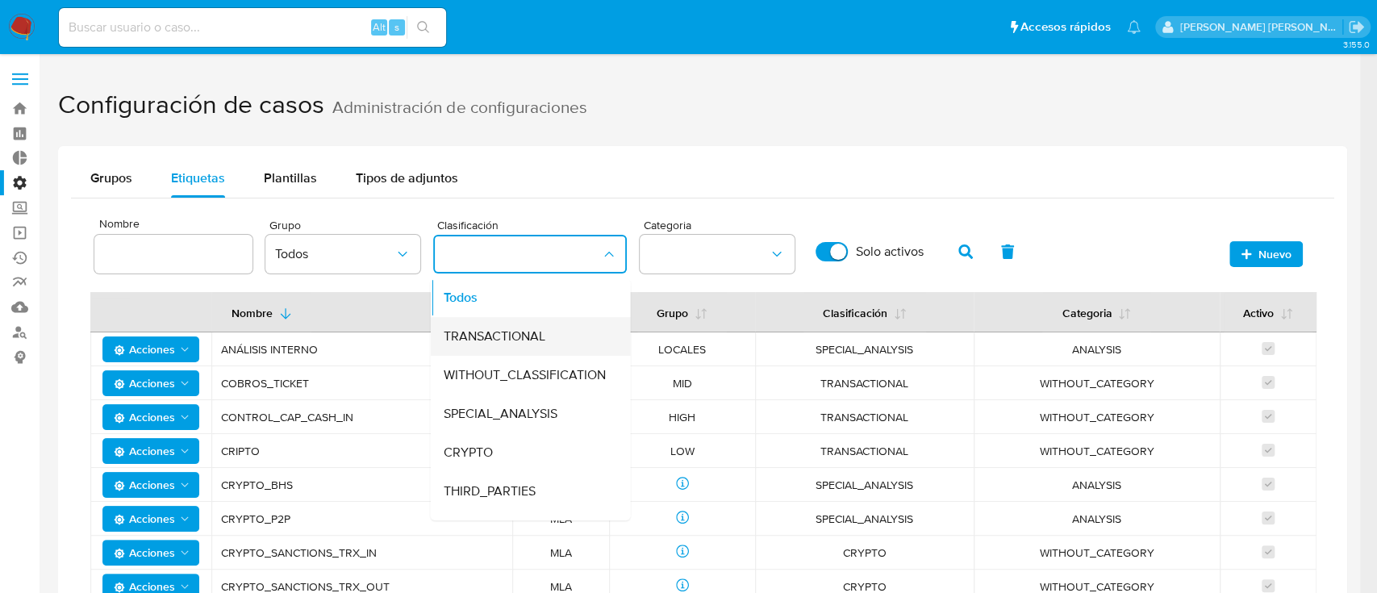
click at [555, 329] on div "TRANSACTIONAL" at bounding box center [525, 336] width 165 height 39
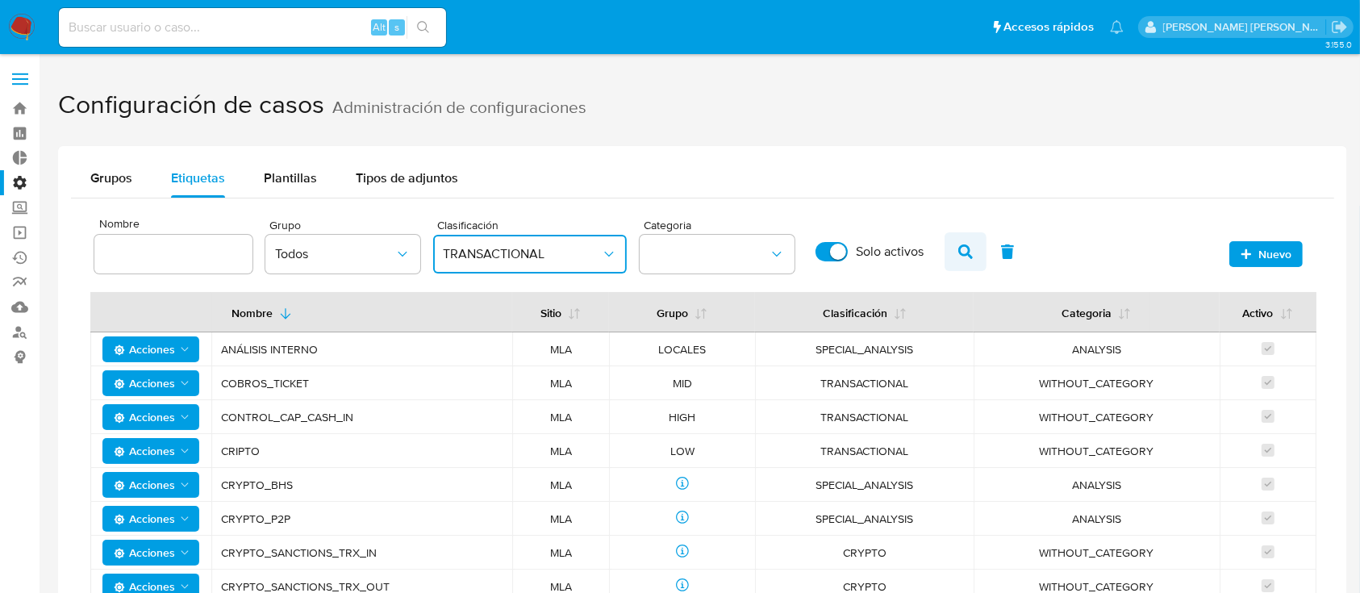
click at [966, 250] on icon "button" at bounding box center [965, 251] width 15 height 15
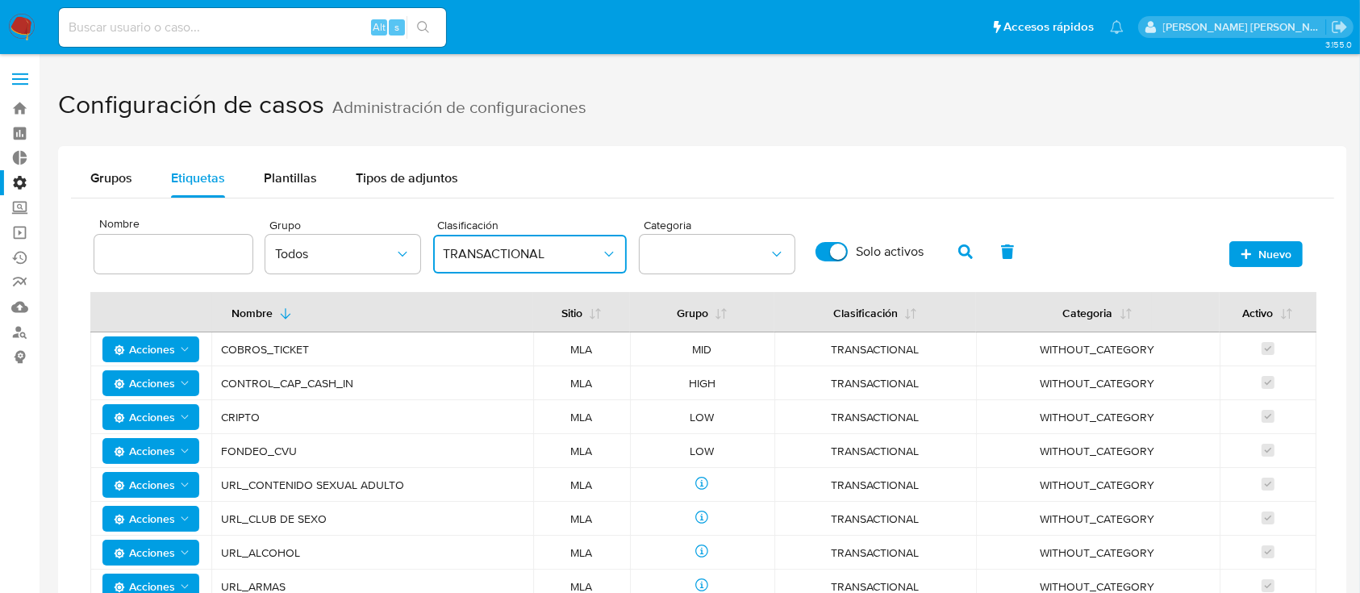
click at [521, 258] on span "TRANSACTIONAL" at bounding box center [522, 254] width 158 height 16
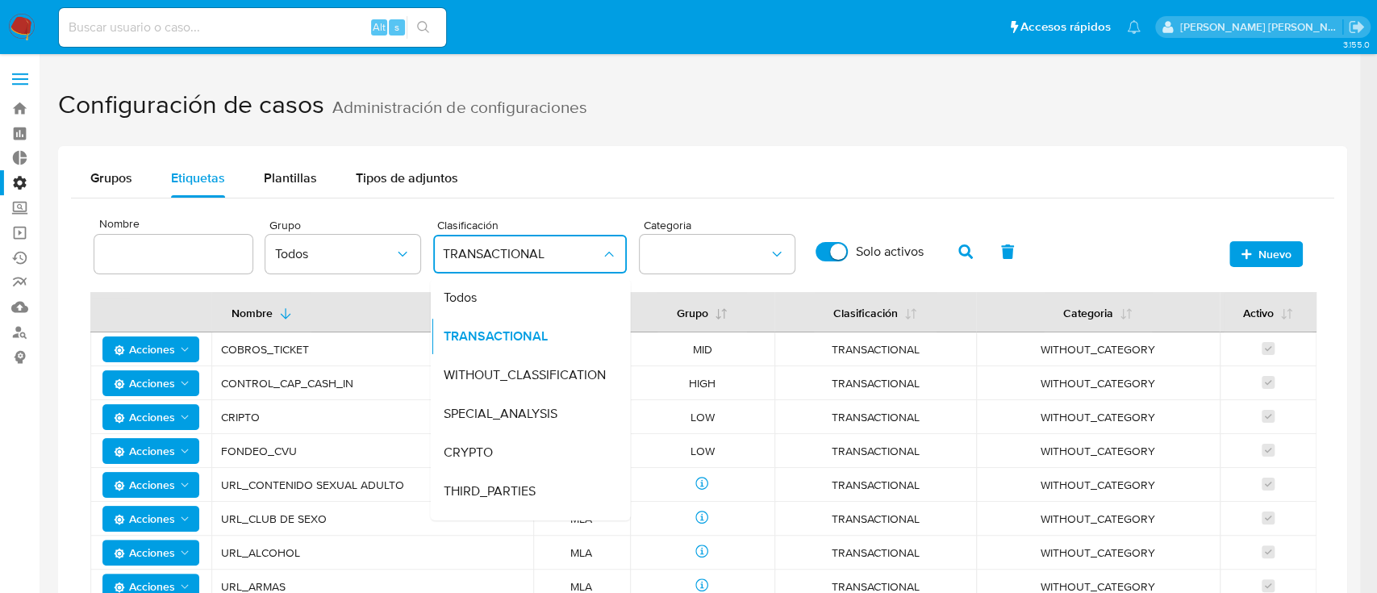
click at [526, 294] on div "Todos" at bounding box center [525, 297] width 165 height 39
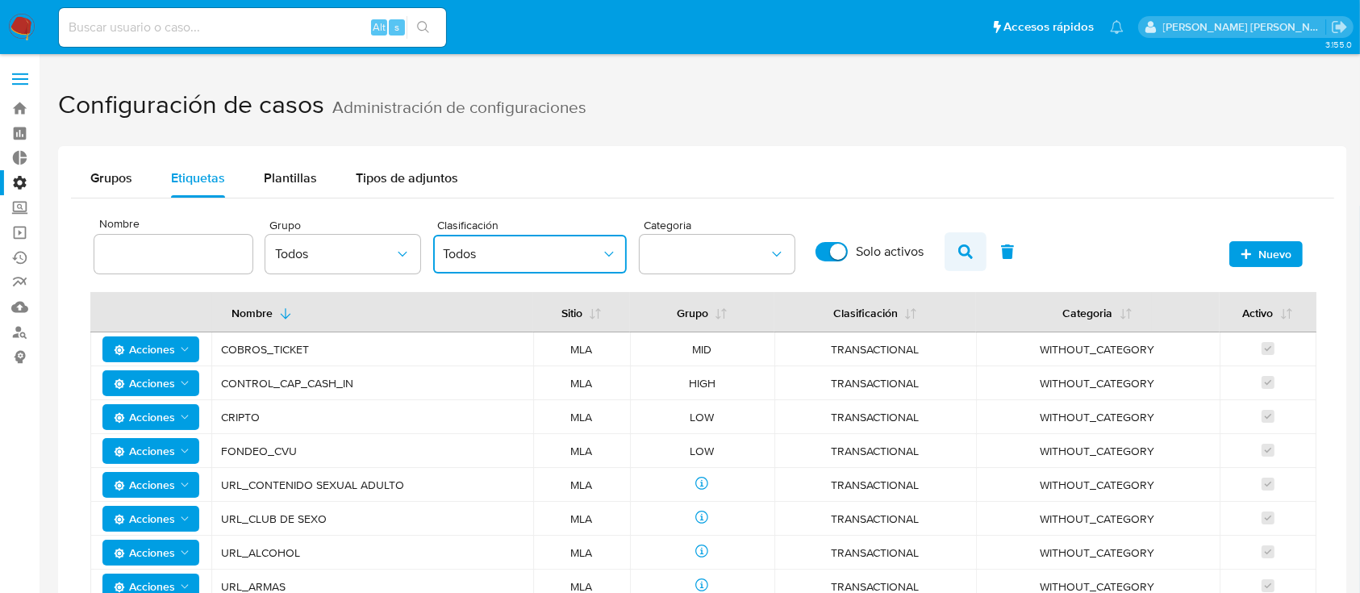
click at [961, 247] on icon "button" at bounding box center [965, 251] width 15 height 15
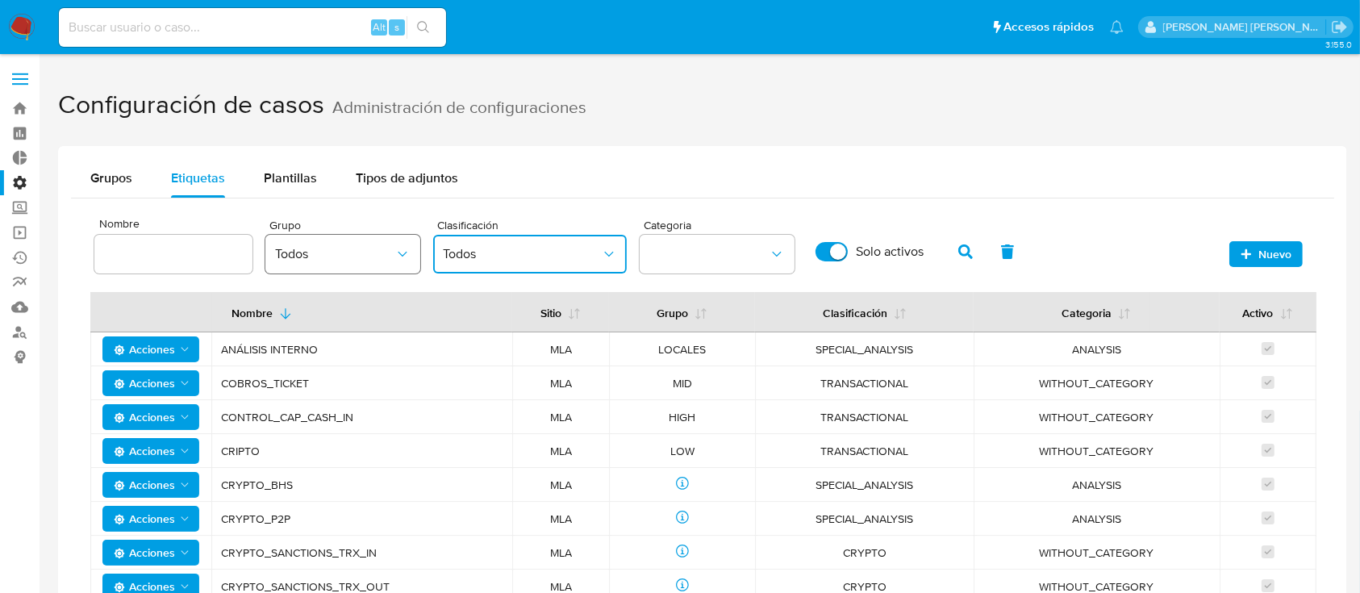
click at [373, 247] on span "Todos" at bounding box center [334, 254] width 119 height 16
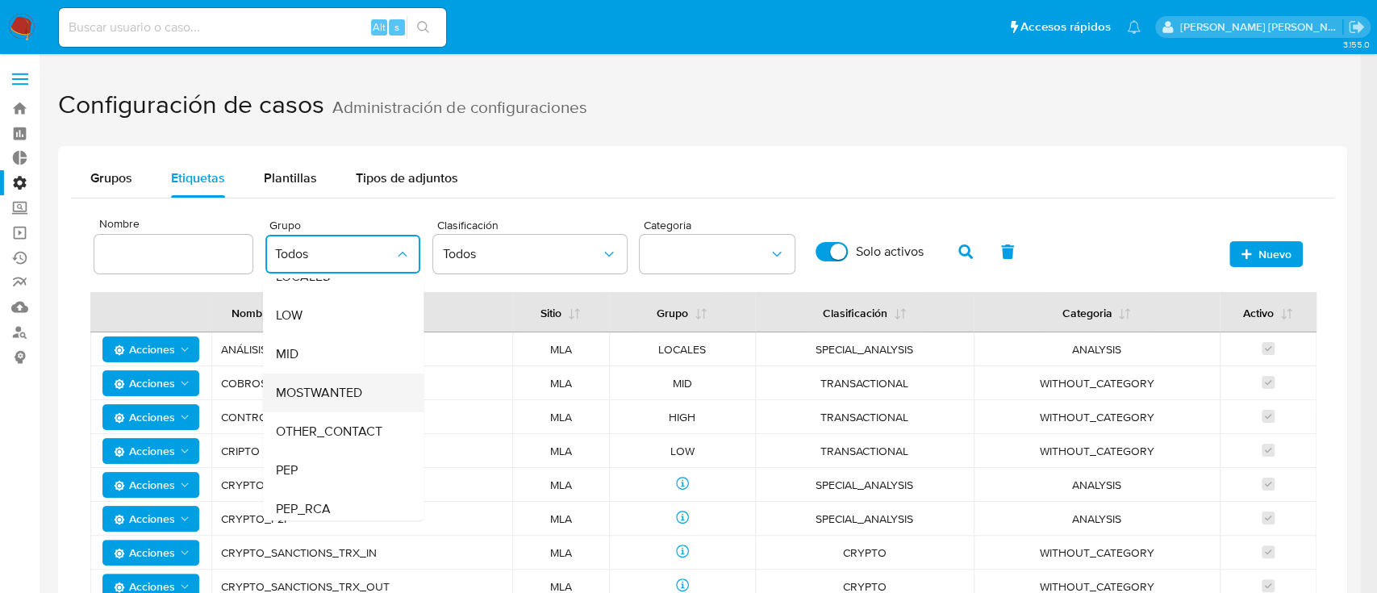
scroll to position [107, 0]
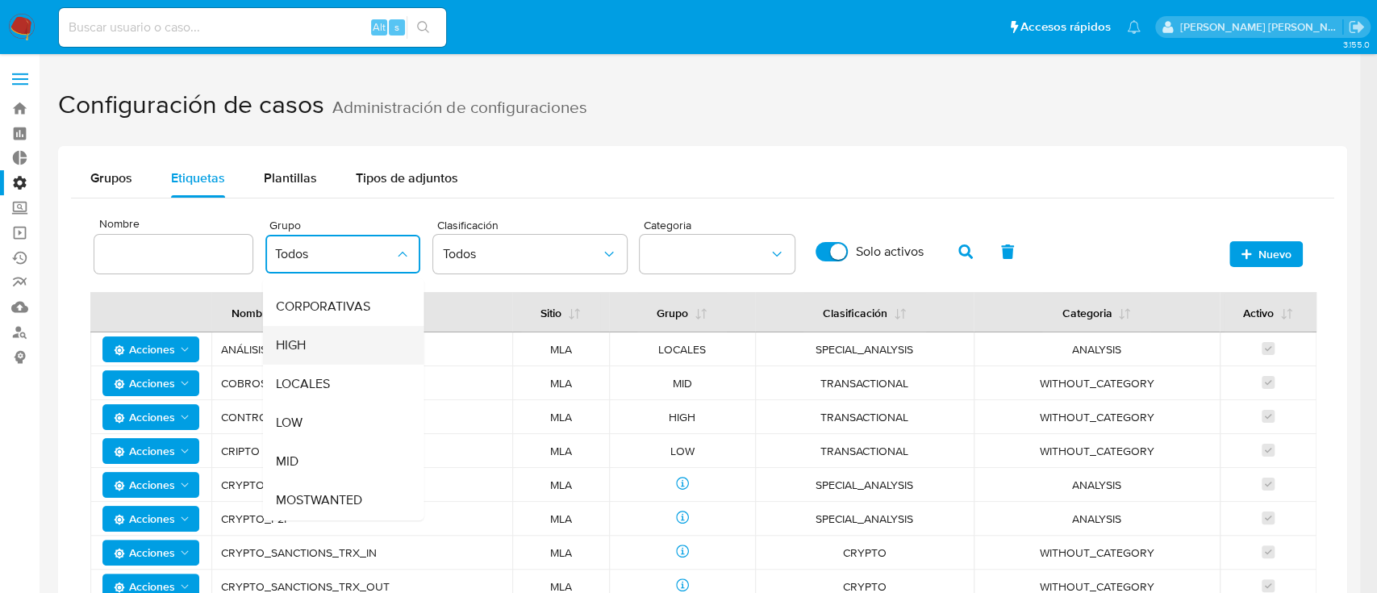
click at [337, 354] on div "HIGH" at bounding box center [338, 345] width 126 height 39
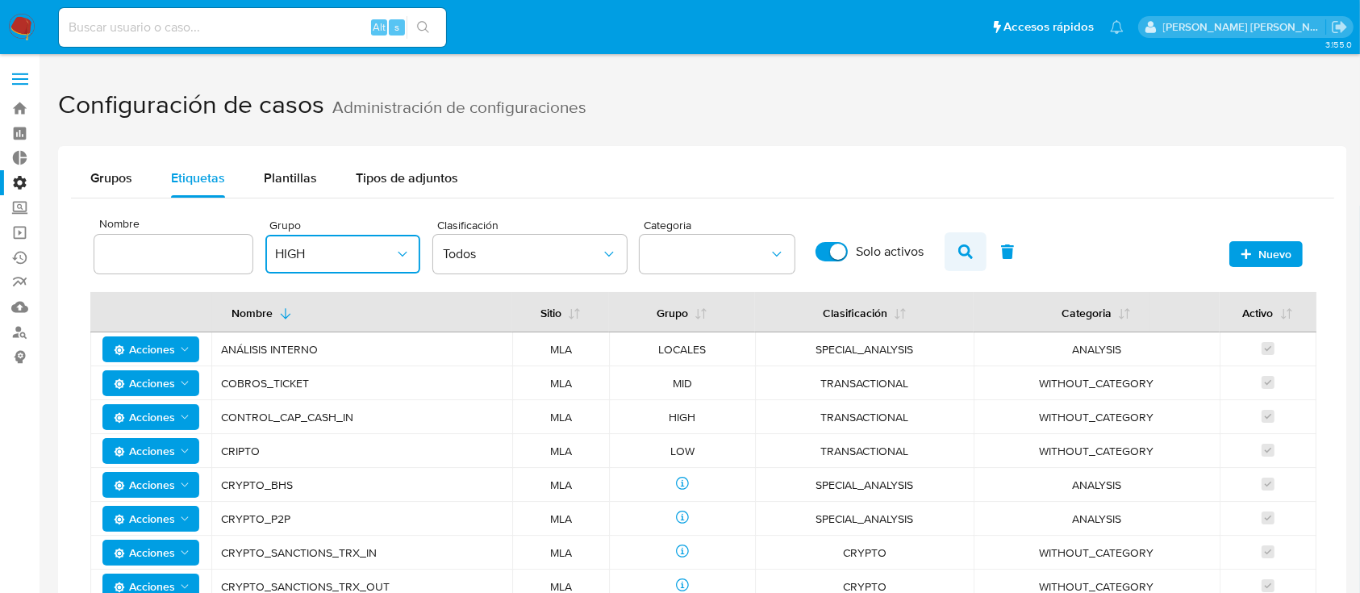
click at [956, 244] on button "button" at bounding box center [965, 251] width 42 height 39
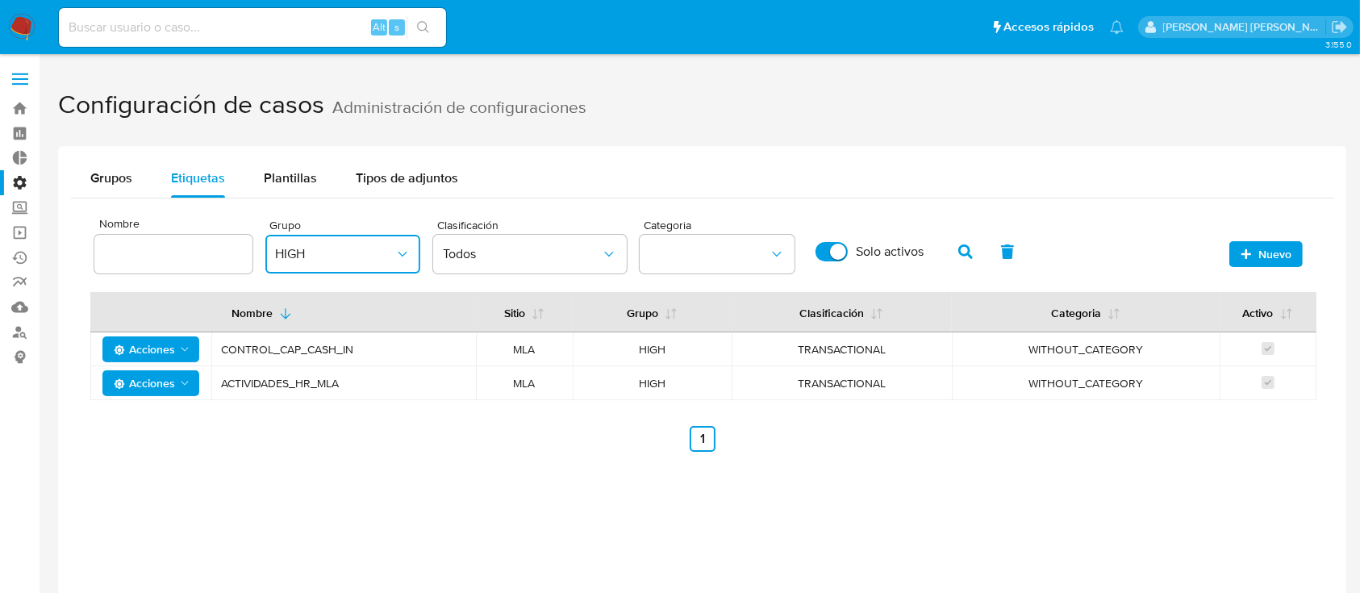
click at [368, 250] on span "HIGH" at bounding box center [334, 254] width 119 height 16
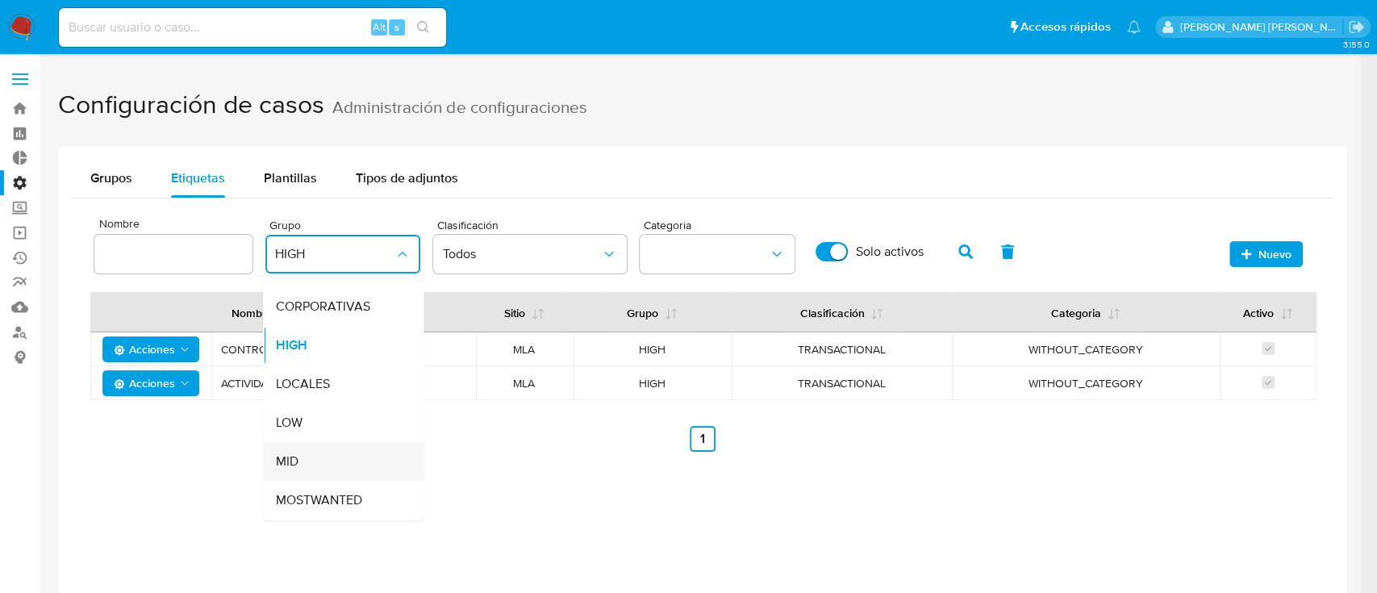
click at [328, 464] on div "MID" at bounding box center [338, 461] width 126 height 39
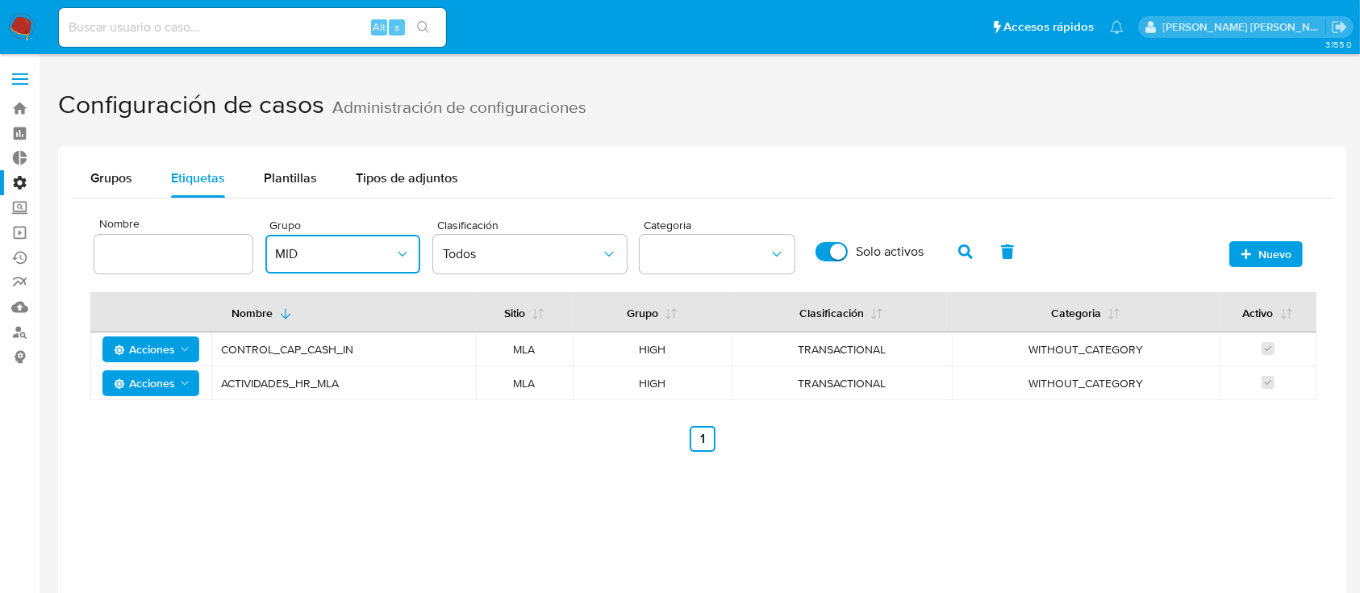
click at [389, 244] on button "MID" at bounding box center [342, 254] width 155 height 39
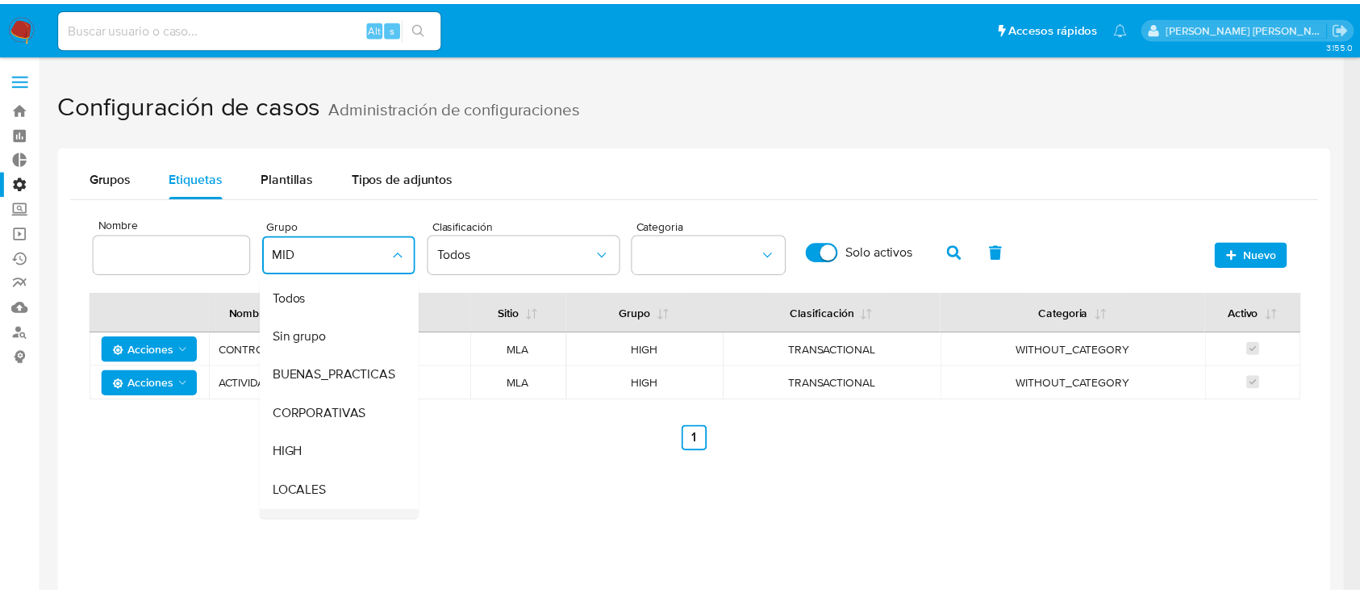
scroll to position [169, 0]
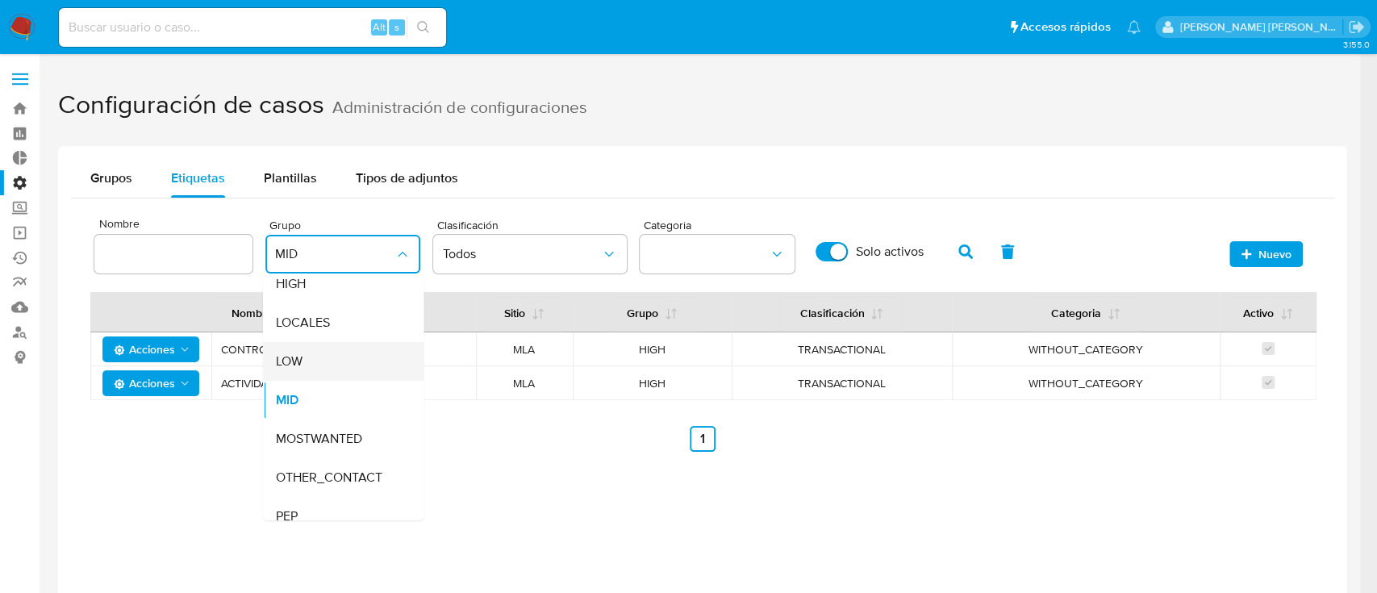
click at [347, 369] on div "LOW" at bounding box center [338, 361] width 126 height 39
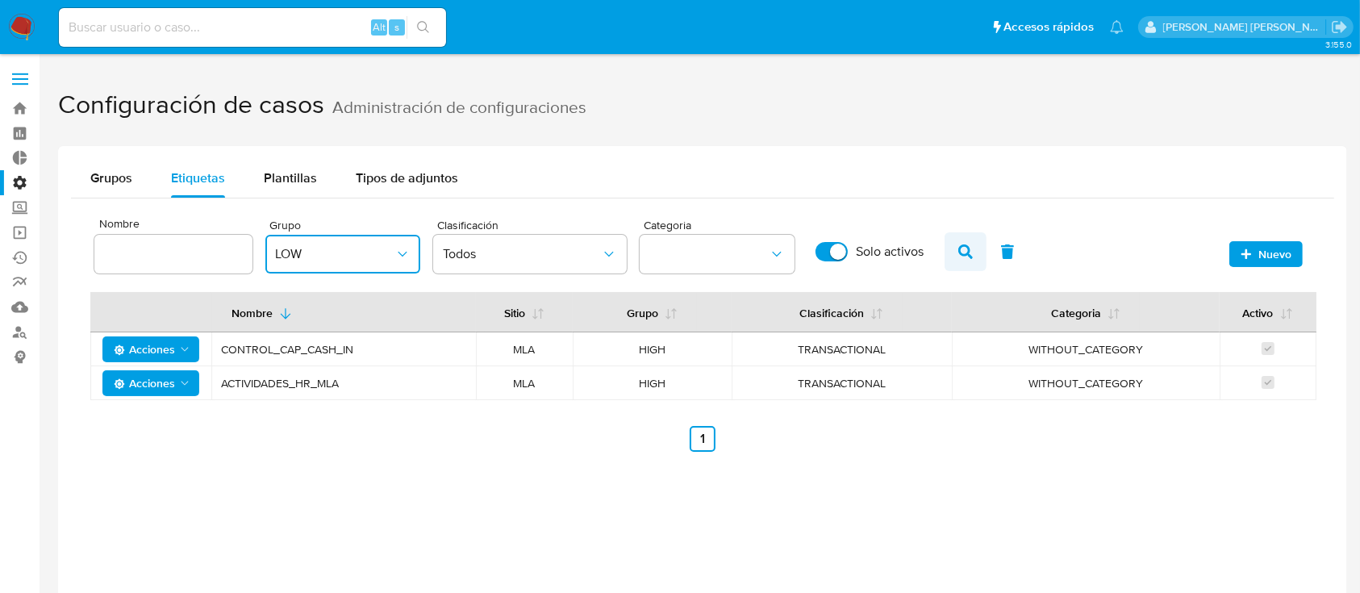
click at [964, 253] on icon "button" at bounding box center [965, 251] width 15 height 15
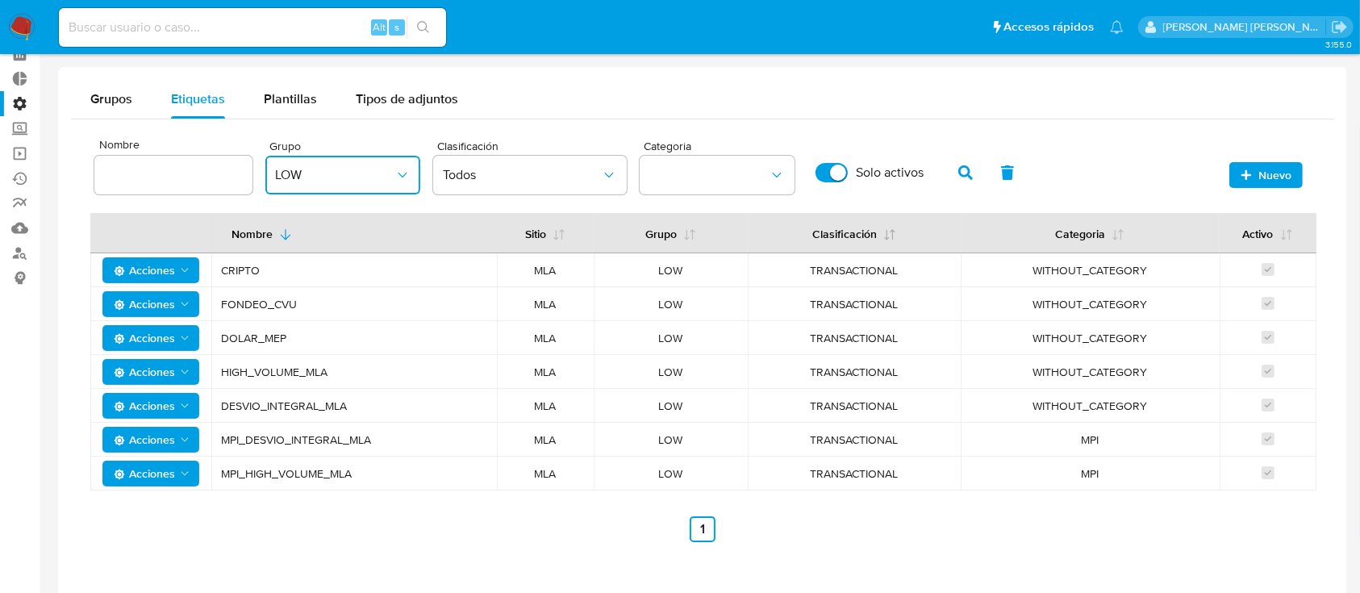
scroll to position [155, 0]
